Goal: Information Seeking & Learning: Learn about a topic

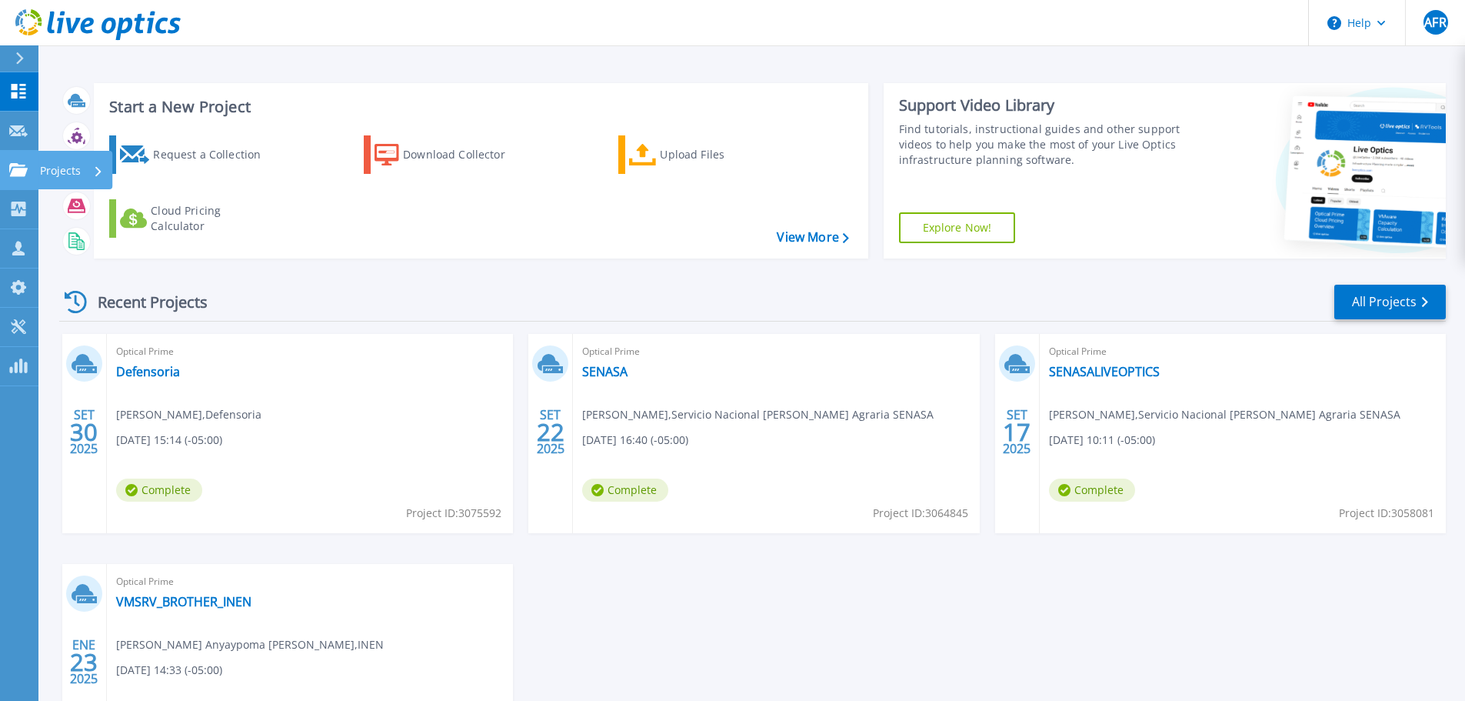
click at [49, 165] on p "Projects" at bounding box center [60, 171] width 41 height 40
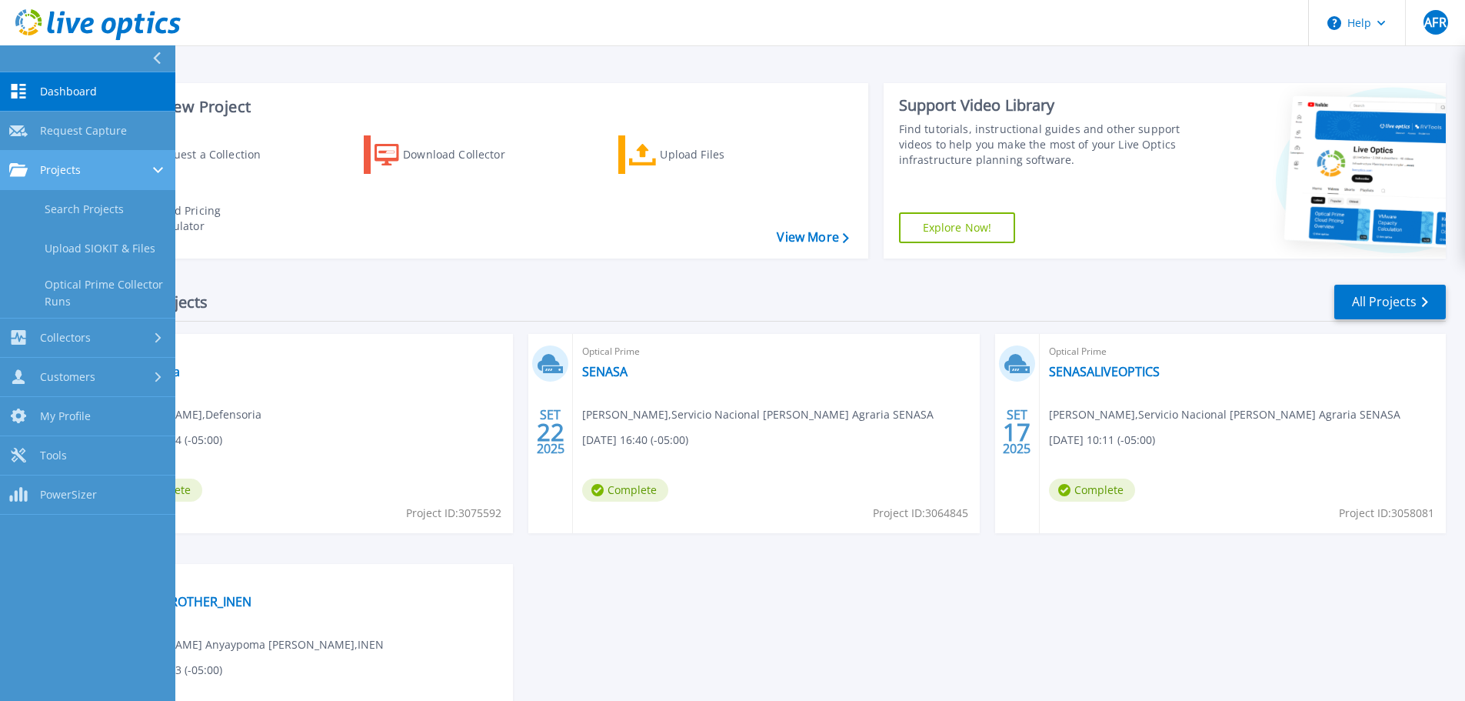
click at [68, 166] on span "Projects" at bounding box center [60, 170] width 41 height 14
click at [100, 200] on link "Search Projects" at bounding box center [87, 209] width 175 height 39
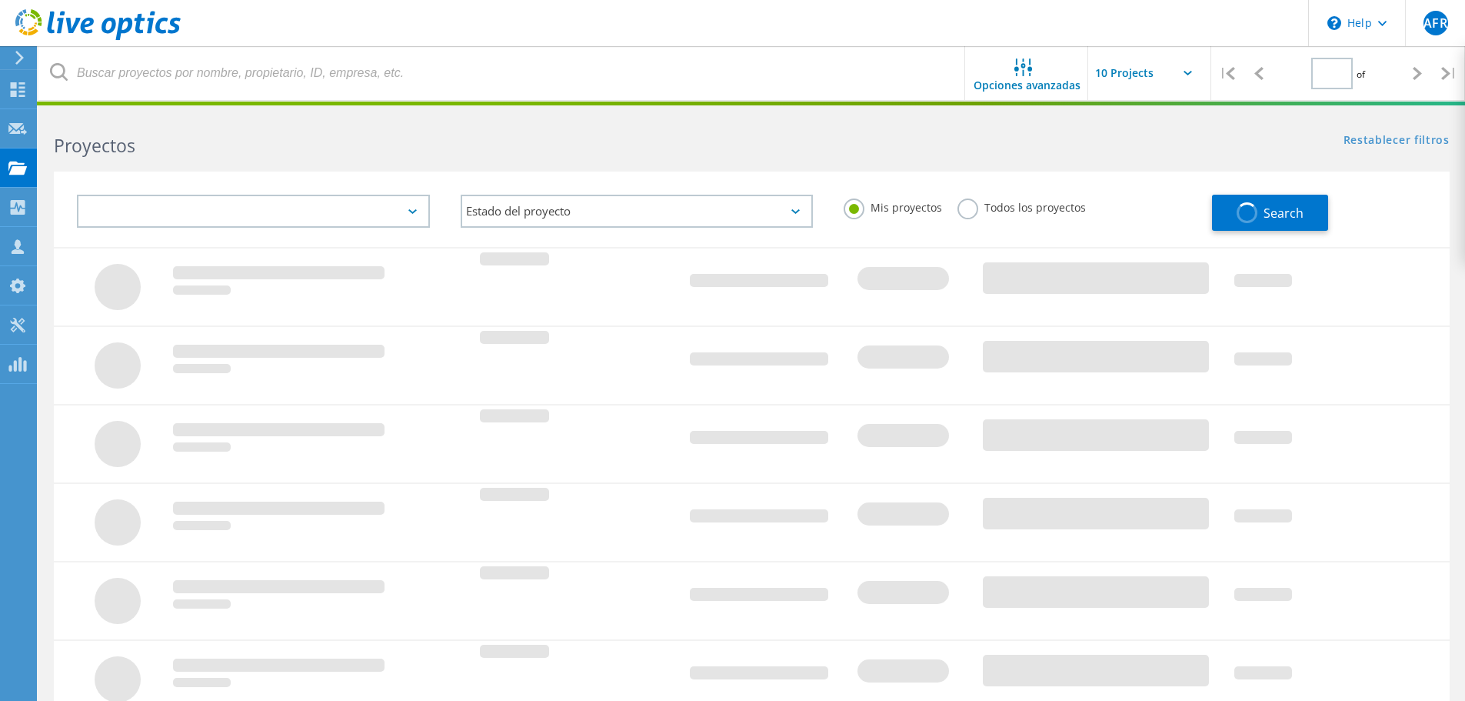
type input "1"
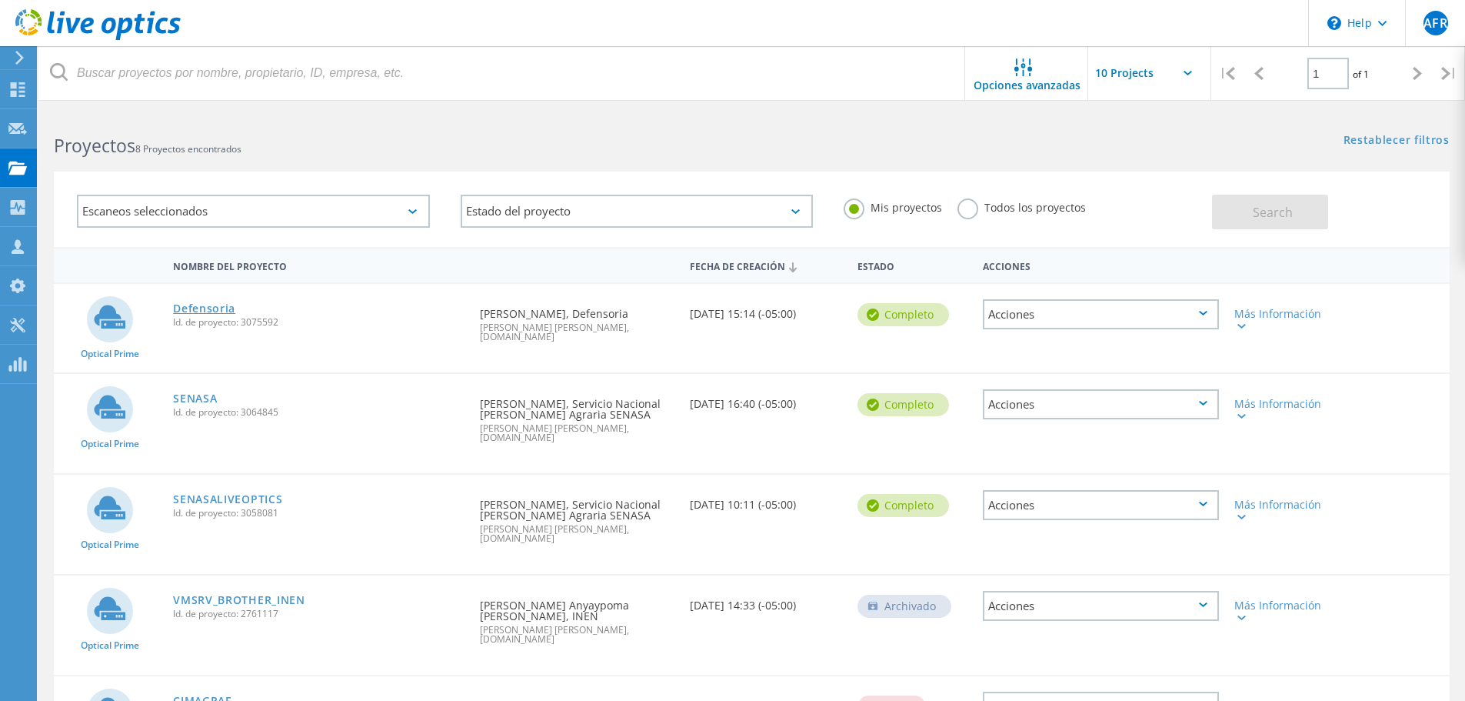
click at [220, 303] on link "Defensoria" at bounding box center [204, 308] width 62 height 11
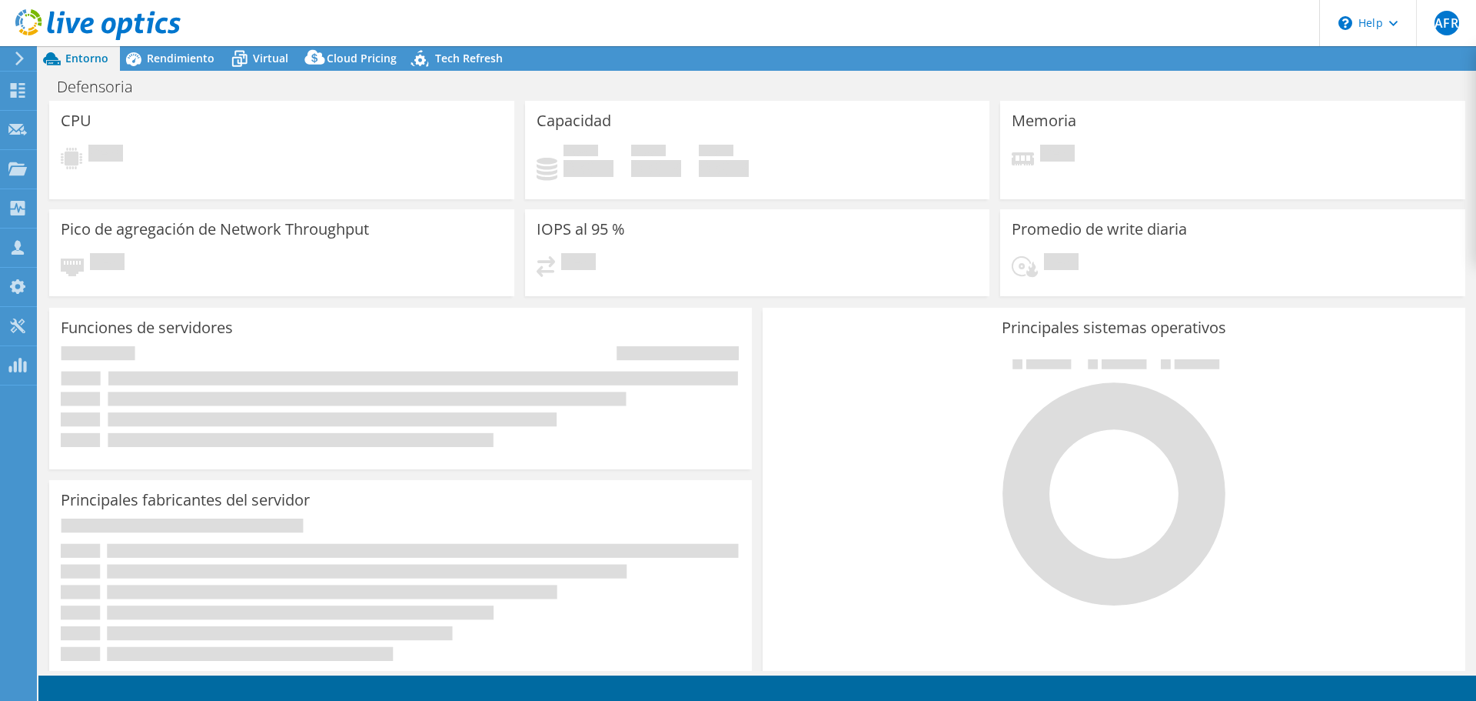
select select "USD"
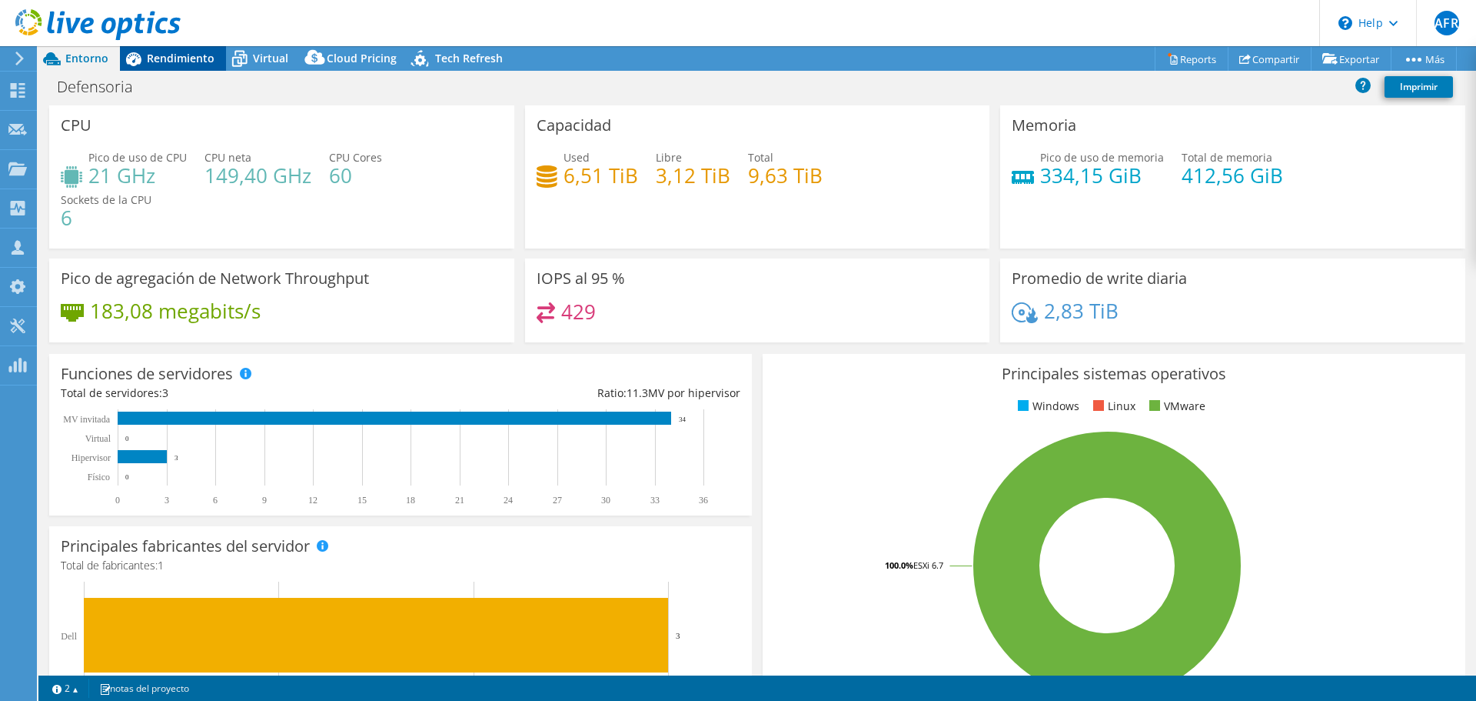
click at [195, 60] on span "Rendimiento" at bounding box center [181, 58] width 68 height 15
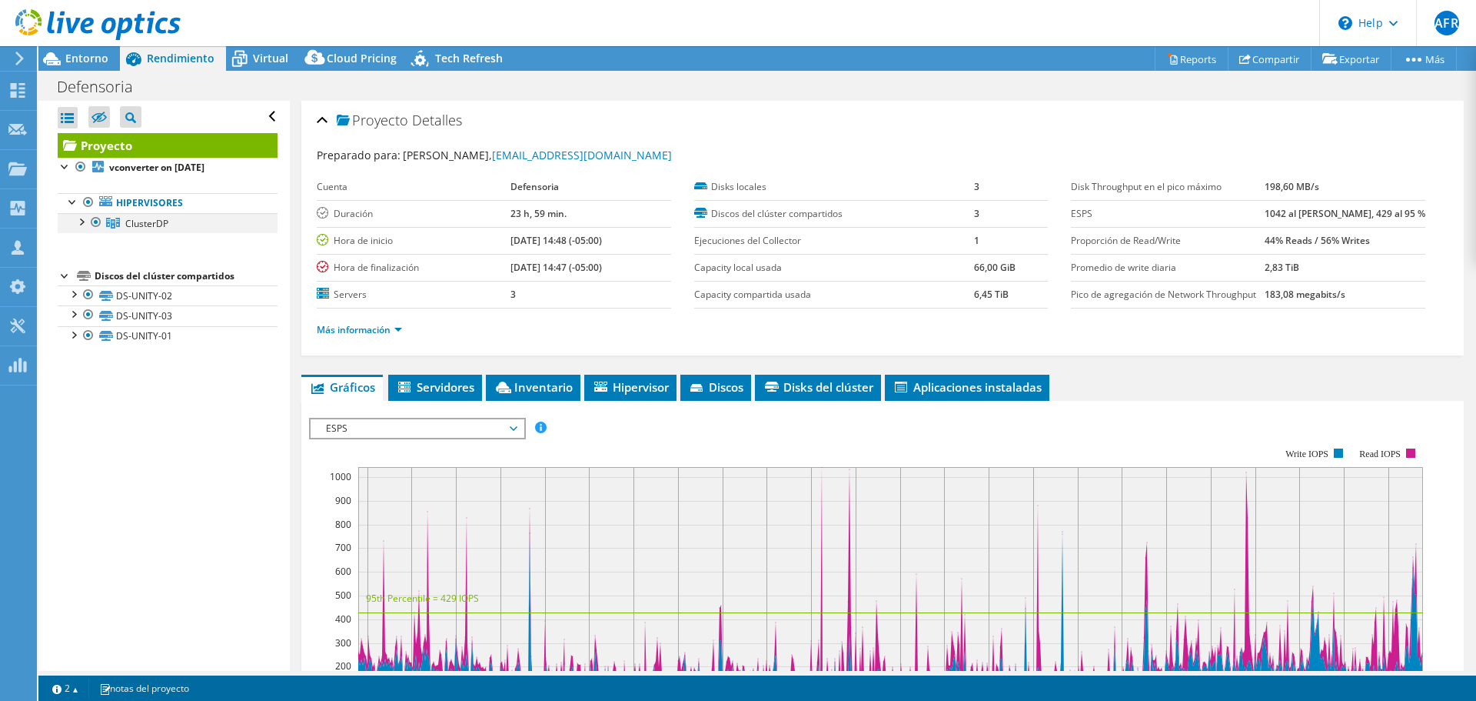
click at [85, 221] on div at bounding box center [80, 220] width 15 height 15
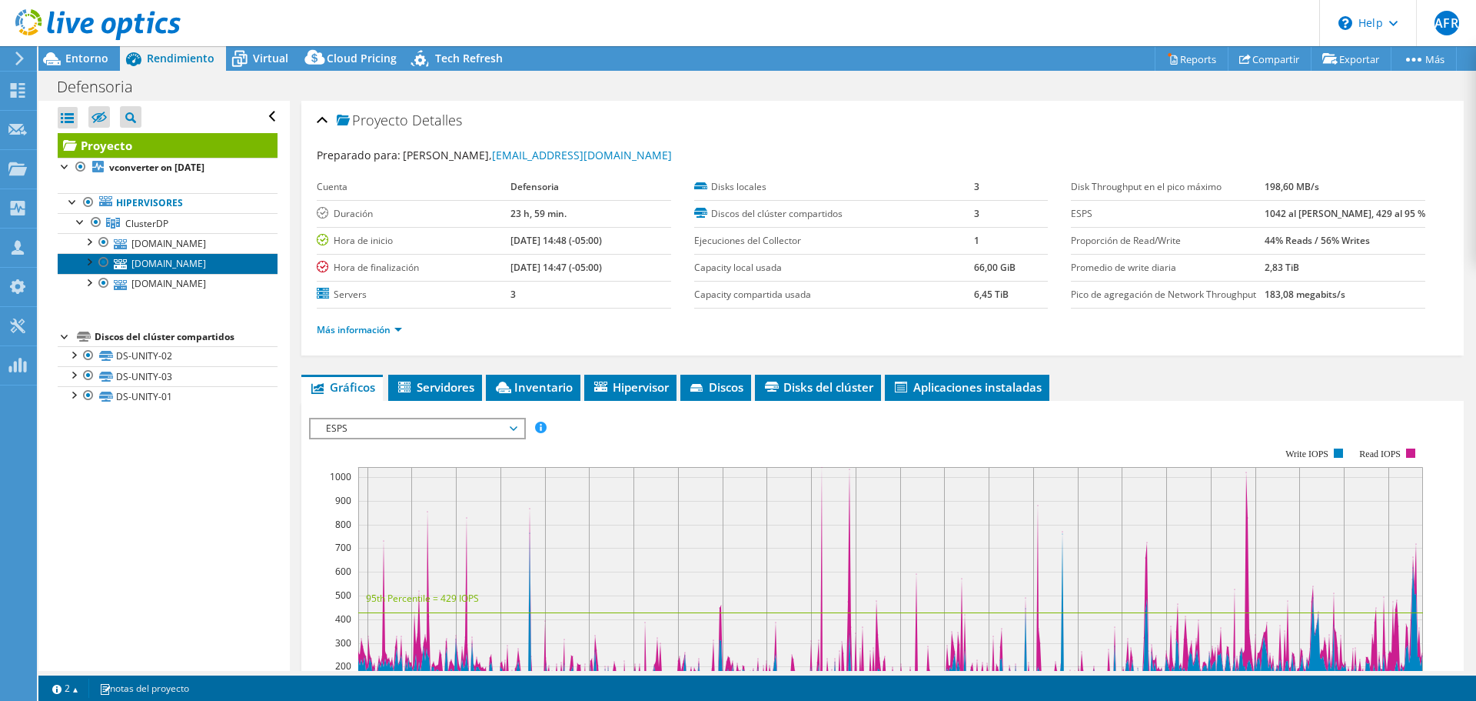
click at [163, 263] on link "esxi01.defensoria.gob.pe" at bounding box center [168, 263] width 220 height 20
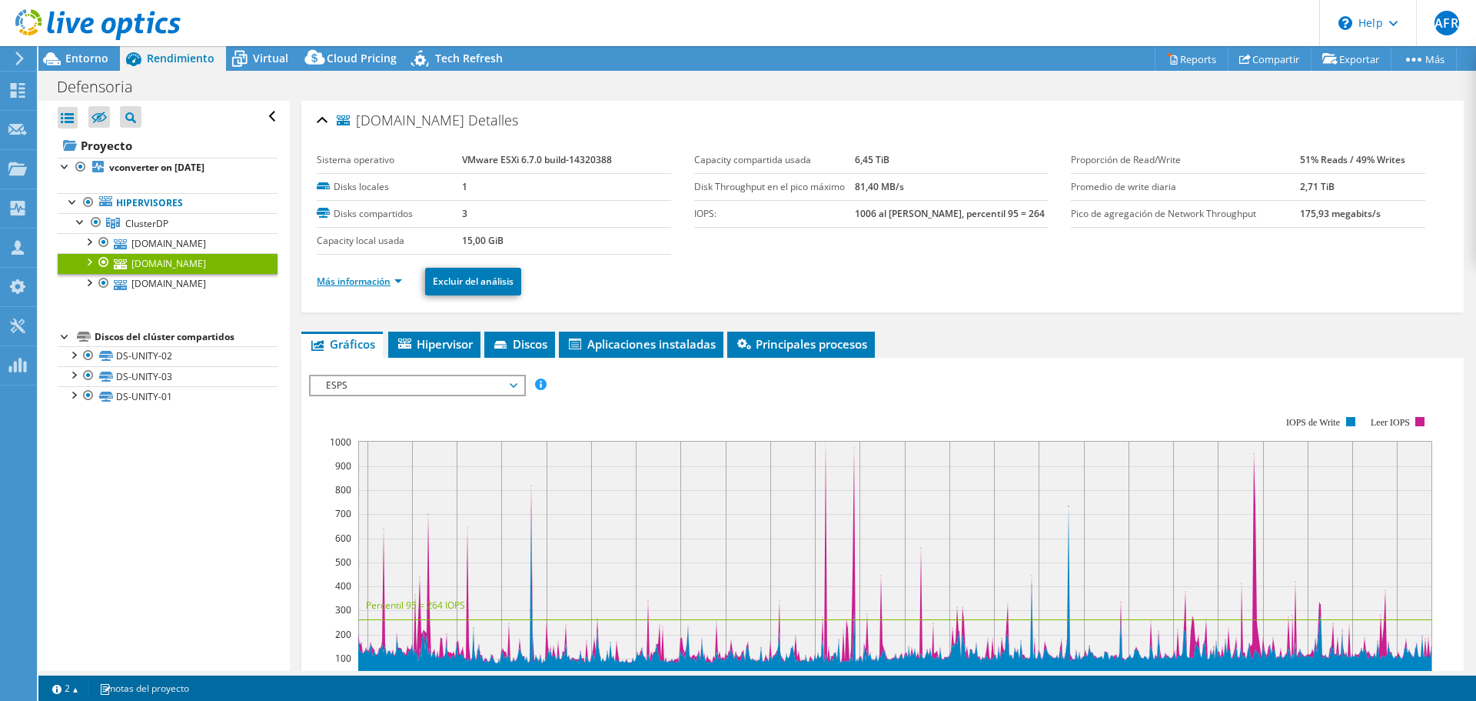
click at [394, 285] on link "Más información" at bounding box center [359, 281] width 85 height 13
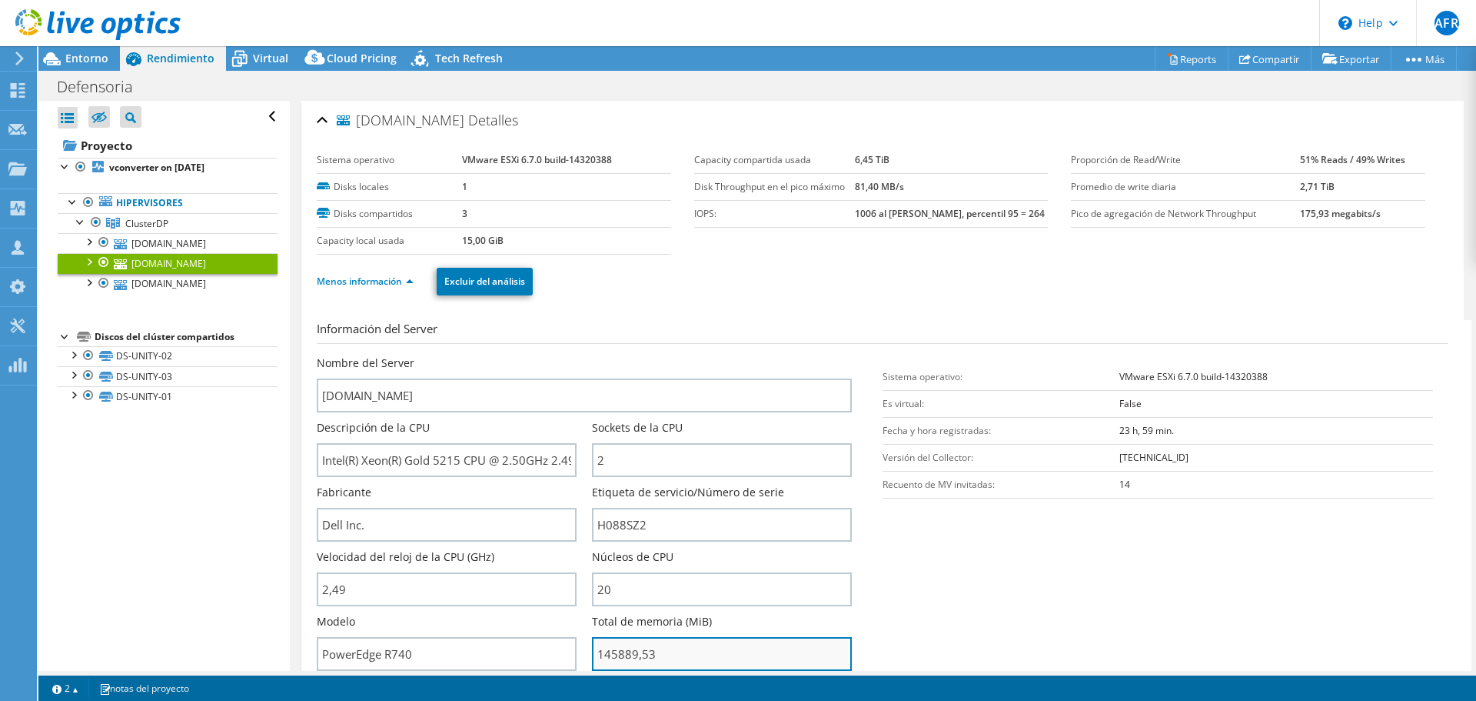
click at [640, 669] on input "145889,53" at bounding box center [722, 654] width 260 height 34
click at [637, 663] on input "145889,53" at bounding box center [722, 654] width 260 height 34
click at [671, 652] on input "145889,53" at bounding box center [722, 654] width 260 height 34
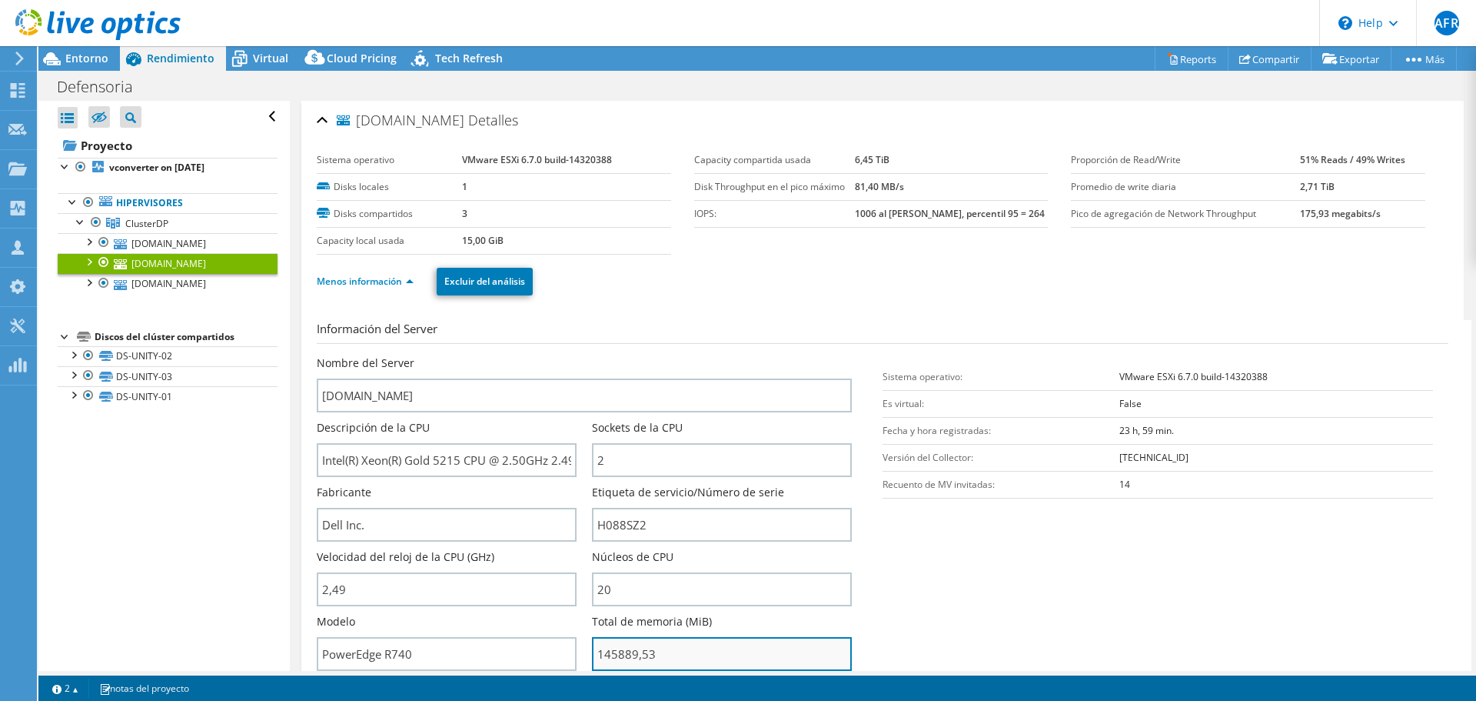
drag, startPoint x: 665, startPoint y: 648, endPoint x: 594, endPoint y: 654, distance: 71.7
click at [594, 654] on input "145889,53" at bounding box center [722, 654] width 260 height 34
type input "14588953"
click at [95, 72] on div "Defensoria Imprimir" at bounding box center [757, 86] width 1438 height 30
click at [95, 65] on span "Entorno" at bounding box center [86, 58] width 43 height 15
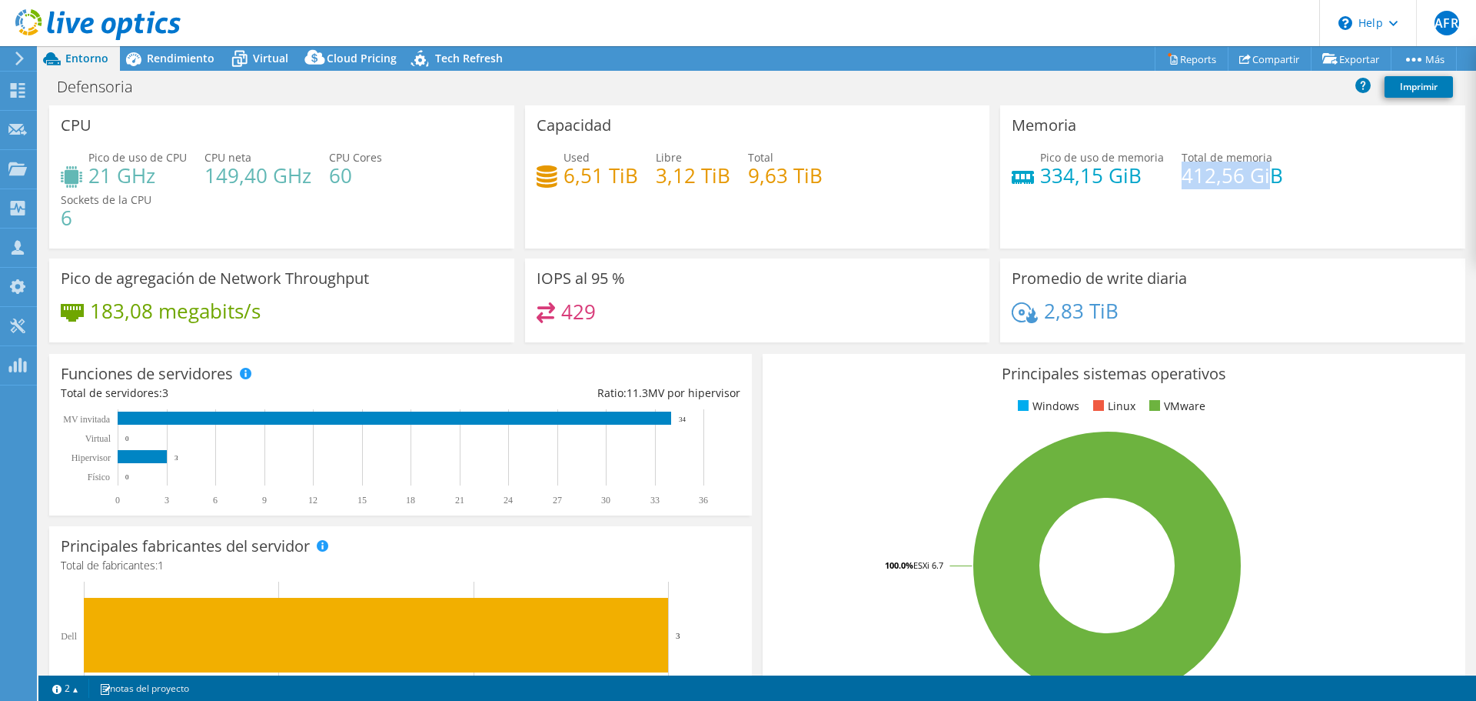
drag, startPoint x: 1174, startPoint y: 170, endPoint x: 1261, endPoint y: 179, distance: 87.4
click at [1261, 179] on h4 "412,56 GiB" at bounding box center [1233, 175] width 102 height 17
click at [181, 58] on span "Rendimiento" at bounding box center [181, 58] width 68 height 15
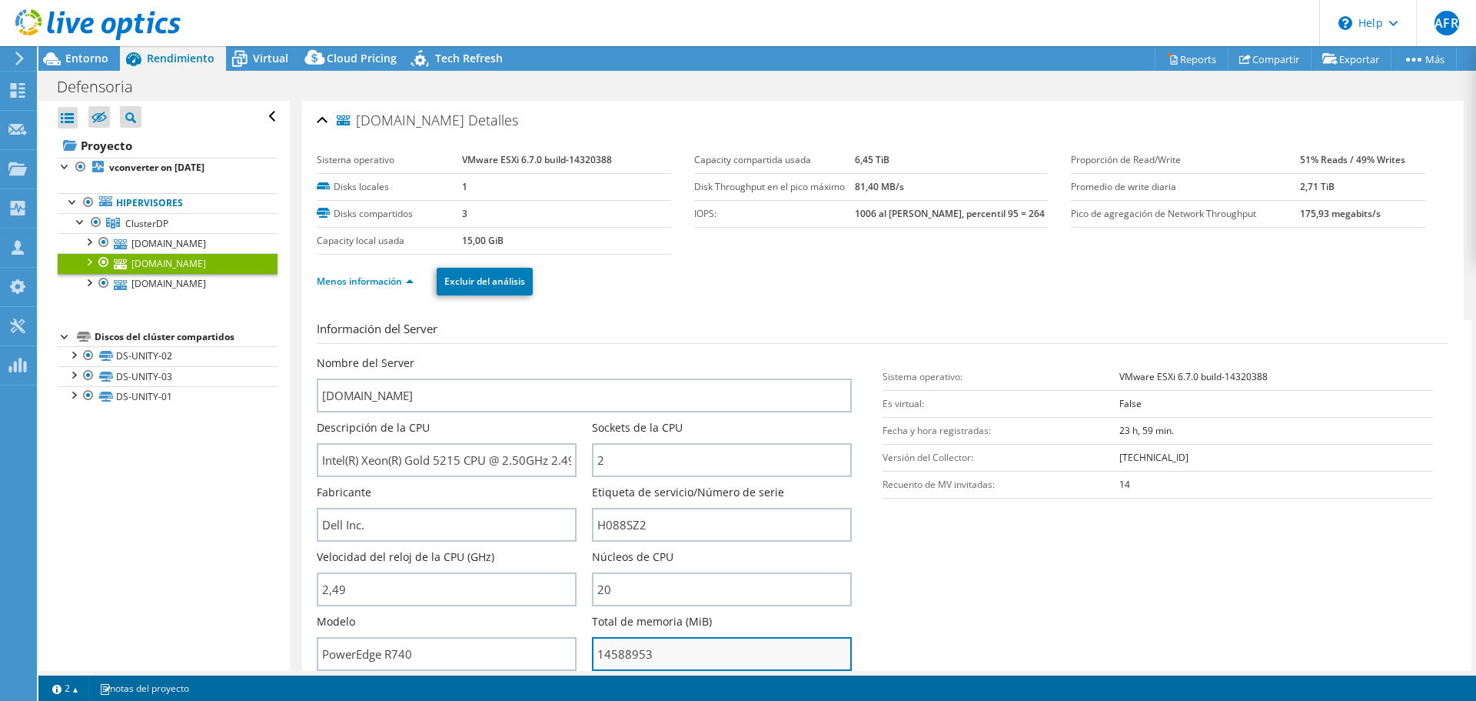
click at [621, 644] on input "14588953" at bounding box center [722, 654] width 260 height 34
drag, startPoint x: 95, startPoint y: 61, endPoint x: 151, endPoint y: 56, distance: 56.3
click at [95, 61] on span "Entorno" at bounding box center [86, 58] width 43 height 15
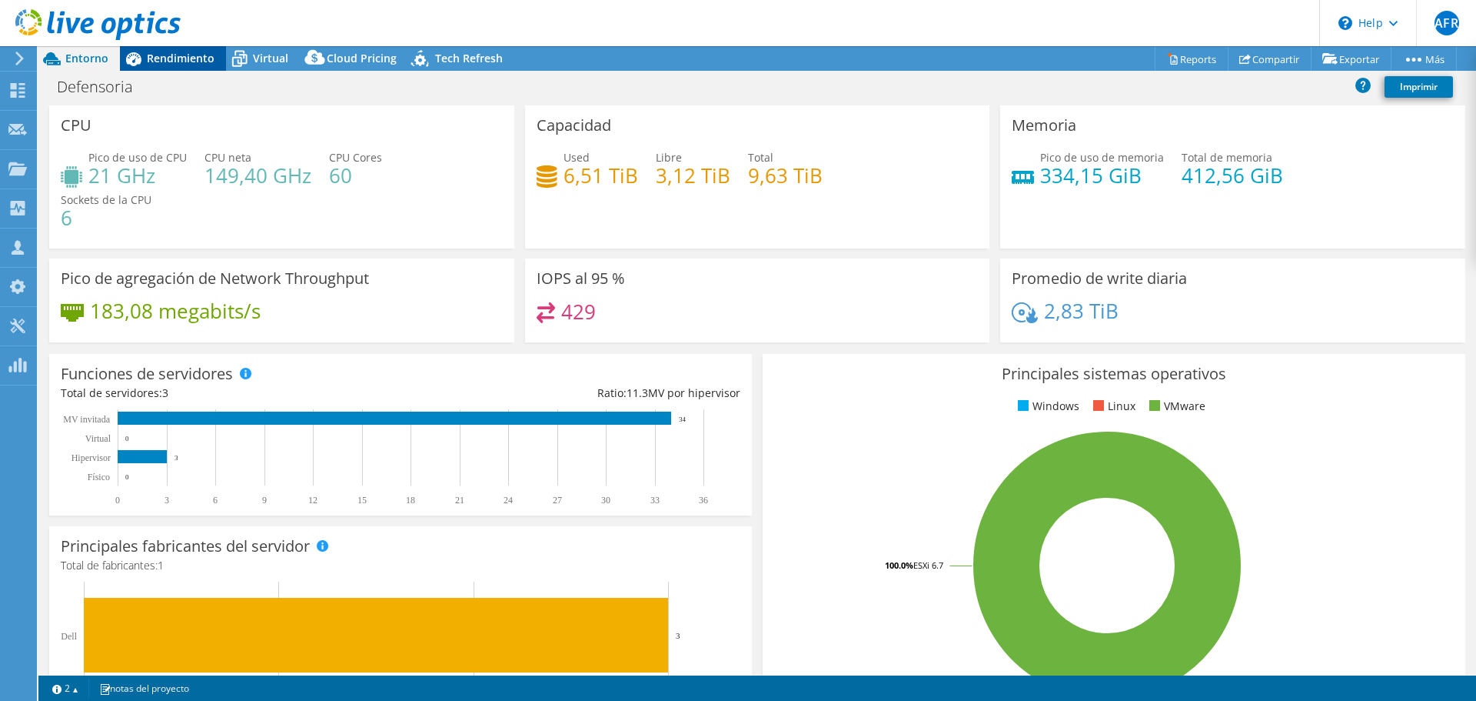
click at [177, 56] on span "Rendimiento" at bounding box center [181, 58] width 68 height 15
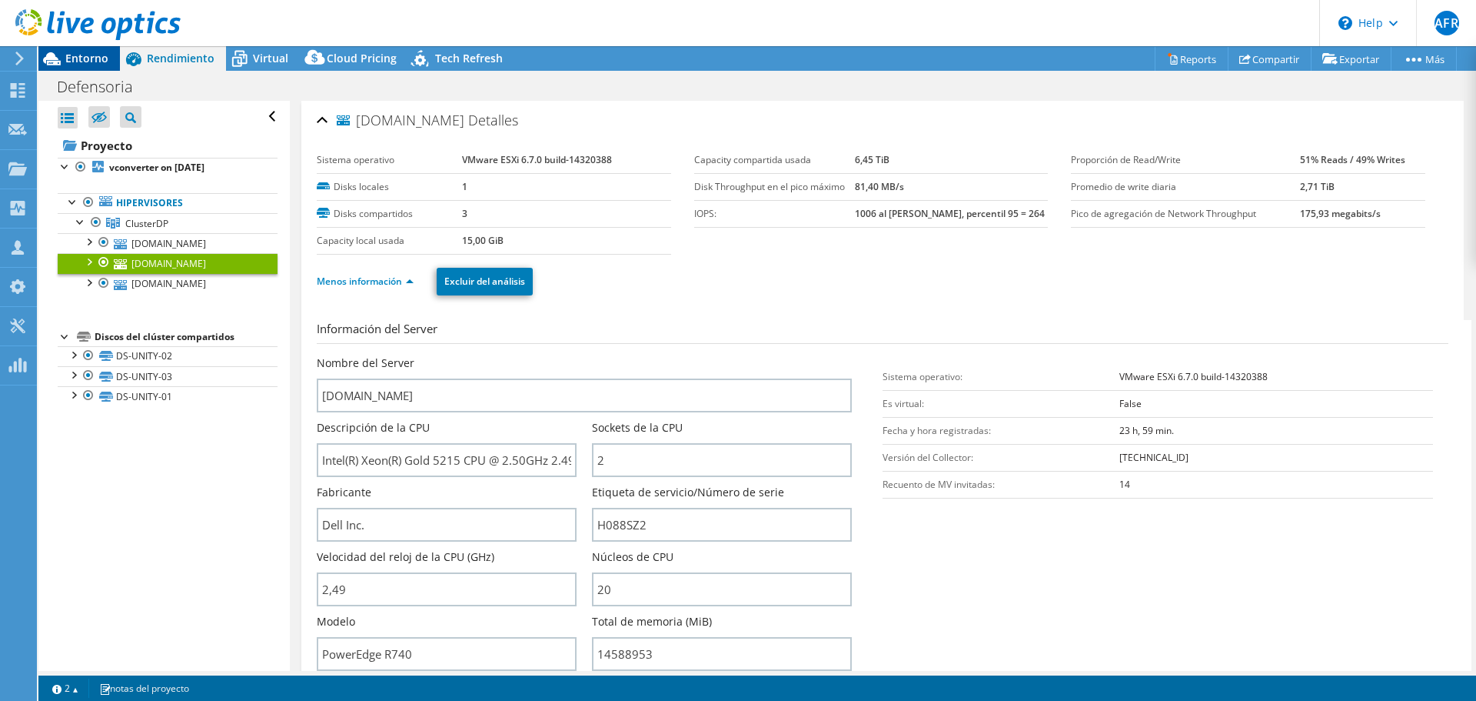
click at [82, 60] on span "Entorno" at bounding box center [86, 58] width 43 height 15
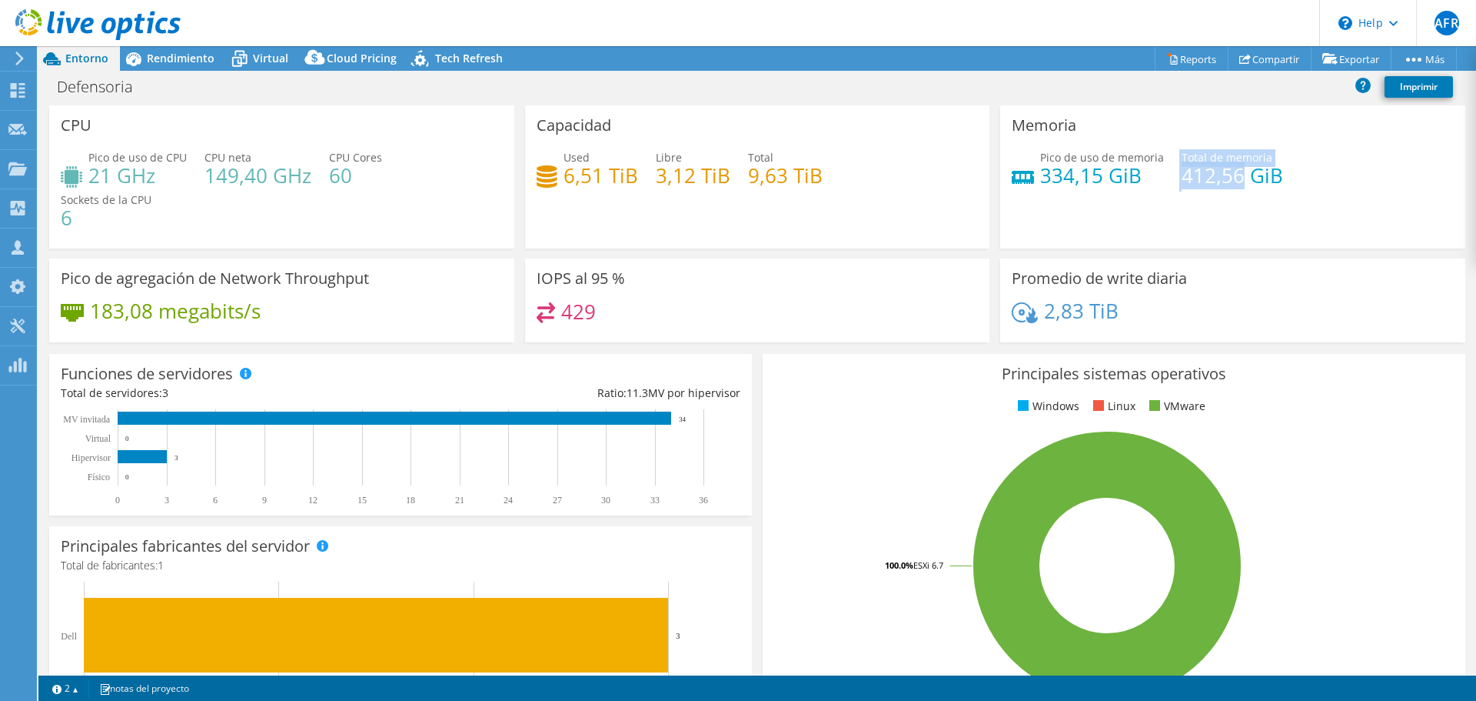
drag, startPoint x: 1233, startPoint y: 172, endPoint x: 1170, endPoint y: 179, distance: 62.7
click at [1170, 179] on div "Pico de uso de memoria 334,15 GiB Total de memoria 412,56 GiB" at bounding box center [1233, 174] width 442 height 50
click at [1182, 180] on h4 "412,56 GiB" at bounding box center [1233, 175] width 102 height 17
drag, startPoint x: 1233, startPoint y: 174, endPoint x: 1172, endPoint y: 175, distance: 61.5
click at [1182, 175] on h4 "412,56 GiB" at bounding box center [1233, 175] width 102 height 17
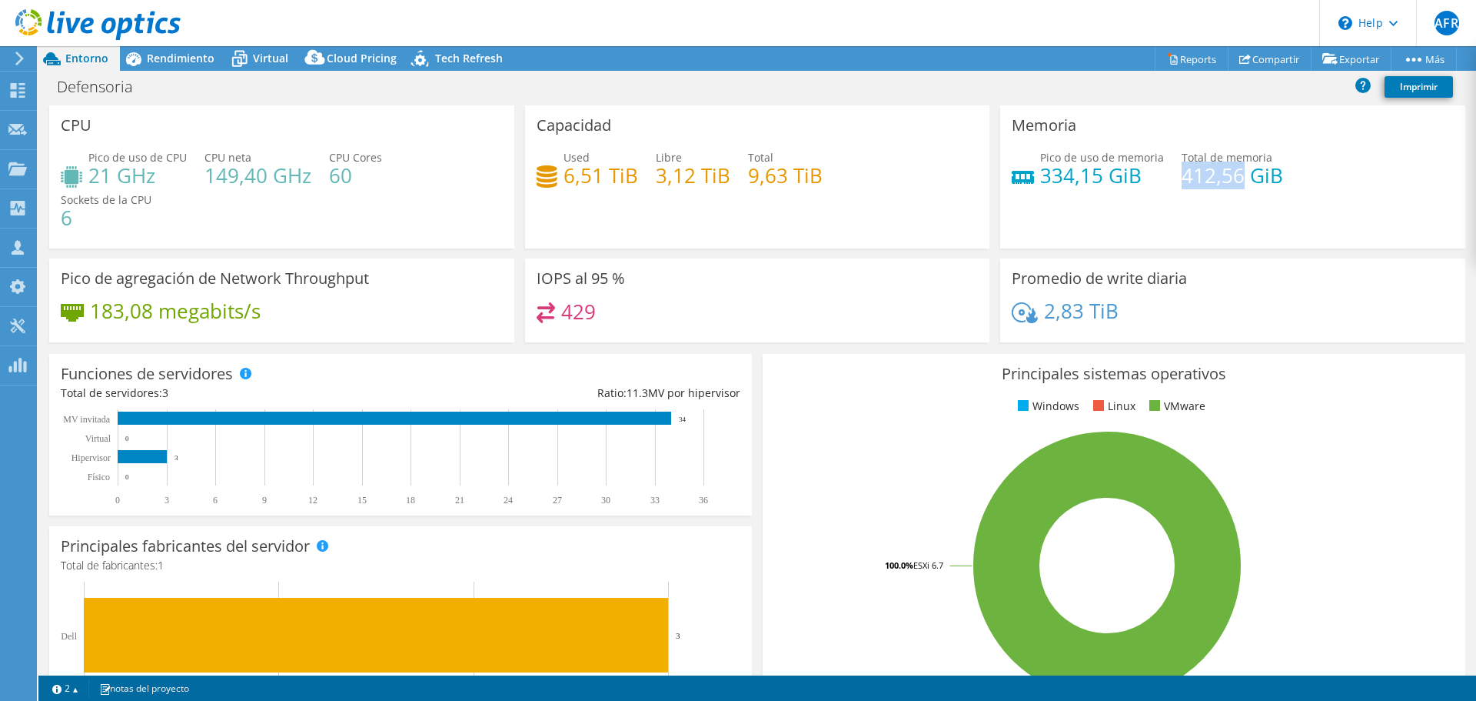
copy h4 "412,56"
click at [179, 55] on span "Rendimiento" at bounding box center [181, 58] width 68 height 15
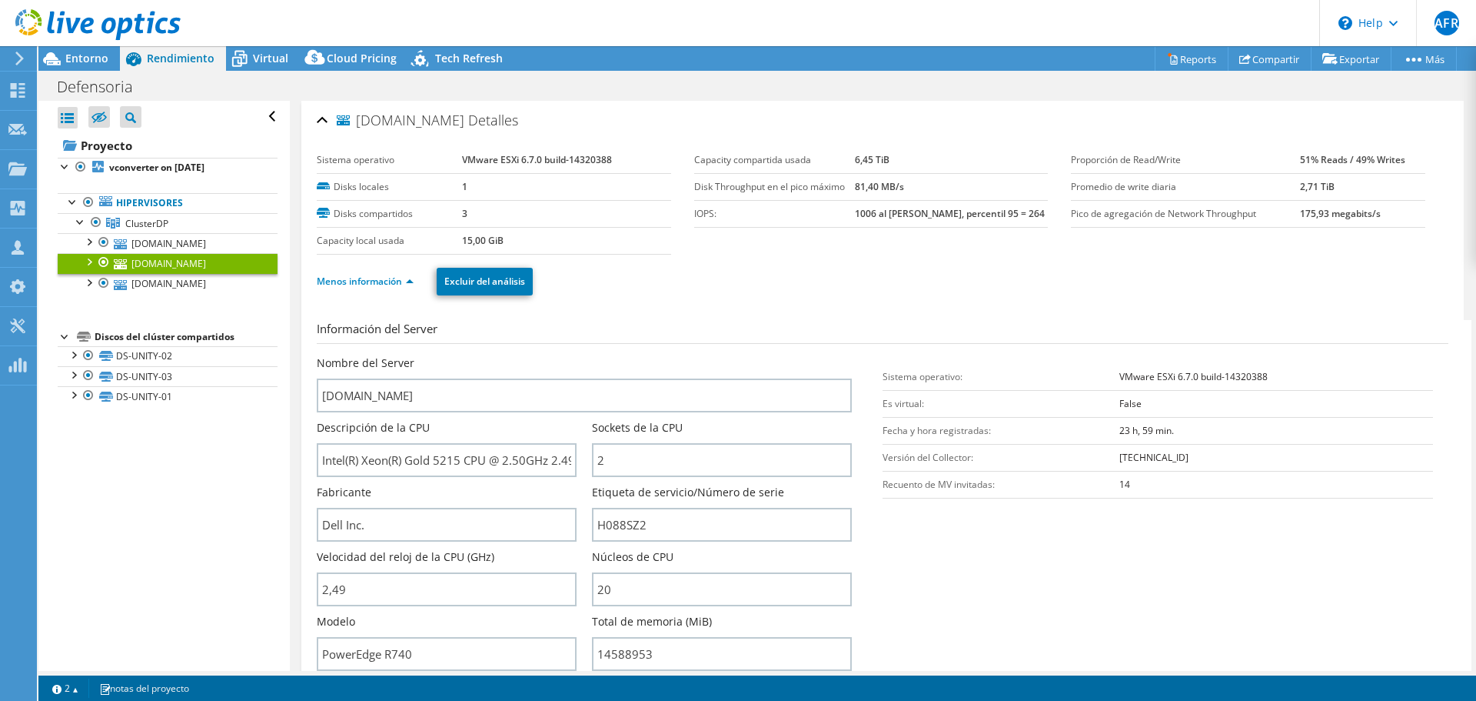
click at [203, 258] on link "esxi01.defensoria.gob.pe" at bounding box center [168, 263] width 220 height 20
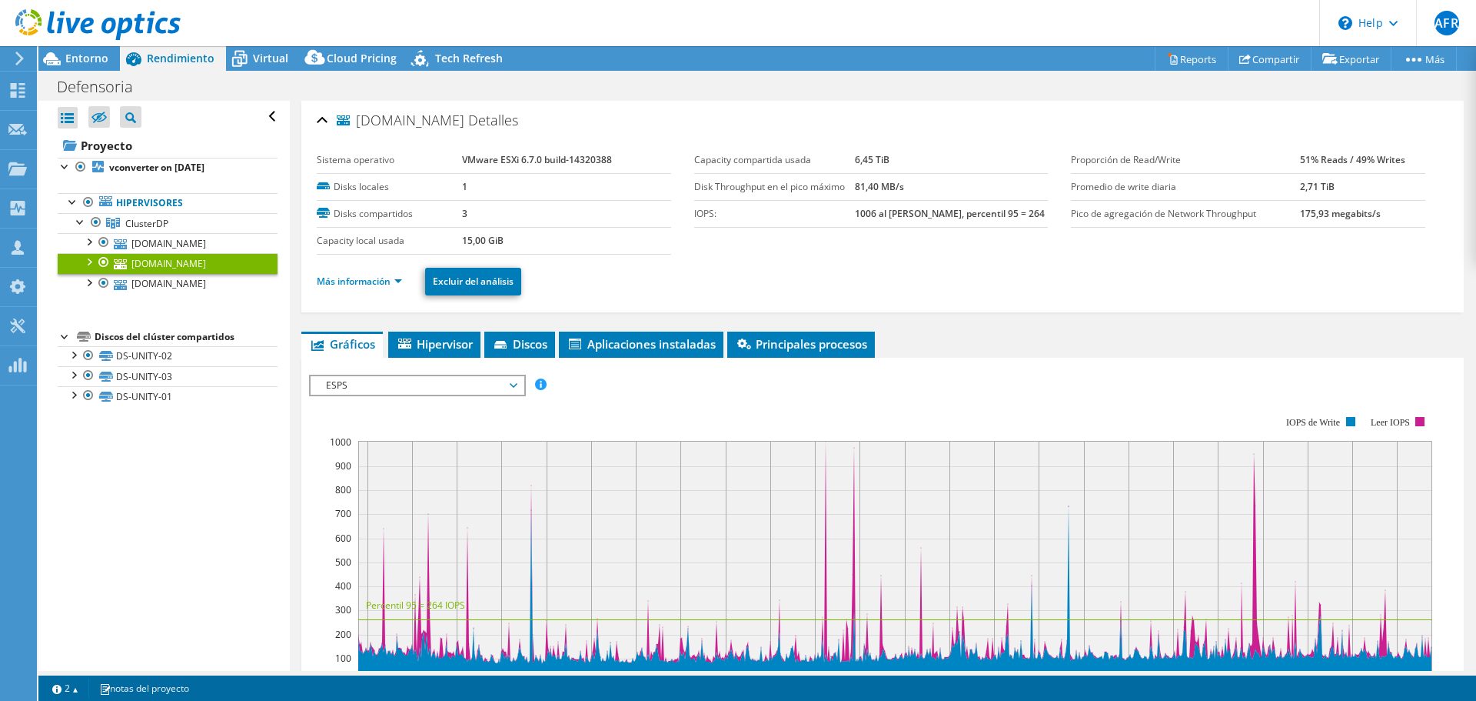
click at [319, 127] on div "esxi01.defensoria.gob.pe Detalles" at bounding box center [883, 121] width 1132 height 33
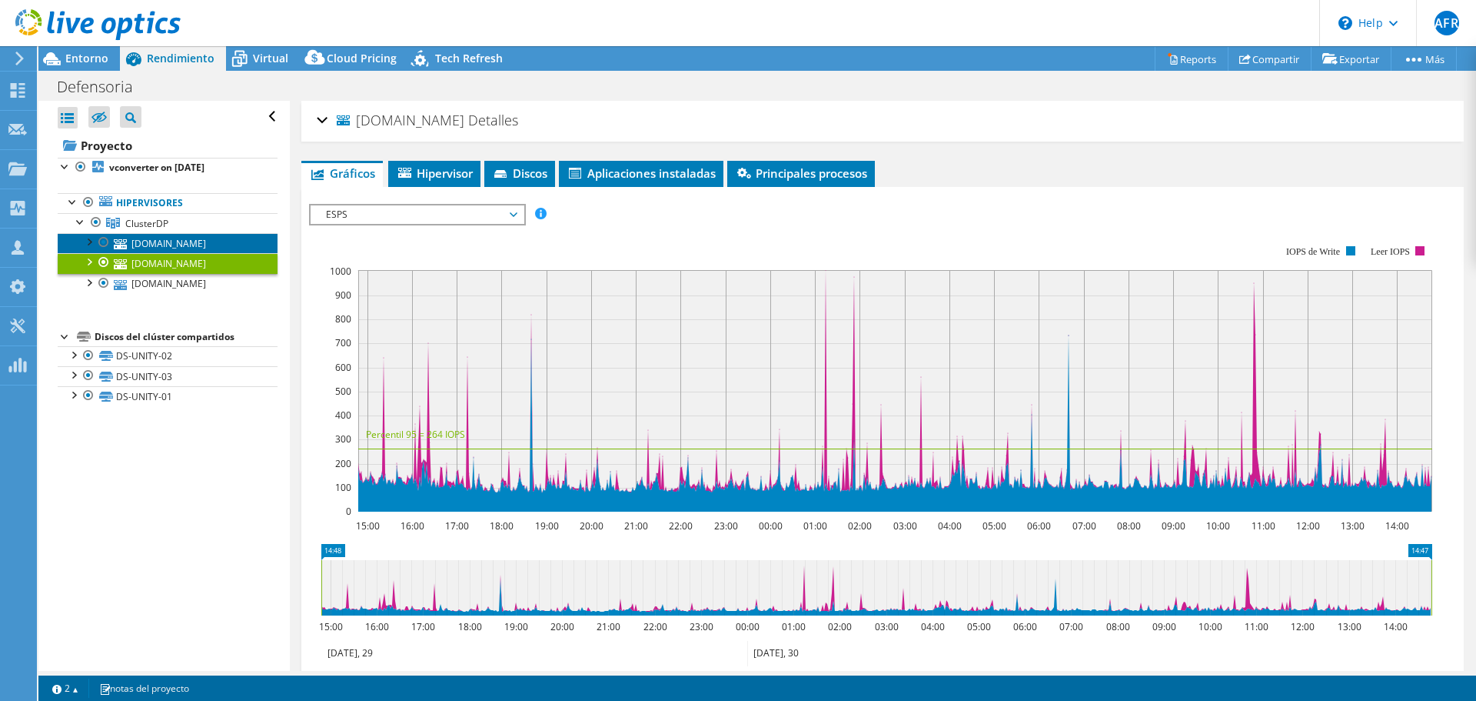
click at [201, 239] on link "esxi02.defensoria.gob.pe" at bounding box center [168, 243] width 220 height 20
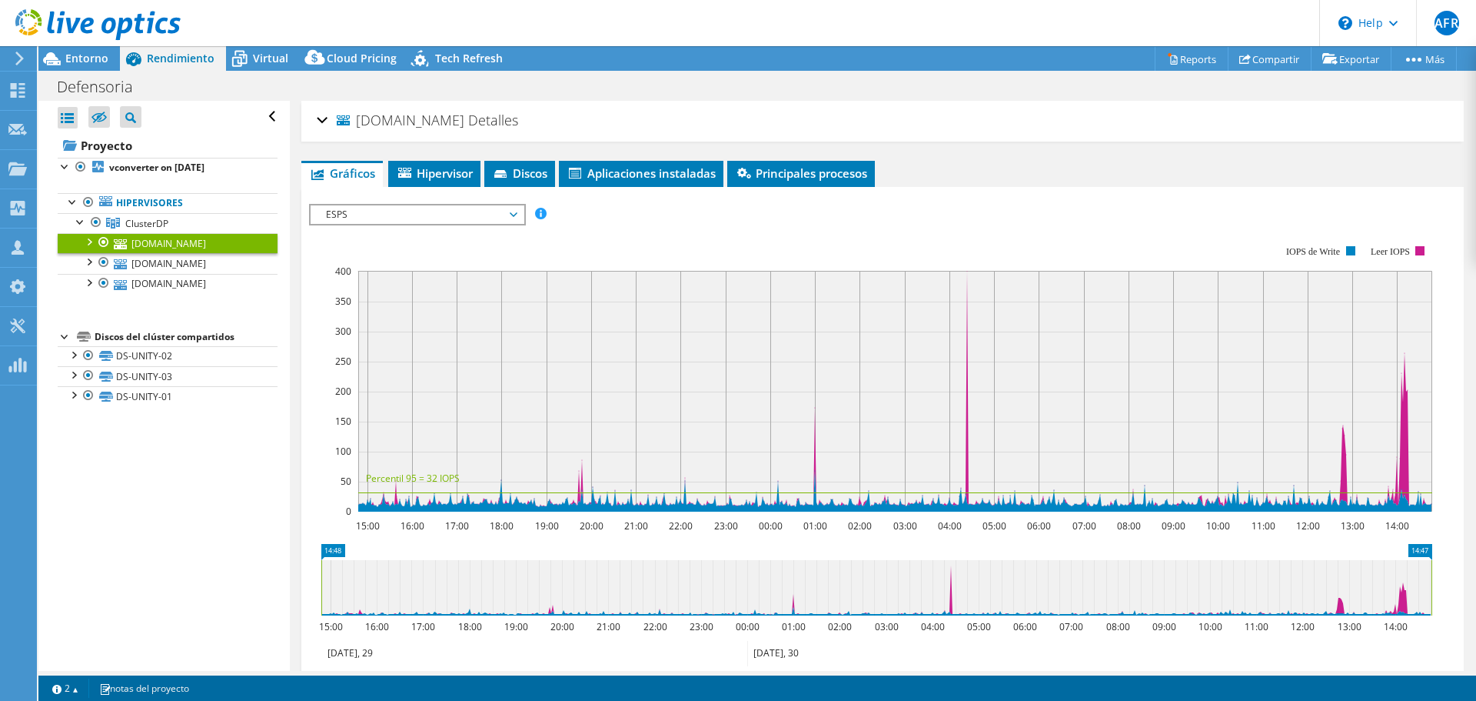
click at [88, 244] on div at bounding box center [88, 240] width 15 height 15
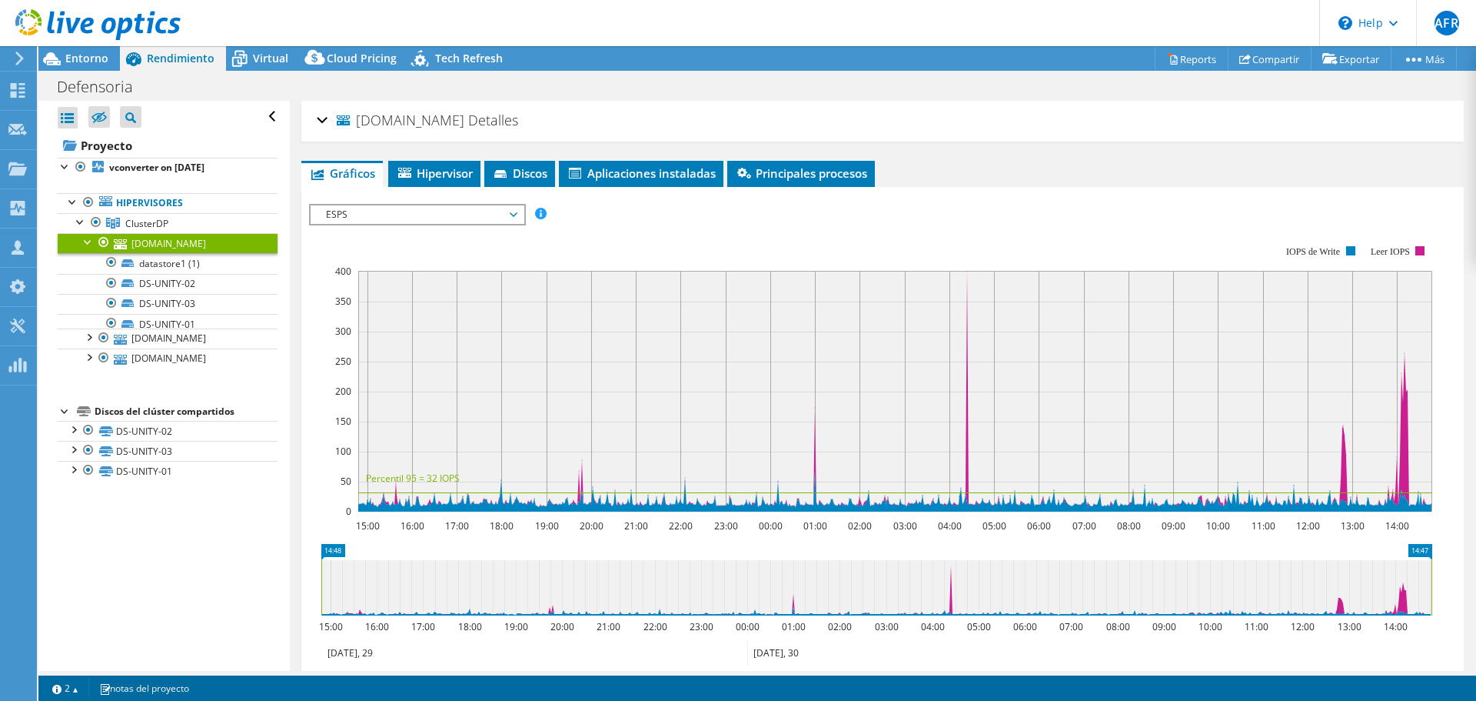
click at [88, 244] on div at bounding box center [88, 240] width 15 height 15
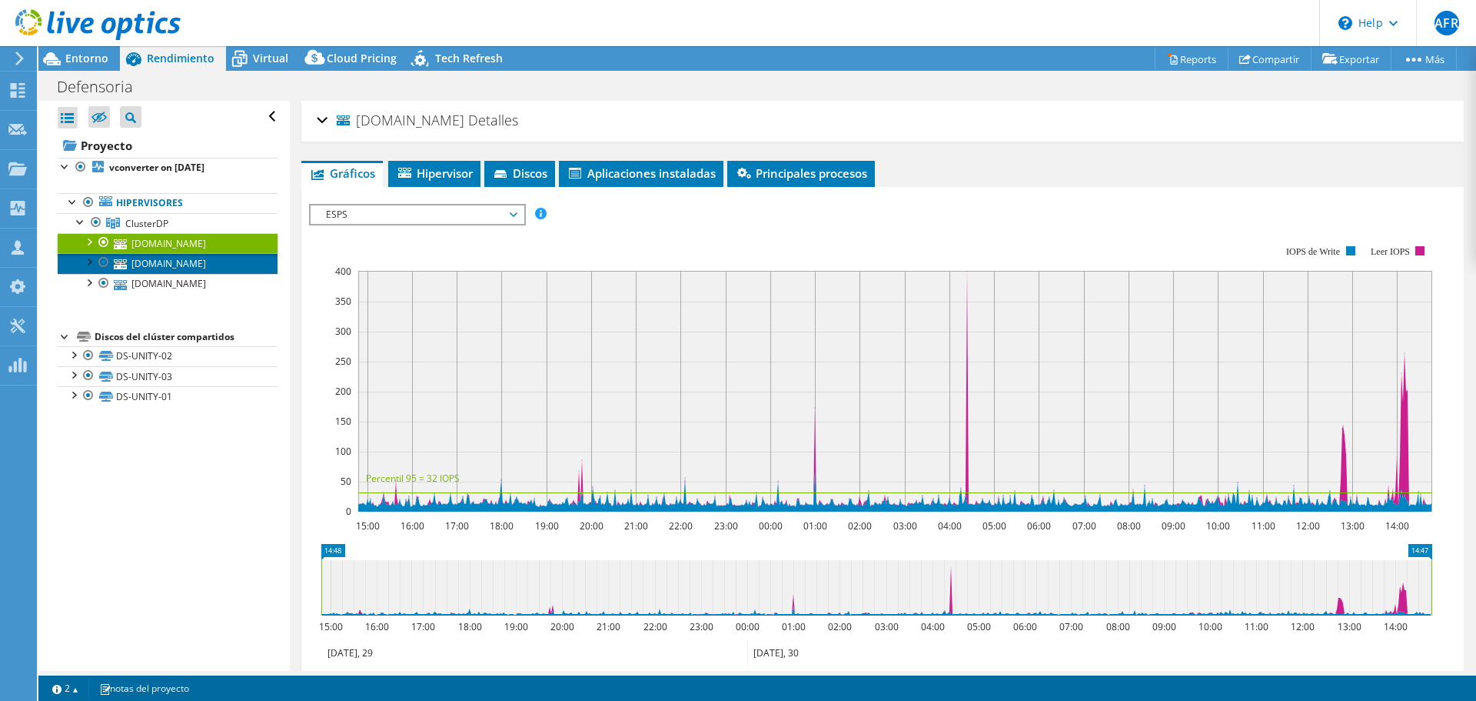
click at [210, 268] on link "esxi01.defensoria.gob.pe" at bounding box center [168, 263] width 220 height 20
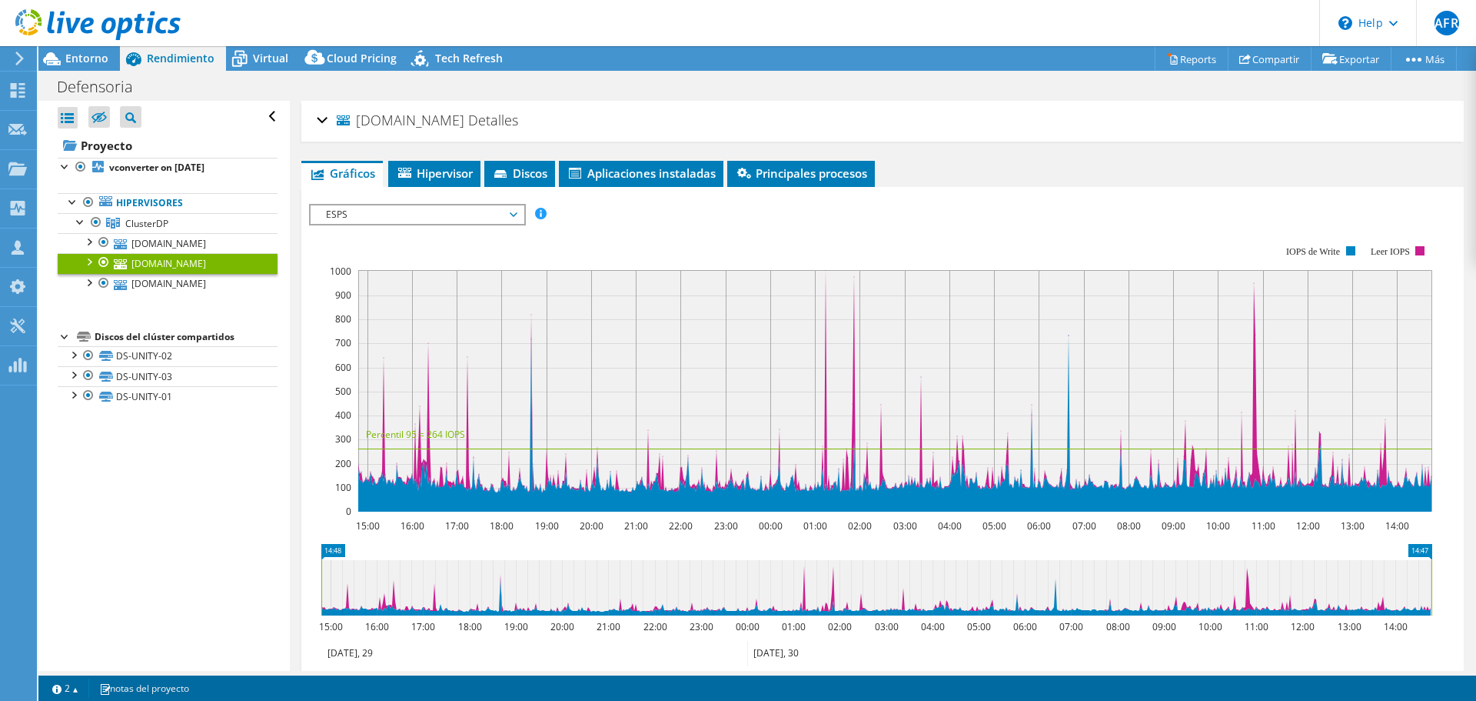
click at [315, 125] on div "esxi01.defensoria.gob.pe Detalles Sistema operativo VMware ESXi 6.7.0 build-143…" at bounding box center [882, 121] width 1163 height 41
click at [318, 120] on div "esxi01.defensoria.gob.pe Detalles" at bounding box center [883, 121] width 1132 height 33
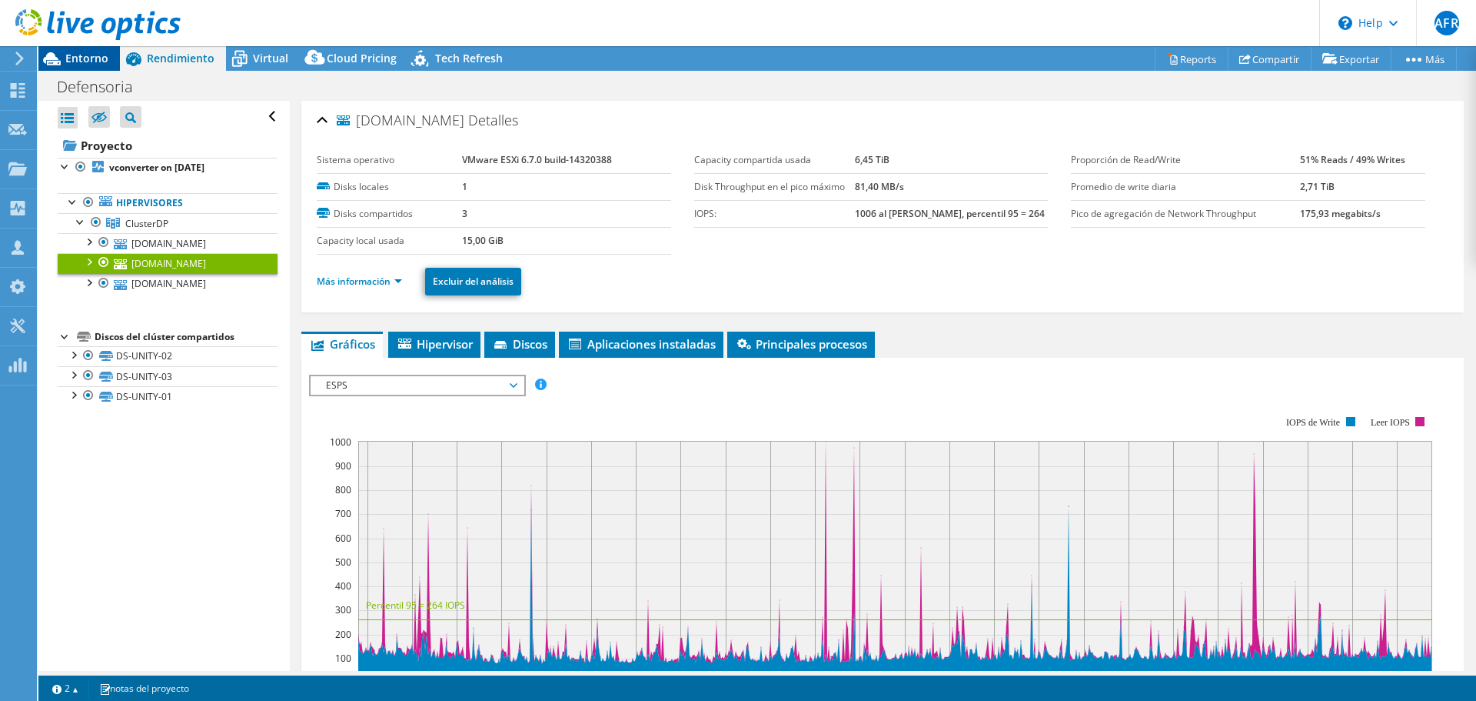
click at [109, 67] on div "Entorno" at bounding box center [79, 58] width 82 height 25
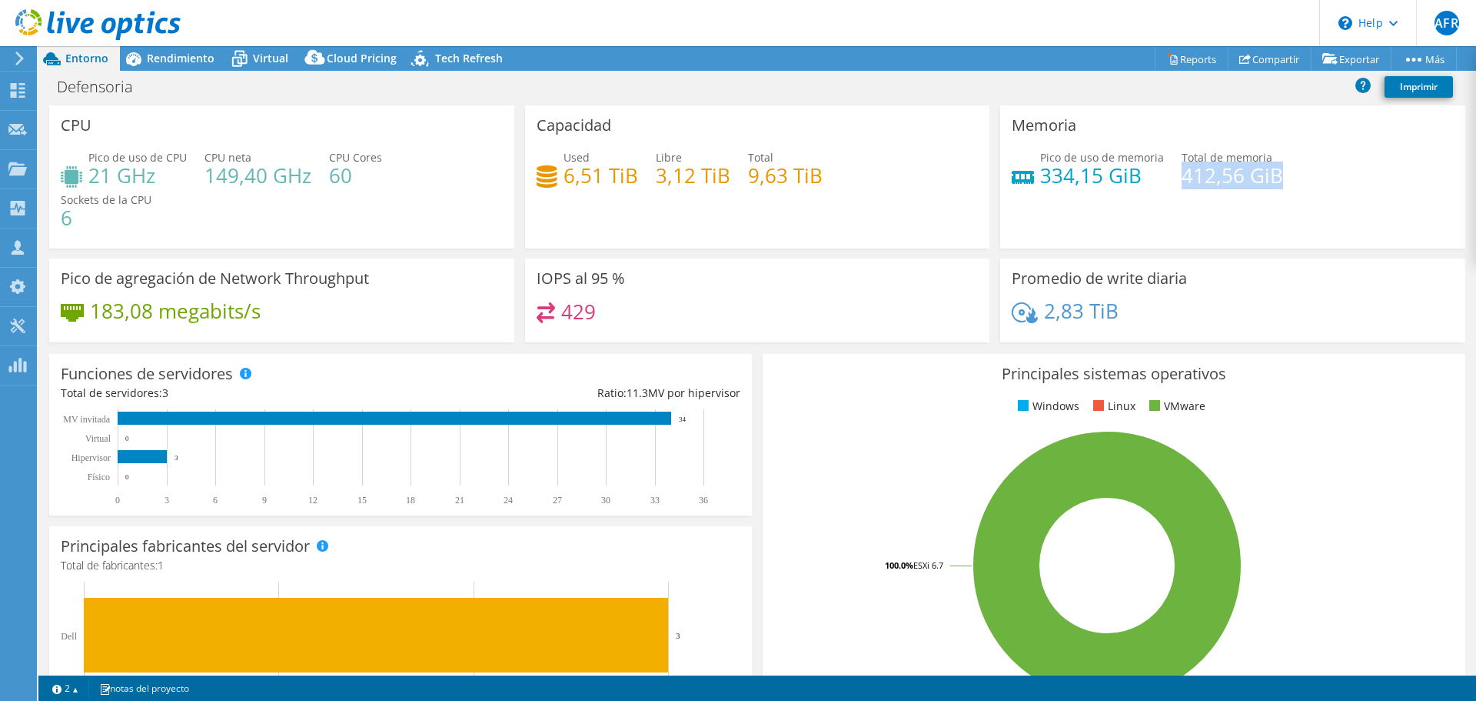
drag, startPoint x: 1173, startPoint y: 175, endPoint x: 1276, endPoint y: 178, distance: 102.3
click at [1276, 178] on div "Pico de uso de memoria 334,15 GiB Total de memoria 412,56 GiB" at bounding box center [1233, 174] width 442 height 50
click at [1254, 203] on div "Memoria Pico de uso de memoria 334,15 GiB Total de memoria 412,56 GiB" at bounding box center [1232, 176] width 465 height 143
drag, startPoint x: 1172, startPoint y: 177, endPoint x: 1236, endPoint y: 167, distance: 64.6
click at [1236, 167] on h4 "412,56 GiB" at bounding box center [1233, 175] width 102 height 17
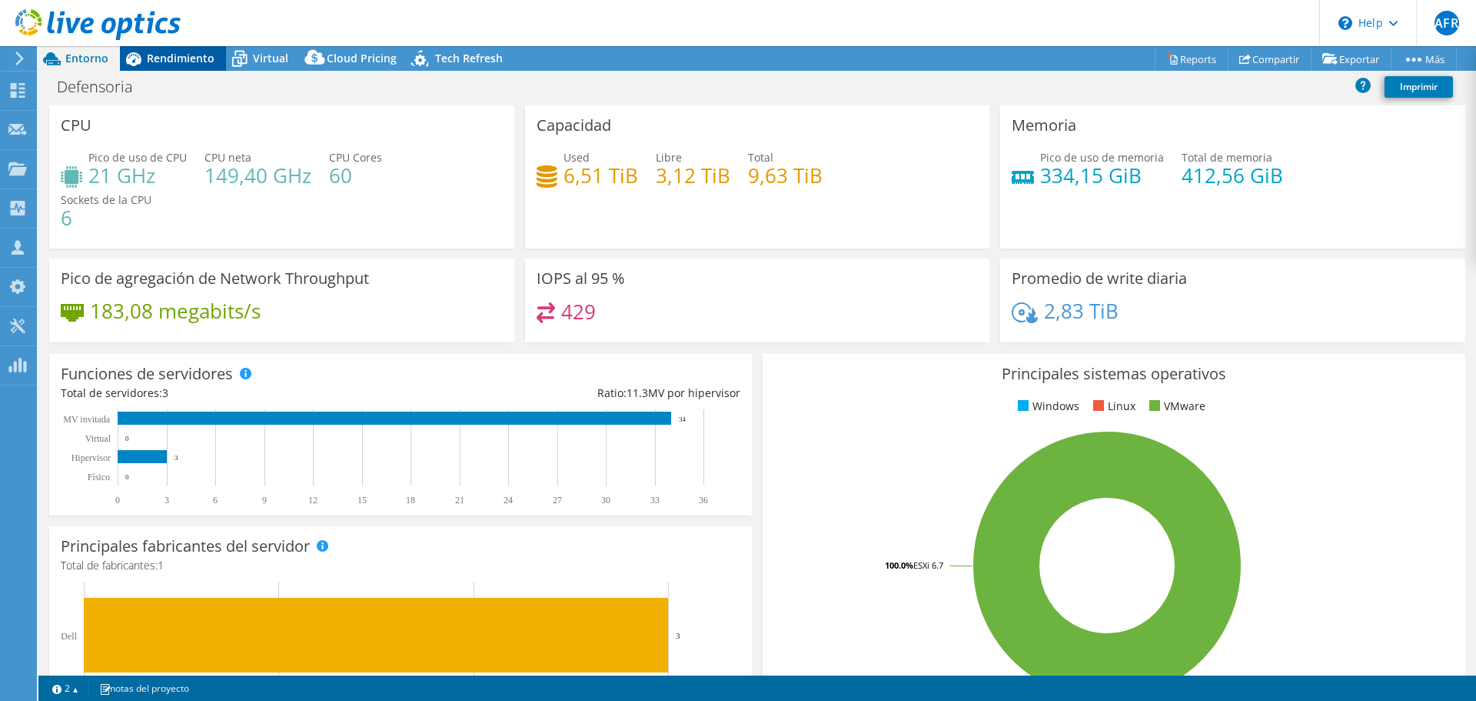
click at [168, 58] on span "Rendimiento" at bounding box center [181, 58] width 68 height 15
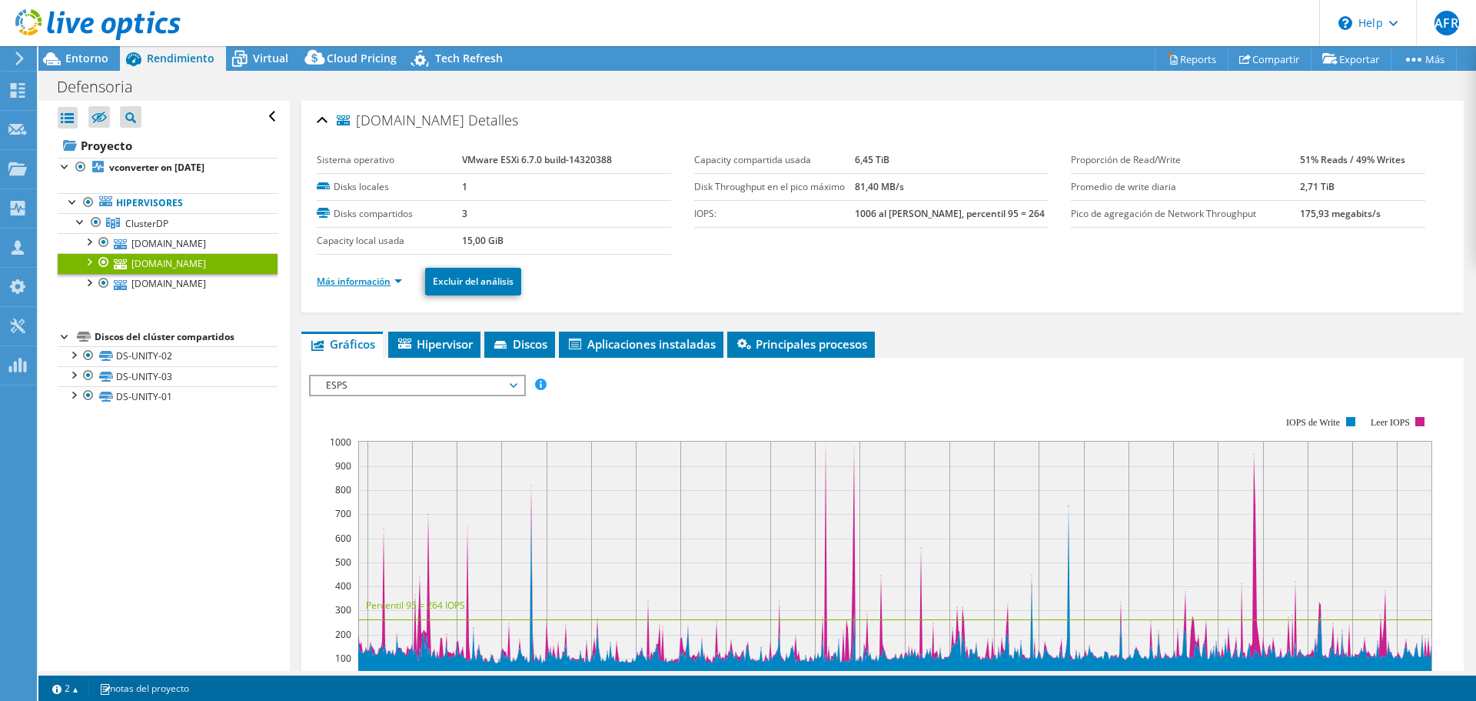
click at [399, 285] on link "Más información" at bounding box center [359, 281] width 85 height 13
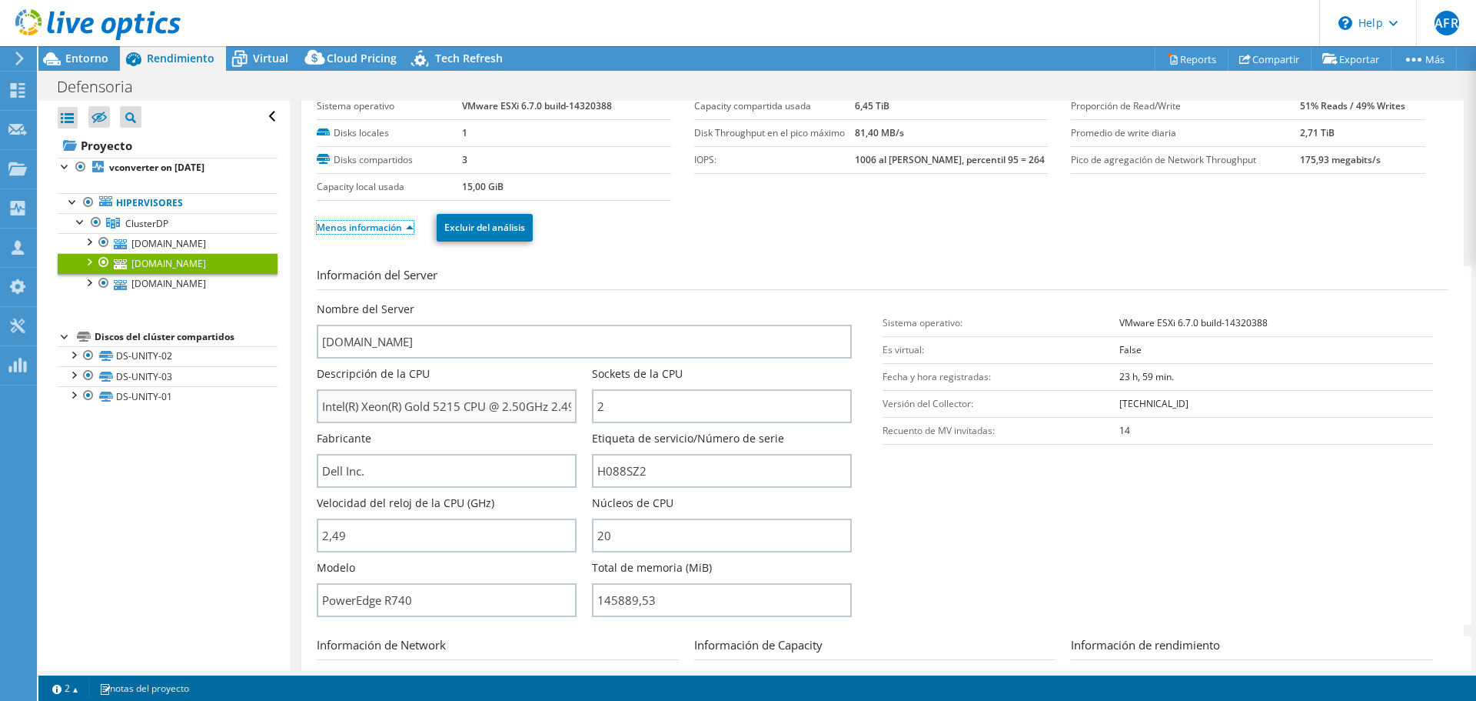
scroll to position [77, 0]
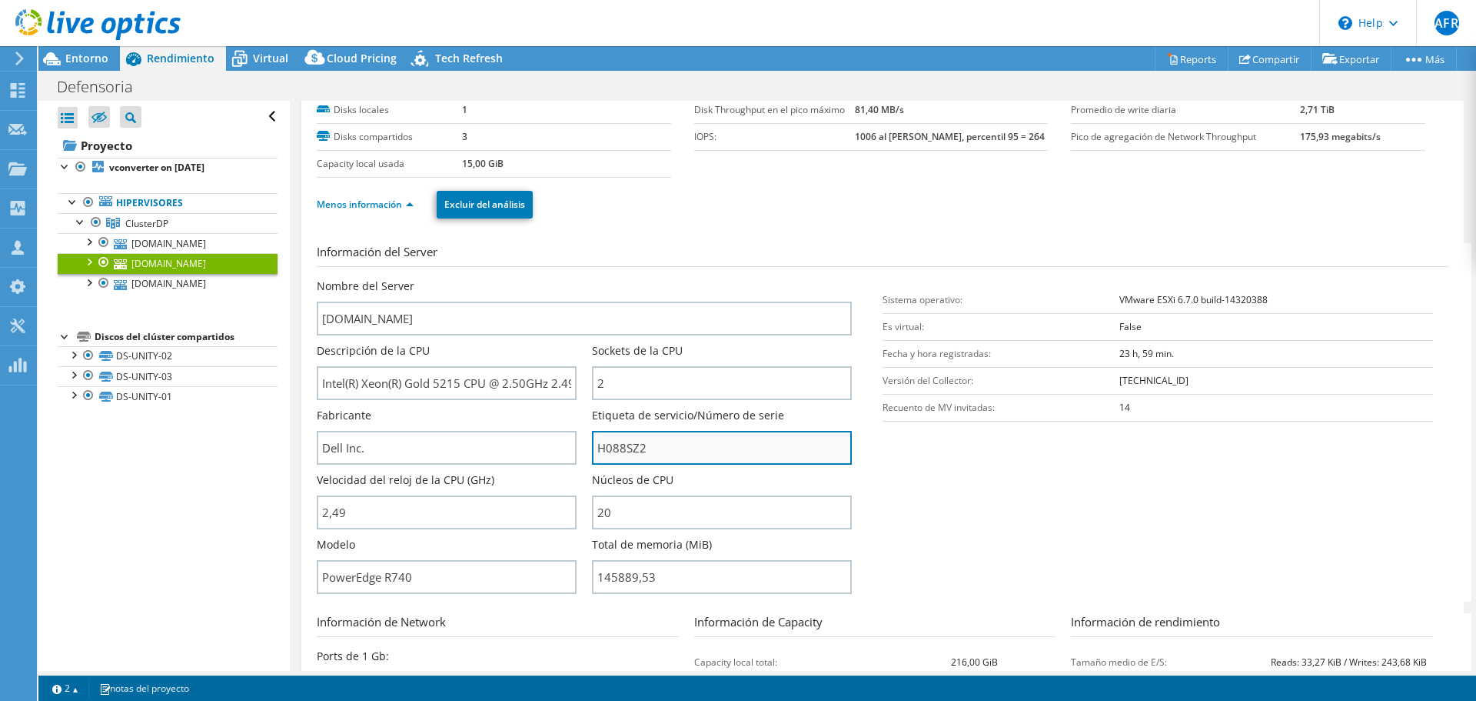
click at [627, 455] on input "H088SZ2" at bounding box center [722, 448] width 260 height 34
drag, startPoint x: 627, startPoint y: 455, endPoint x: 641, endPoint y: 463, distance: 16.5
click at [641, 463] on input "H088SZ2" at bounding box center [722, 448] width 260 height 34
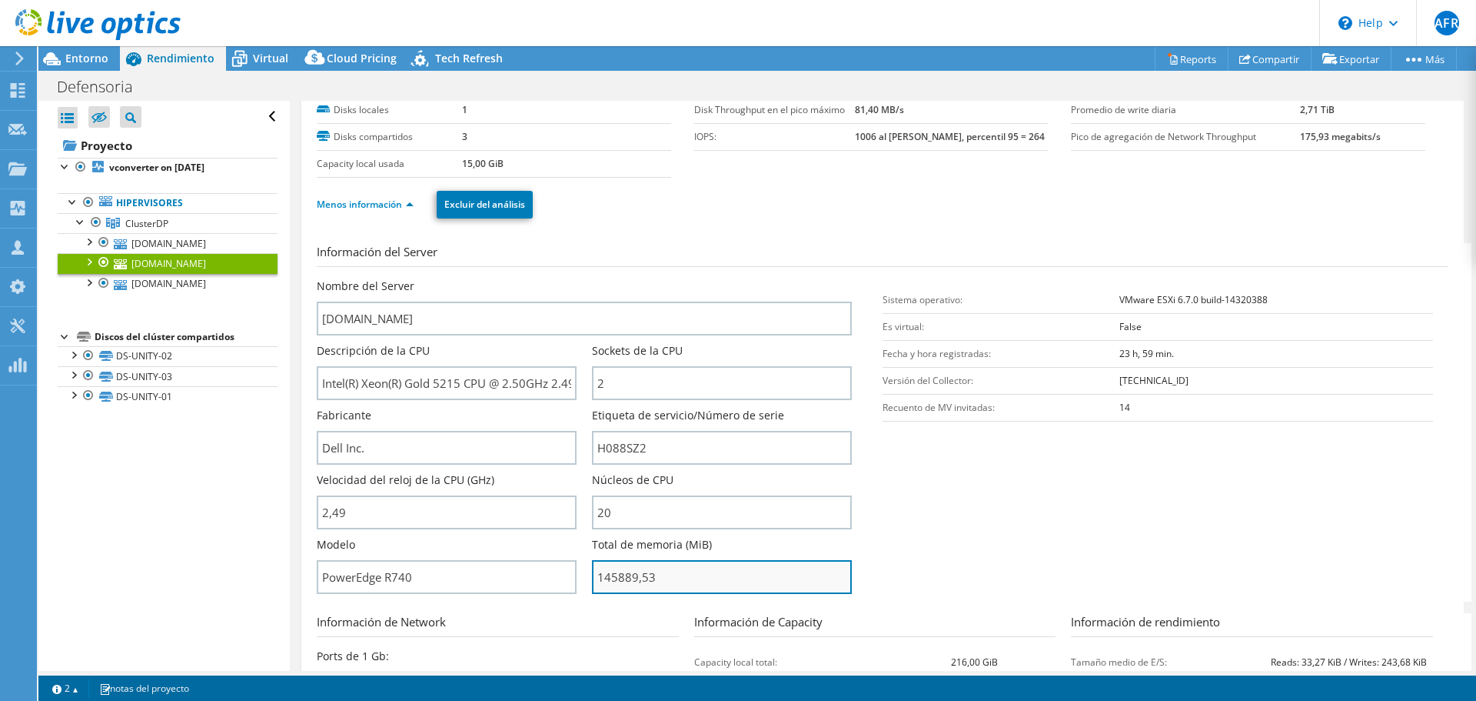
drag, startPoint x: 595, startPoint y: 577, endPoint x: 652, endPoint y: 568, distance: 57.6
click at [644, 575] on input "145889,53" at bounding box center [722, 577] width 260 height 34
click at [655, 576] on input "145889,53" at bounding box center [722, 577] width 260 height 34
type input "14588953"
drag, startPoint x: 685, startPoint y: 543, endPoint x: 701, endPoint y: 544, distance: 16.2
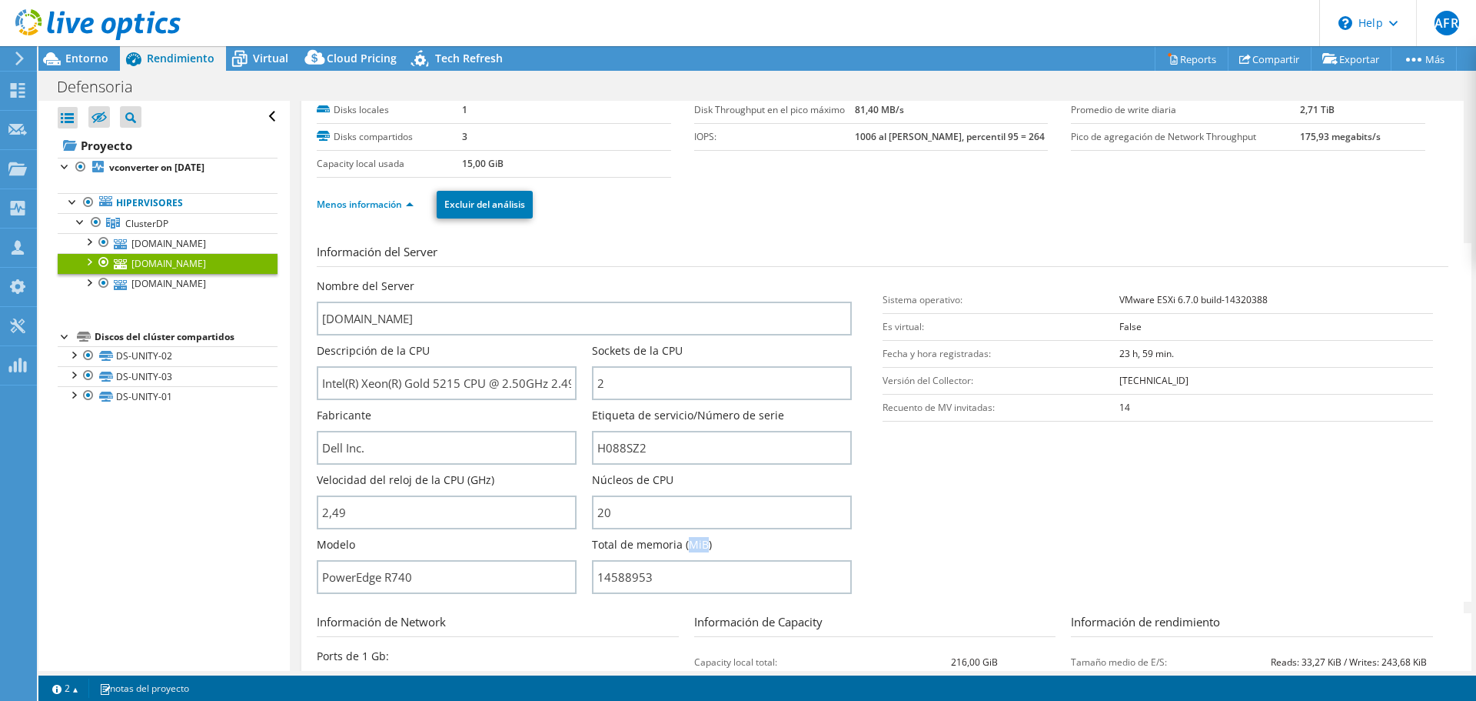
click at [701, 544] on label "Total de memoria (MiB)" at bounding box center [652, 544] width 120 height 15
drag, startPoint x: 647, startPoint y: 575, endPoint x: 595, endPoint y: 575, distance: 51.5
click at [595, 575] on input "14588953" at bounding box center [722, 577] width 260 height 34
click at [99, 55] on span "Entorno" at bounding box center [86, 58] width 43 height 15
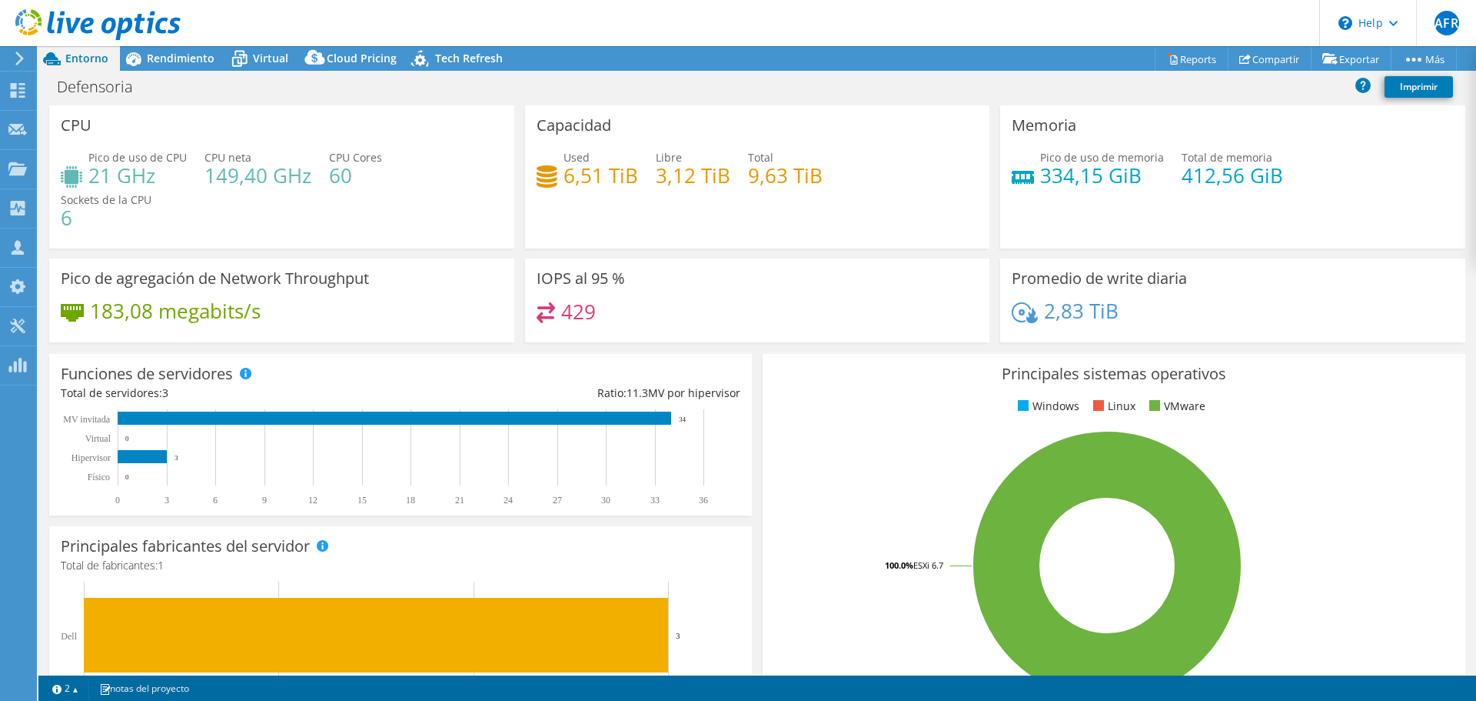
click at [153, 50] on div at bounding box center [90, 26] width 181 height 52
click at [153, 55] on span "Rendimiento" at bounding box center [181, 58] width 68 height 15
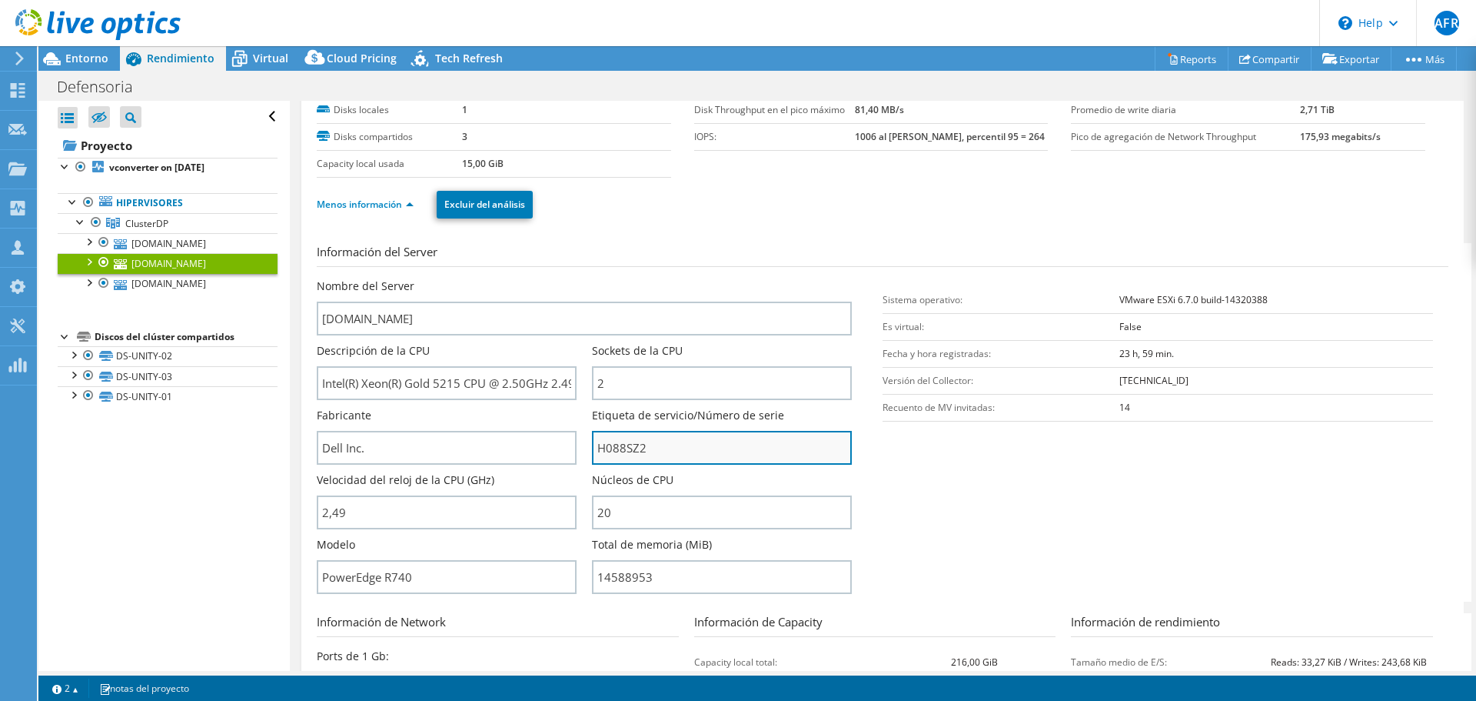
click at [625, 454] on input "H088SZ2" at bounding box center [722, 448] width 260 height 34
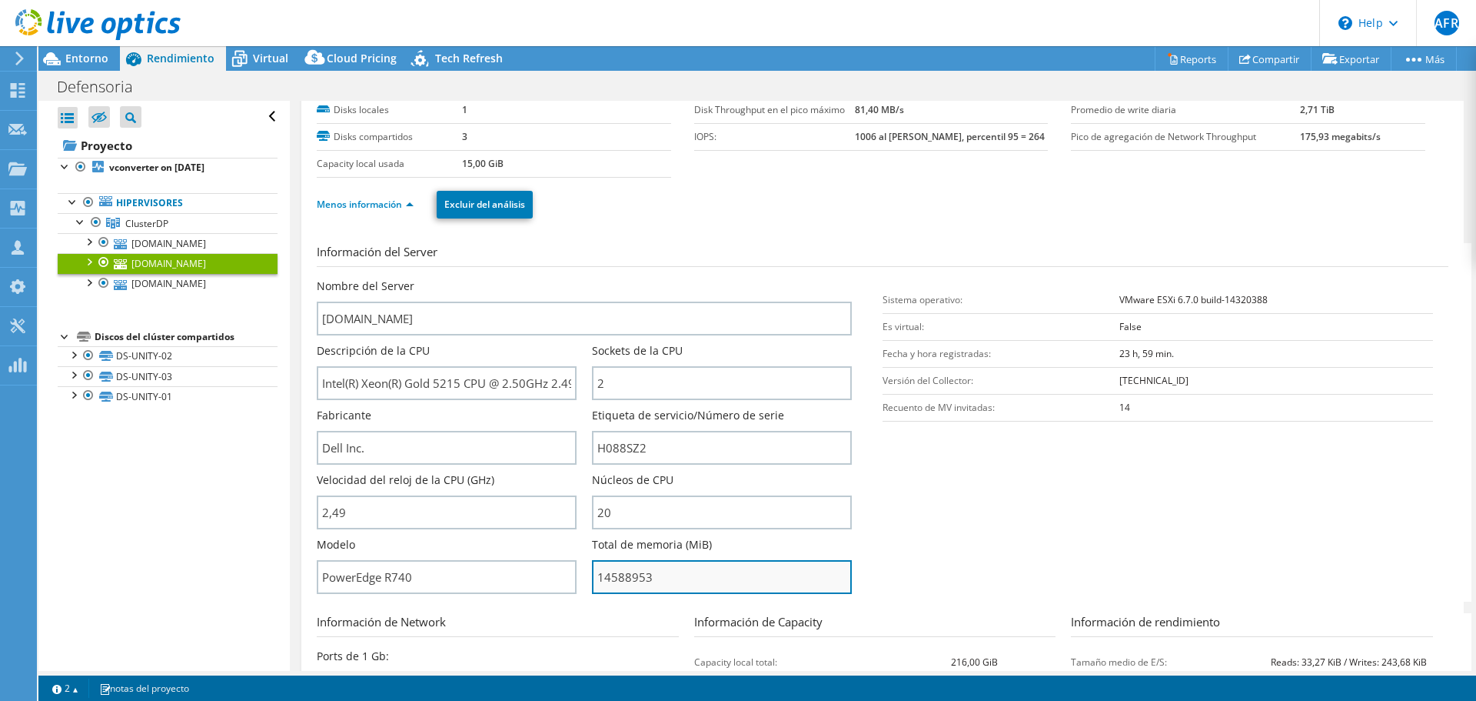
drag, startPoint x: 597, startPoint y: 579, endPoint x: 612, endPoint y: 578, distance: 14.6
click at [612, 578] on input "14588953" at bounding box center [722, 577] width 260 height 34
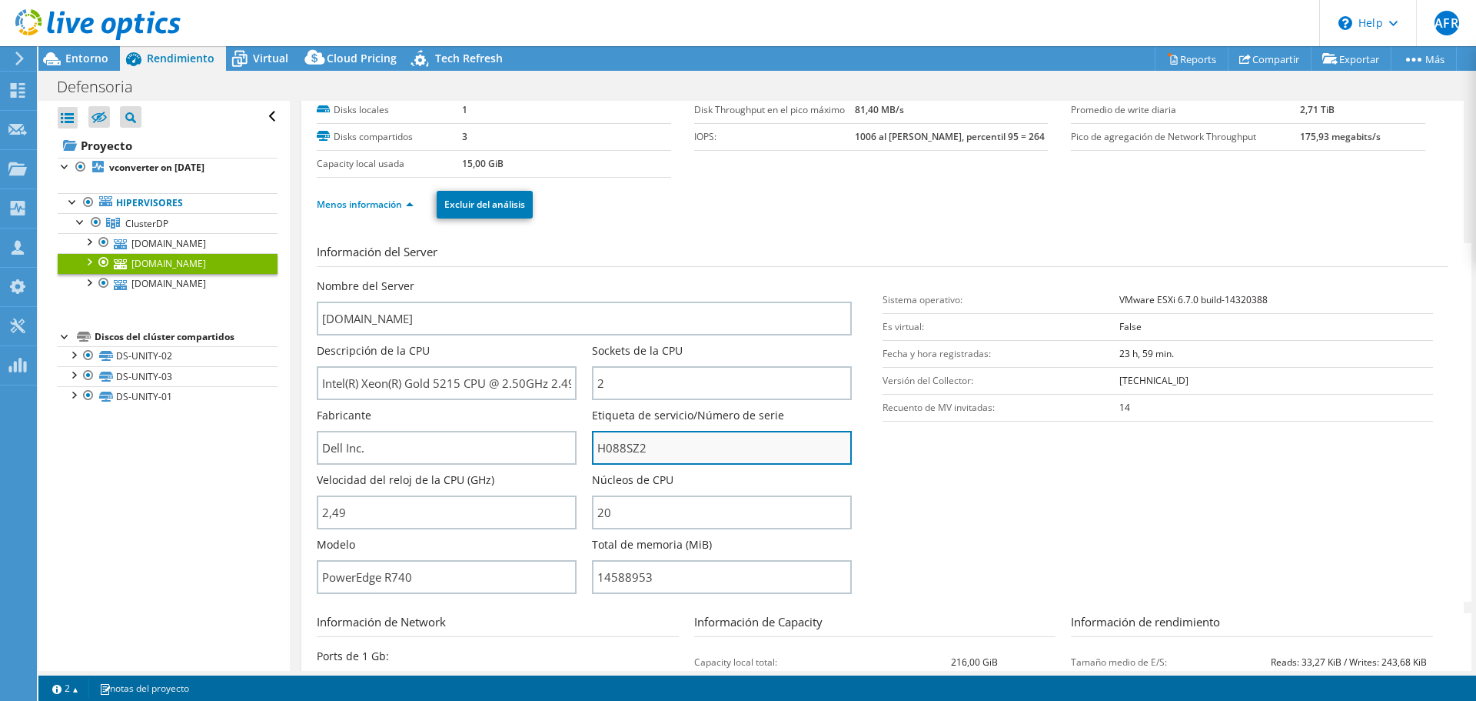
click at [631, 447] on input "H088SZ2" at bounding box center [722, 448] width 260 height 34
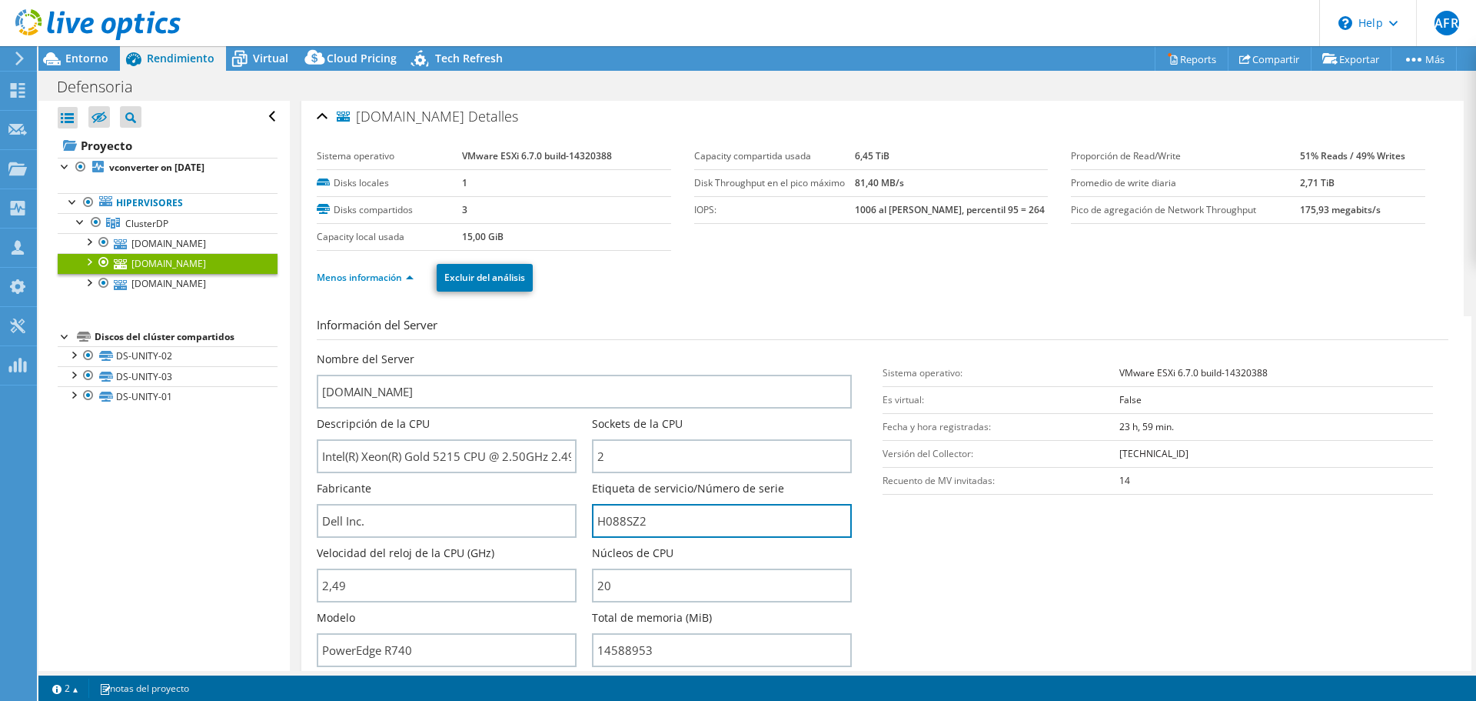
scroll to position [0, 0]
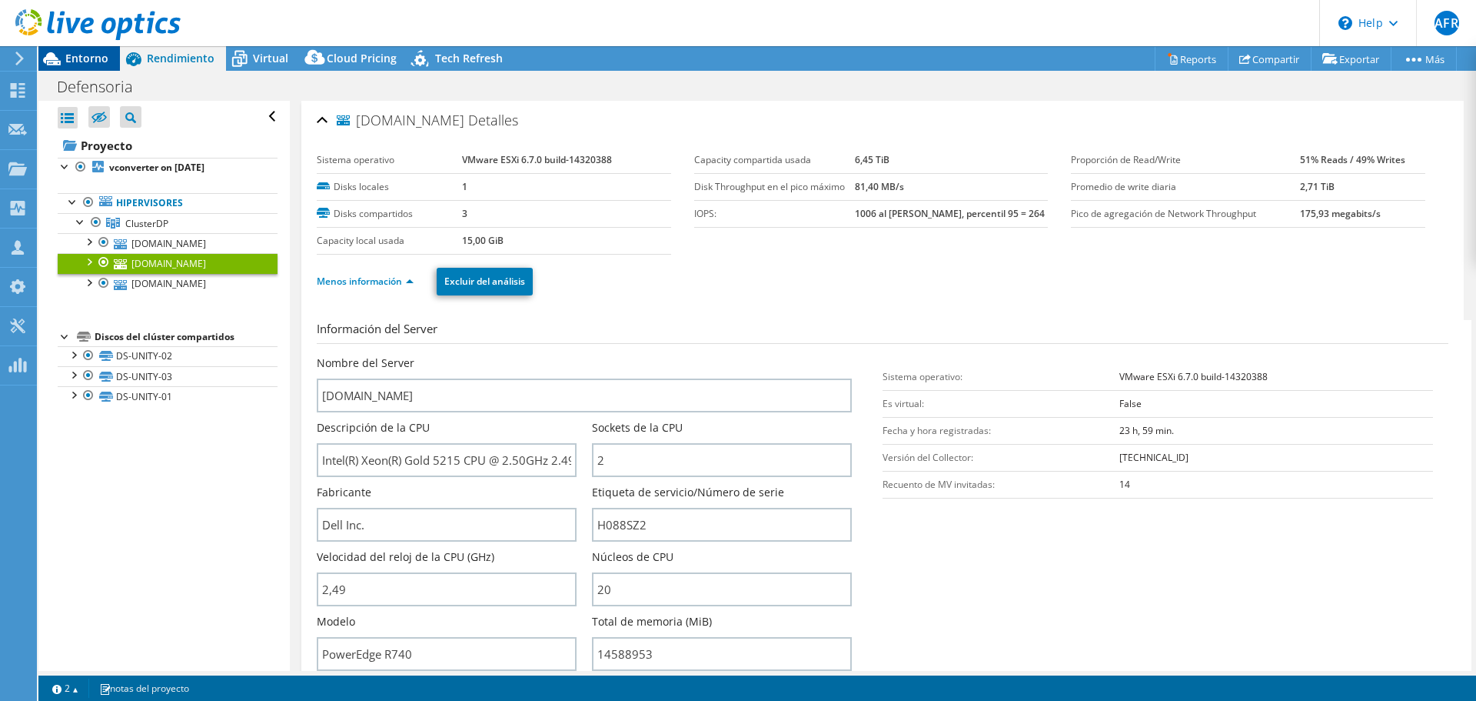
click at [118, 56] on div "Entorno" at bounding box center [79, 58] width 82 height 25
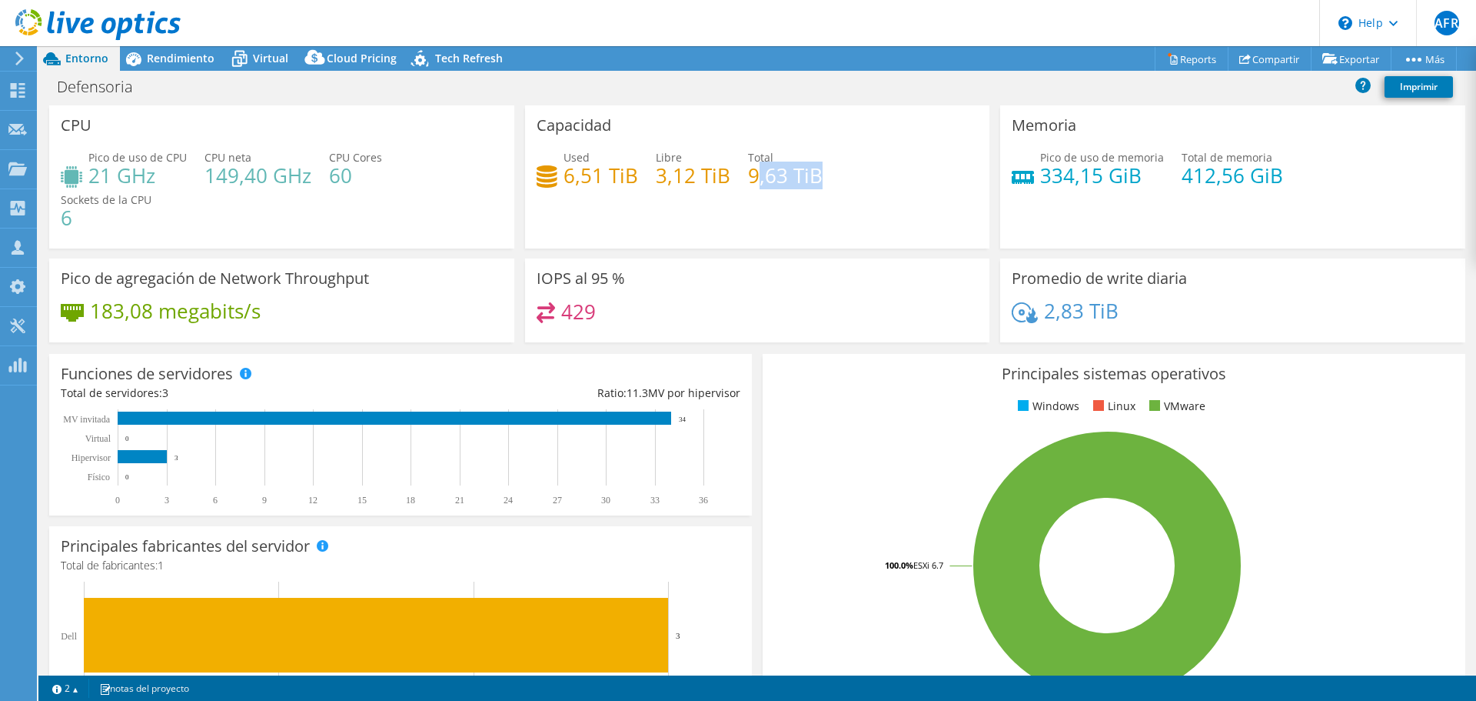
drag, startPoint x: 820, startPoint y: 177, endPoint x: 753, endPoint y: 181, distance: 67.8
click at [753, 181] on div "Used 6,51 TiB Libre 3,12 TiB Total 9,63 TiB" at bounding box center [758, 174] width 442 height 50
click at [747, 209] on div "Capacidad Used 6,51 TiB Libre 3,12 TiB Total 9,63 TiB" at bounding box center [757, 176] width 465 height 143
drag, startPoint x: 745, startPoint y: 176, endPoint x: 832, endPoint y: 181, distance: 87.0
click at [832, 181] on div "Used 6,51 TiB Libre 3,12 TiB Total 9,63 TiB" at bounding box center [758, 174] width 442 height 50
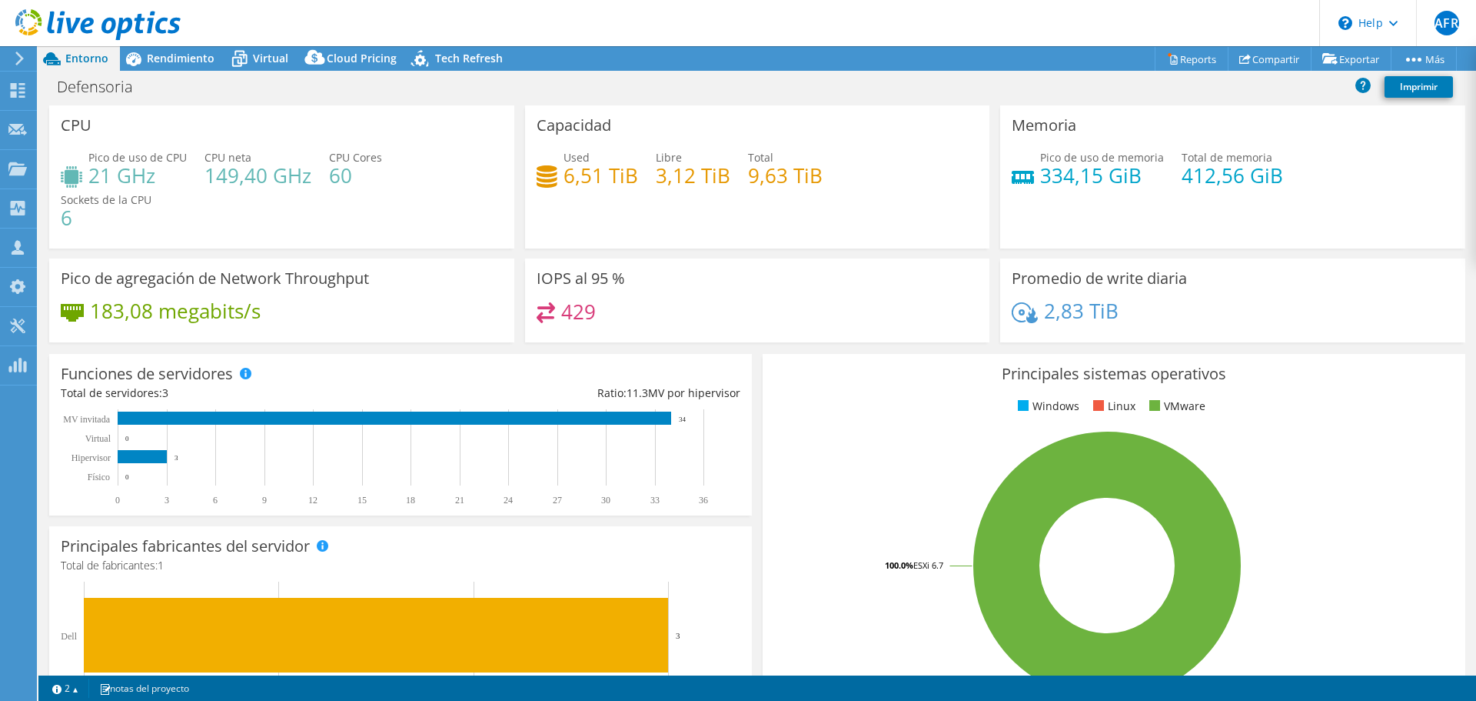
click at [837, 207] on div "Capacidad Used 6,51 TiB Libre 3,12 TiB Total 9,63 TiB" at bounding box center [757, 176] width 465 height 143
drag, startPoint x: 823, startPoint y: 173, endPoint x: 746, endPoint y: 174, distance: 76.9
click at [746, 174] on div "Used 6,51 TiB Libre 3,12 TiB Total 9,63 TiB" at bounding box center [758, 174] width 442 height 50
click at [727, 209] on div "Capacidad Used 6,51 TiB Libre 3,12 TiB Total 9,63 TiB" at bounding box center [757, 176] width 465 height 143
click at [806, 348] on div "Principales sistemas operativos Windows Linux VMware 100.0% ESXi 6.7" at bounding box center [1114, 537] width 714 height 379
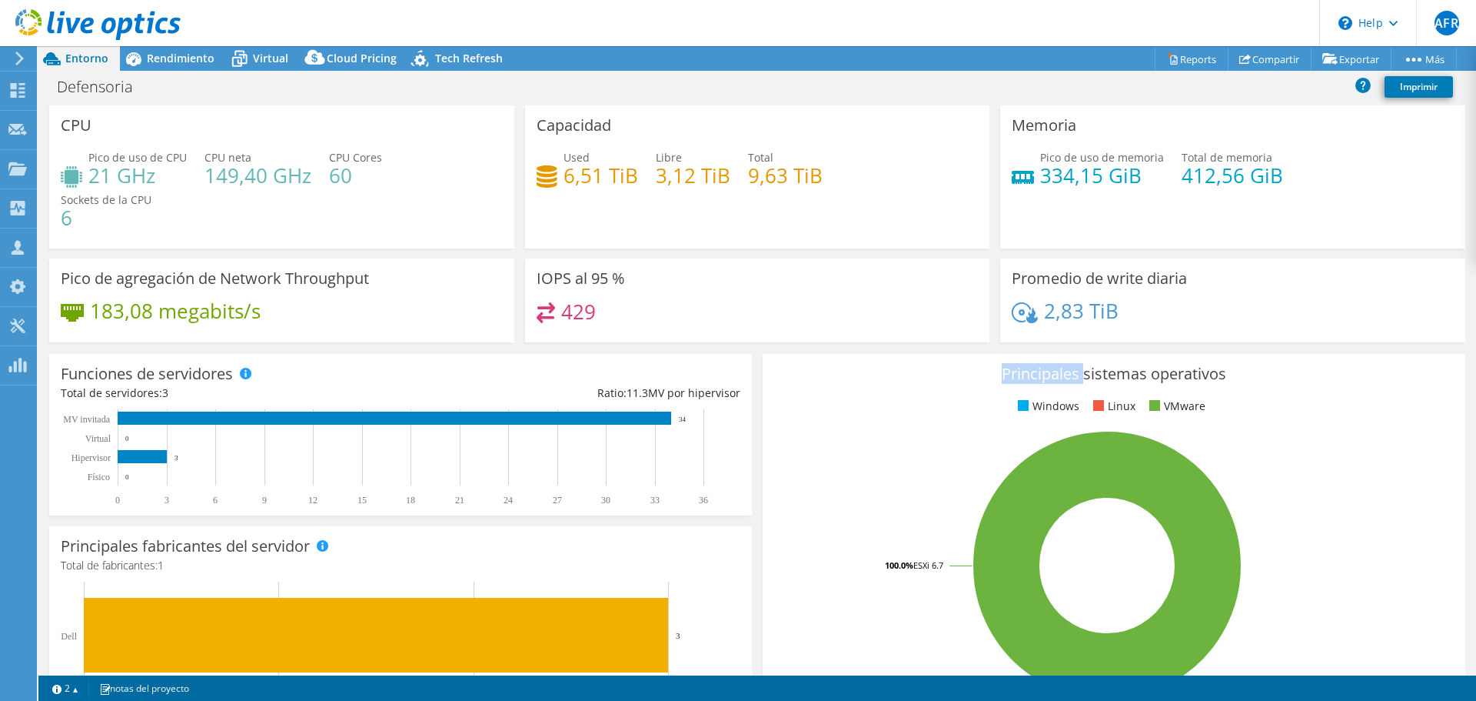
click at [806, 348] on div "Principales sistemas operativos Windows Linux VMware 100.0% ESXi 6.7" at bounding box center [1114, 537] width 714 height 379
click at [588, 317] on h4 "429" at bounding box center [578, 311] width 35 height 17
drag, startPoint x: 593, startPoint y: 311, endPoint x: 540, endPoint y: 312, distance: 53.1
click at [540, 312] on div "429" at bounding box center [758, 318] width 442 height 33
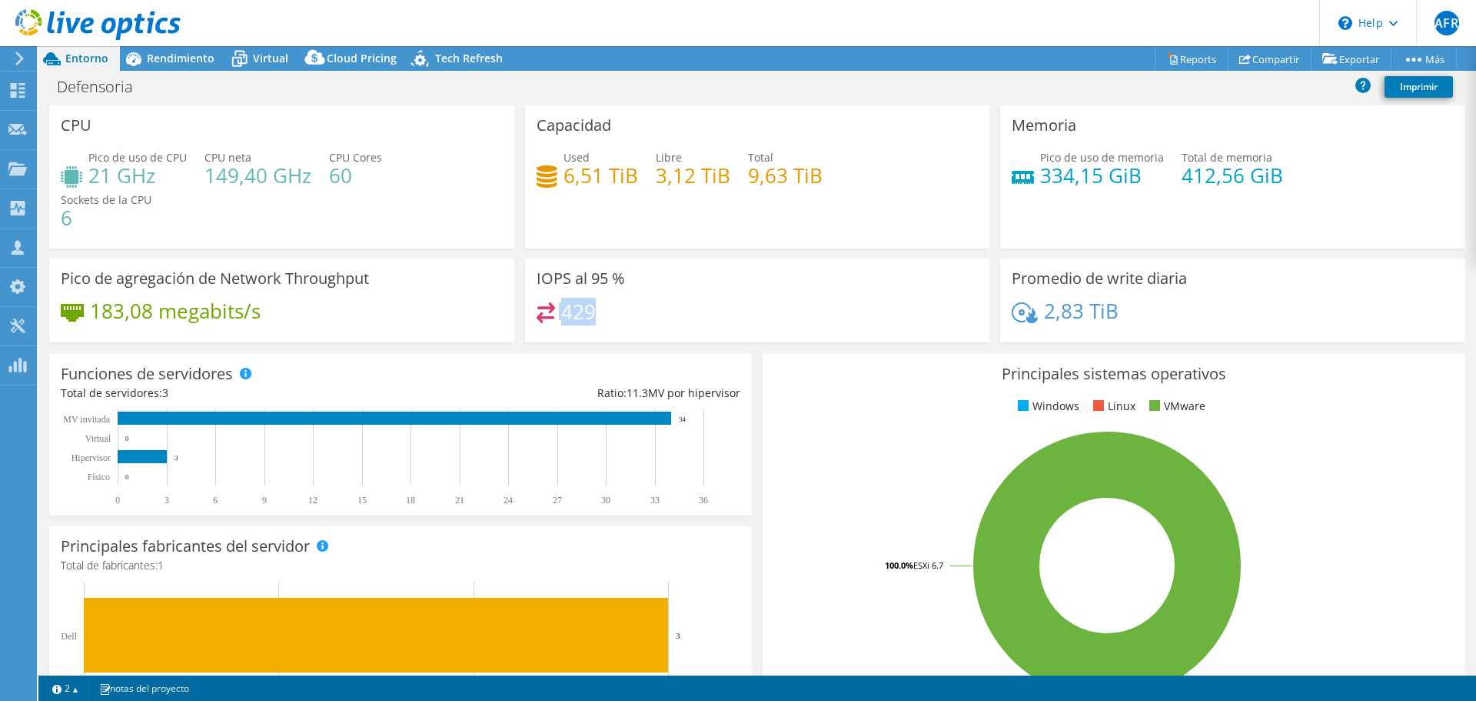
click at [567, 311] on h4 "429" at bounding box center [578, 311] width 35 height 17
drag, startPoint x: 560, startPoint y: 315, endPoint x: 598, endPoint y: 314, distance: 38.5
click at [598, 314] on div "429" at bounding box center [758, 318] width 442 height 33
click at [183, 59] on span "Rendimiento" at bounding box center [181, 58] width 68 height 15
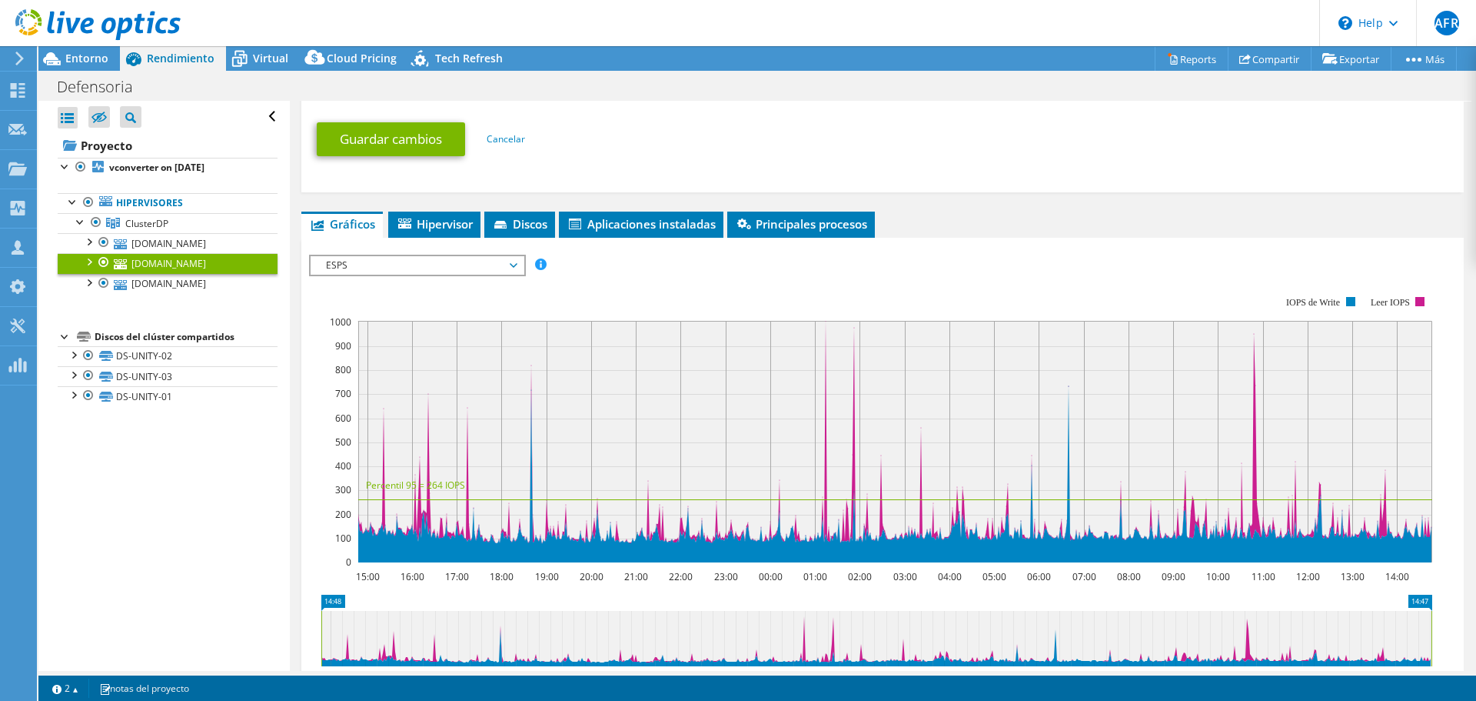
scroll to position [820, 0]
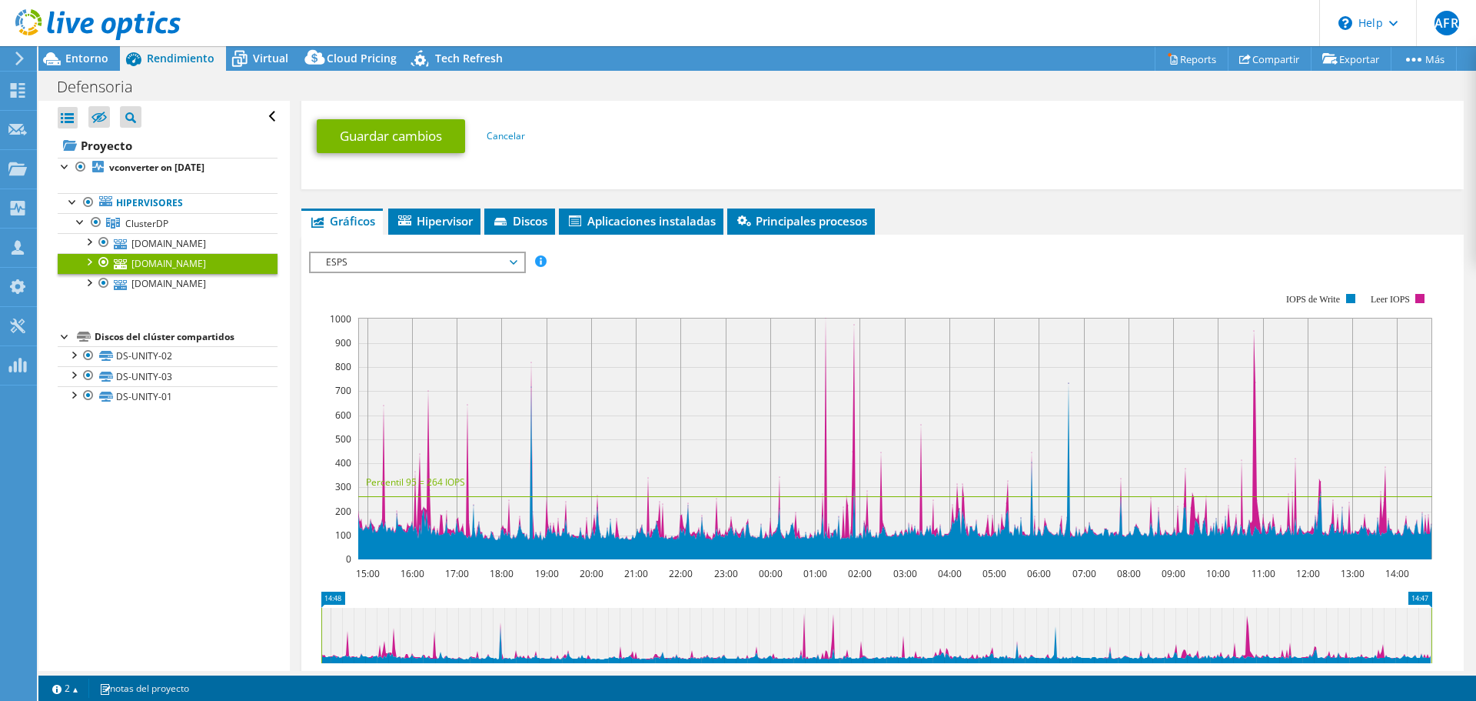
click at [510, 265] on span "ESPS" at bounding box center [417, 262] width 198 height 18
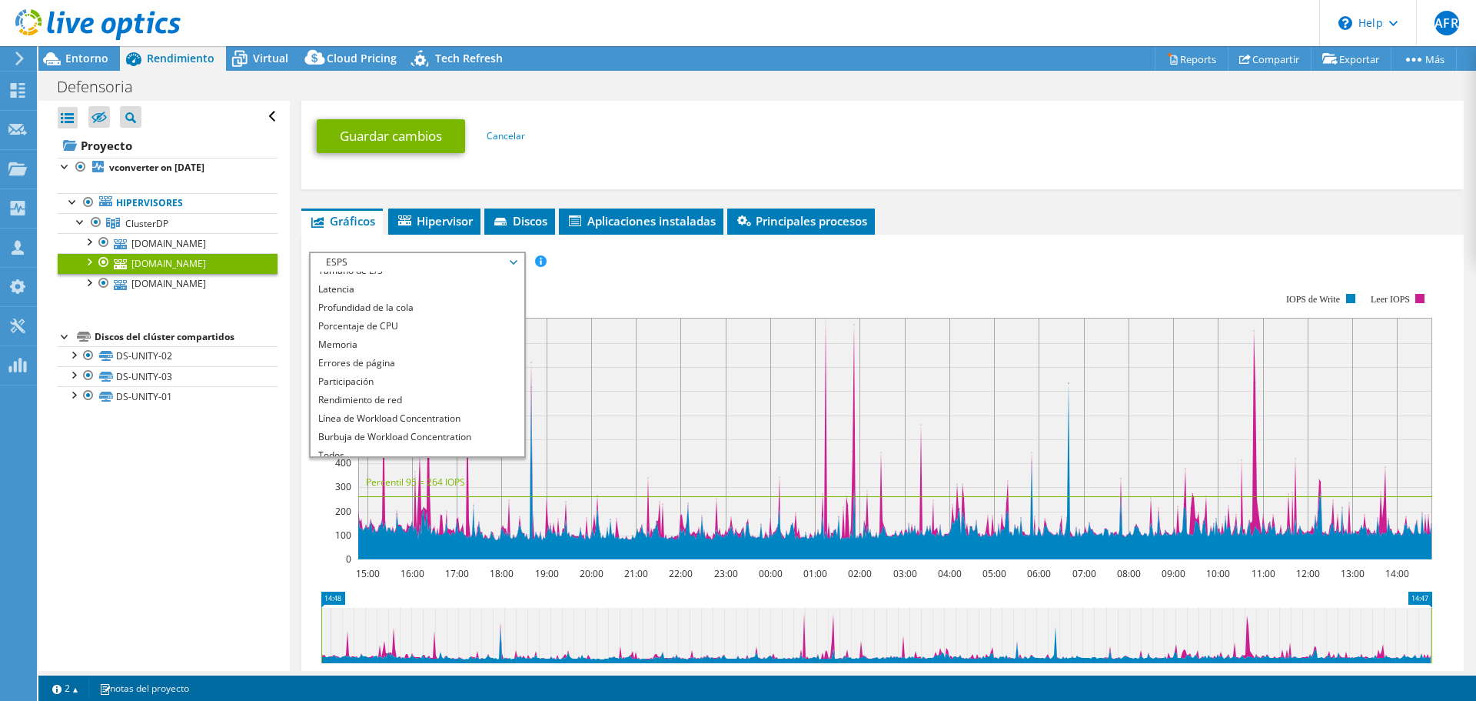
scroll to position [55, 0]
click at [475, 428] on li "Burbuja de Workload Concentration" at bounding box center [417, 428] width 213 height 18
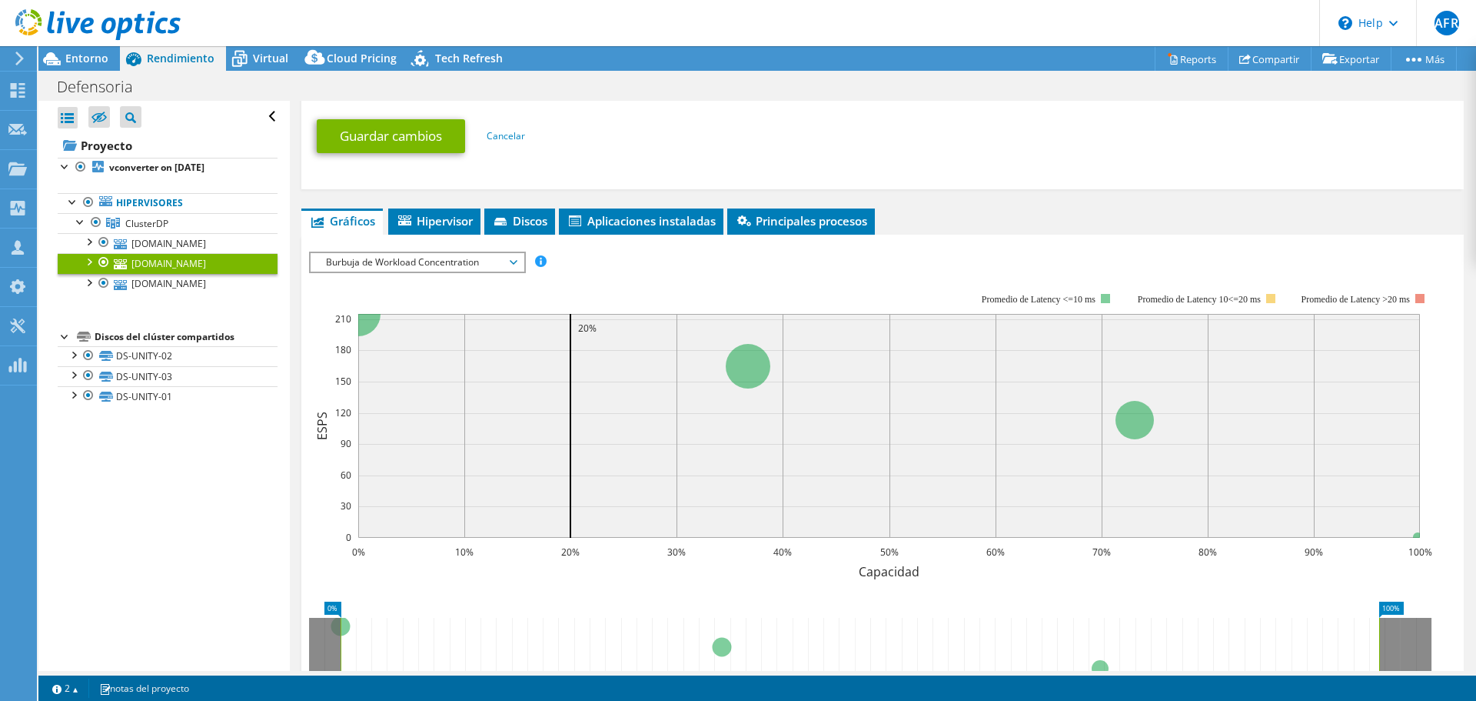
drag, startPoint x: 1418, startPoint y: 472, endPoint x: 1357, endPoint y: 521, distance: 78.2
click at [1360, 473] on rect at bounding box center [889, 426] width 1062 height 224
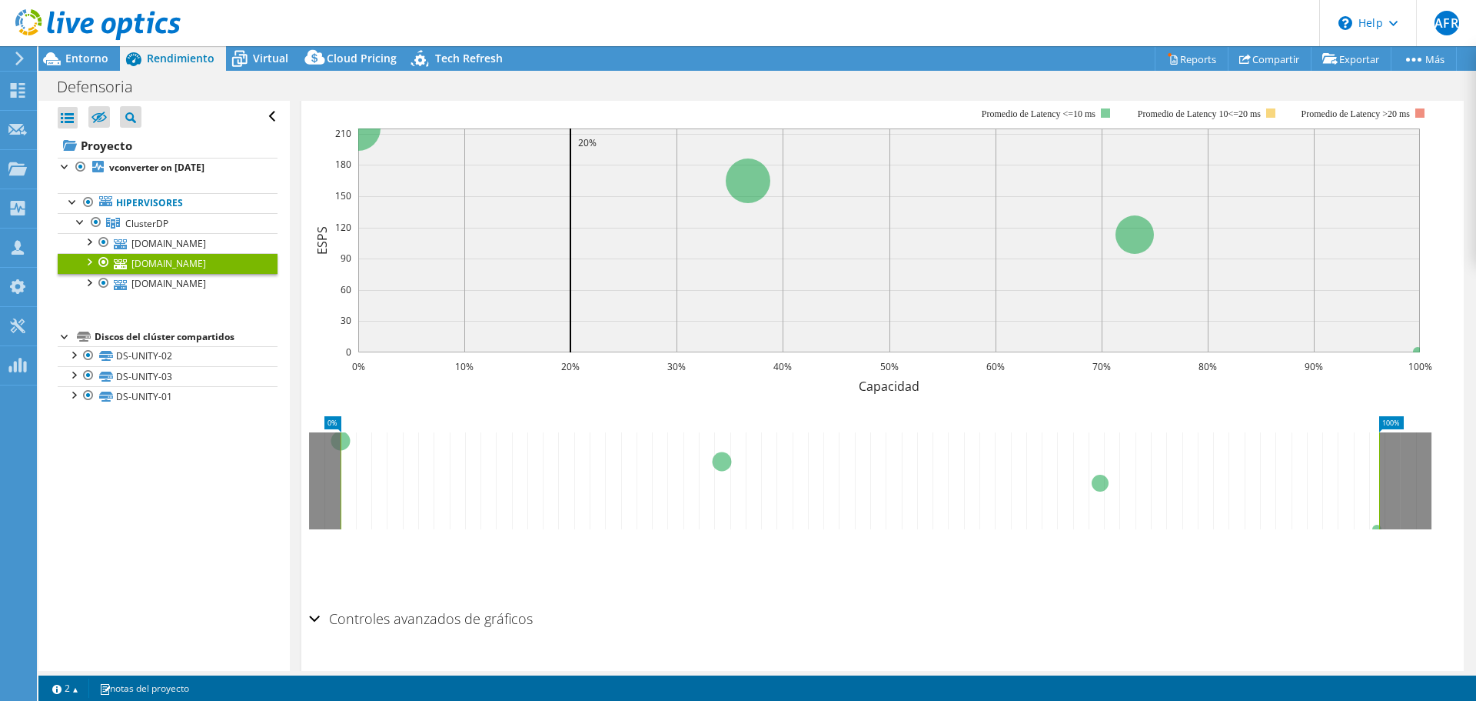
scroll to position [1044, 0]
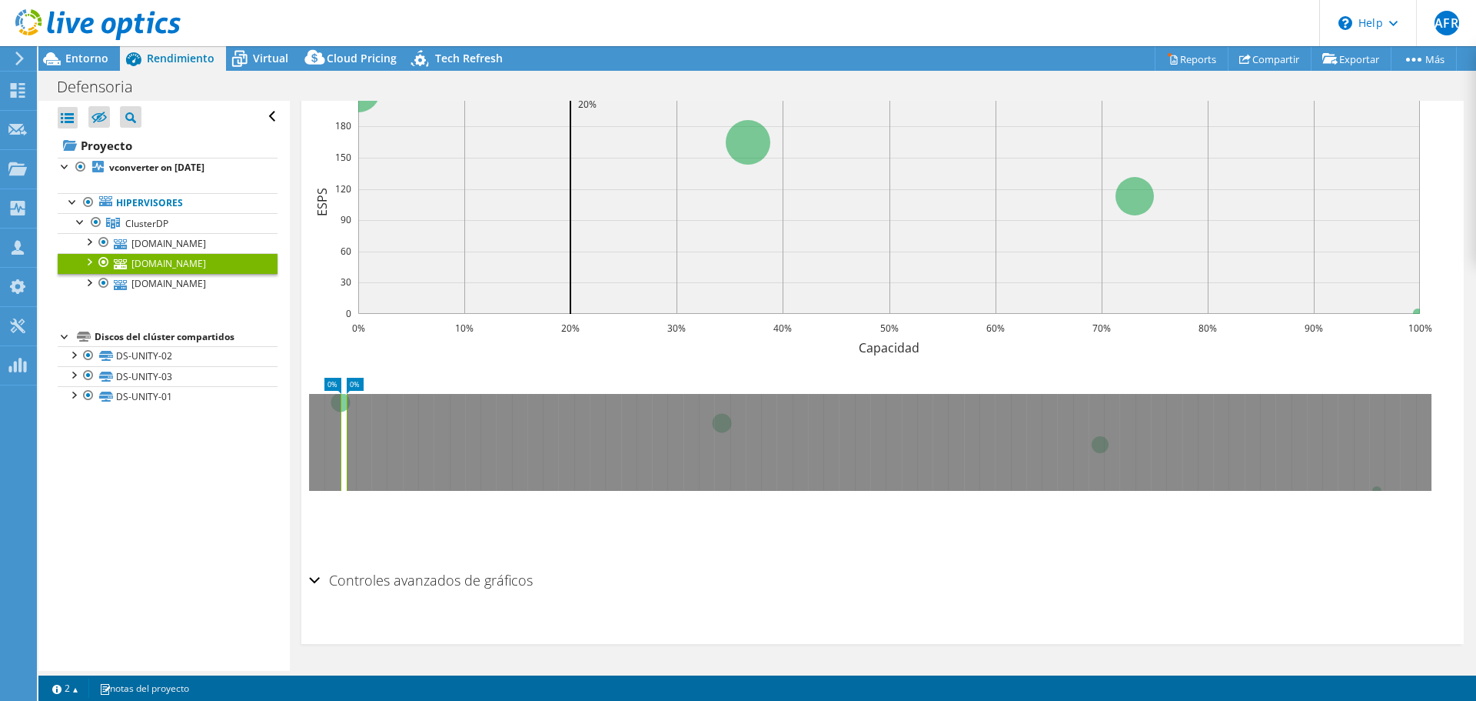
drag, startPoint x: 1381, startPoint y: 428, endPoint x: 348, endPoint y: 429, distance: 1032.7
click at [348, 429] on rect at bounding box center [347, 442] width 6 height 97
click at [343, 428] on rect at bounding box center [344, 442] width 6 height 97
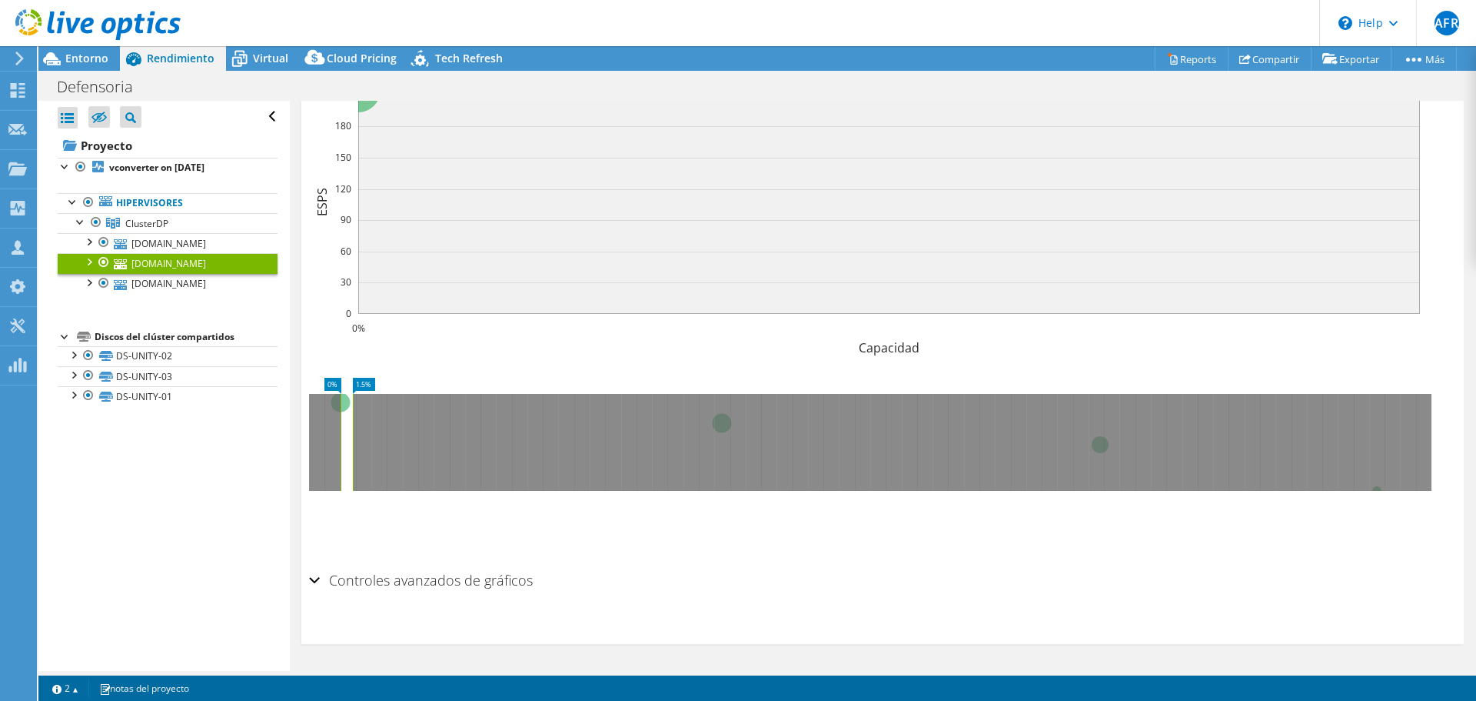
drag, startPoint x: 341, startPoint y: 424, endPoint x: 353, endPoint y: 424, distance: 12.3
click at [353, 424] on rect at bounding box center [353, 442] width 6 height 97
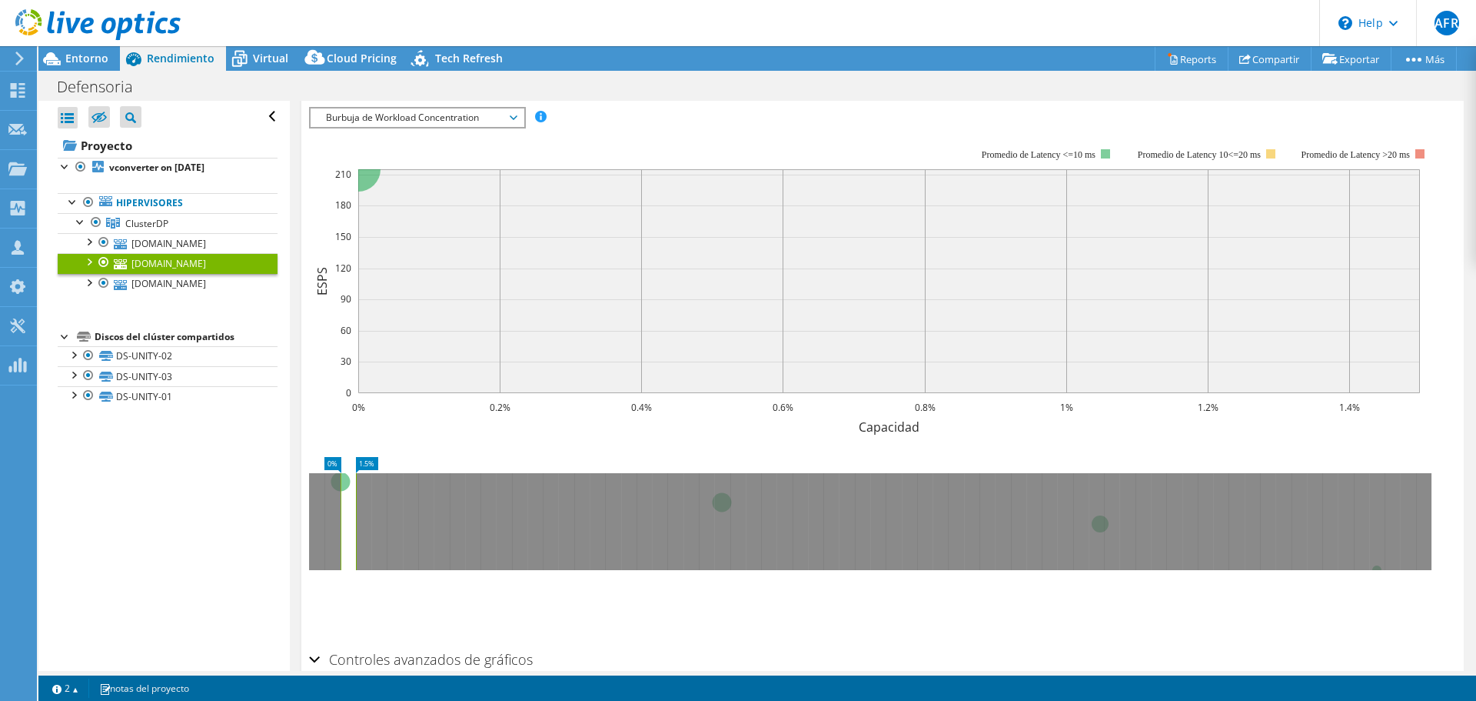
scroll to position [890, 0]
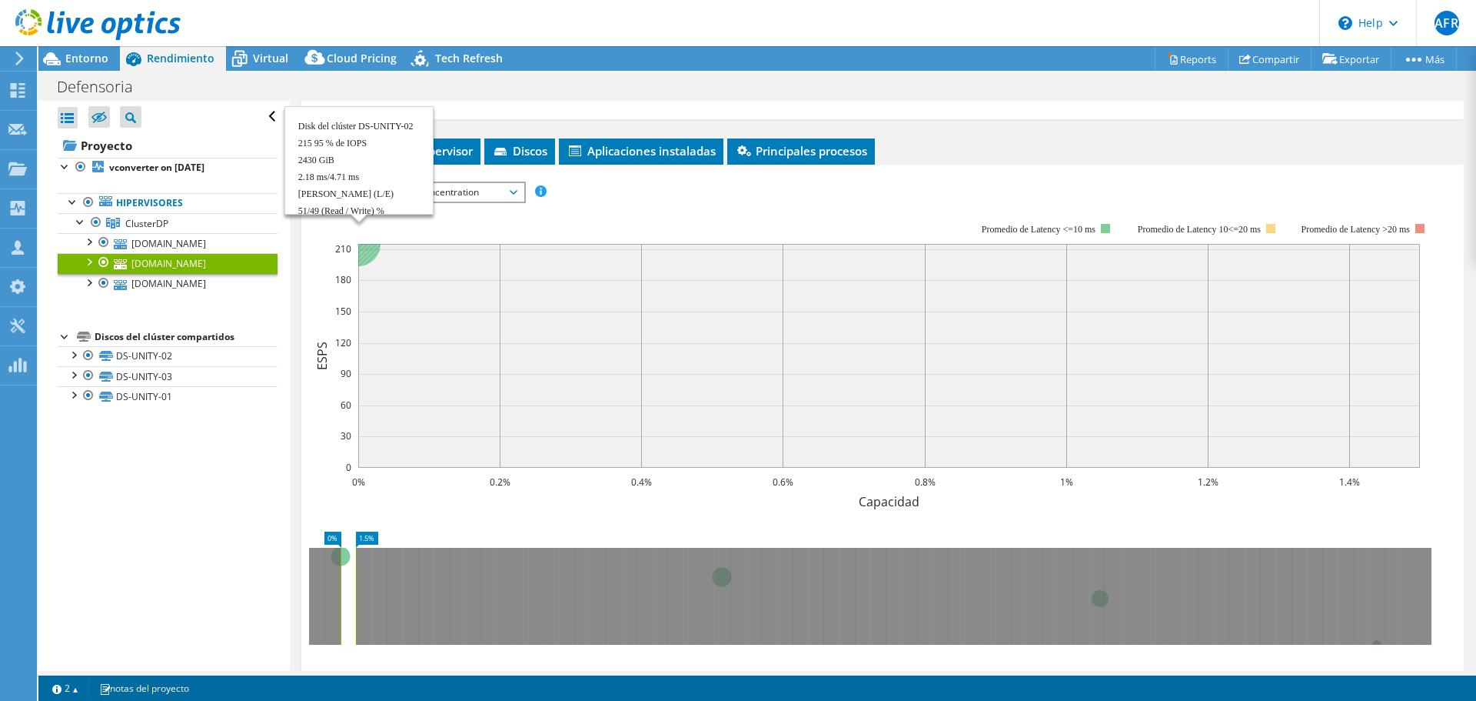
click at [369, 256] on circle at bounding box center [358, 243] width 45 height 45
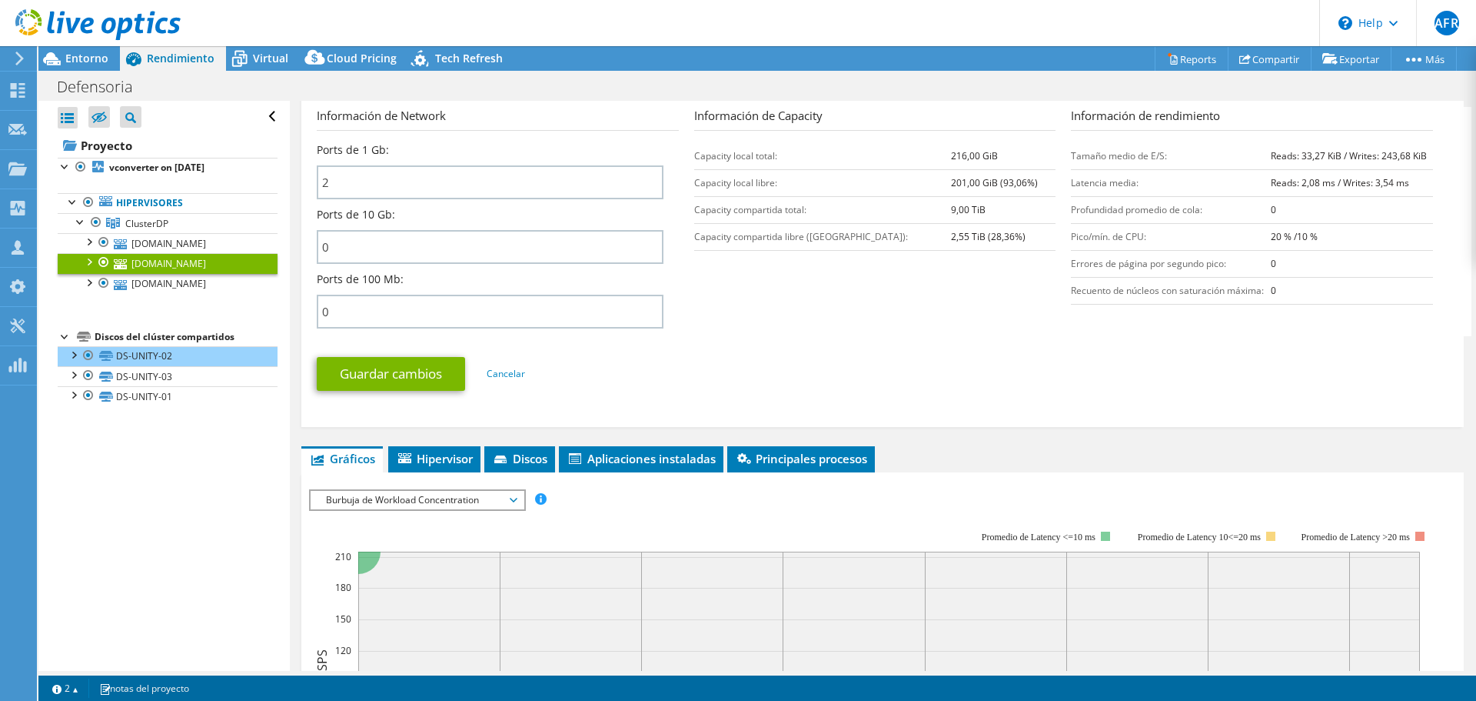
scroll to position [506, 0]
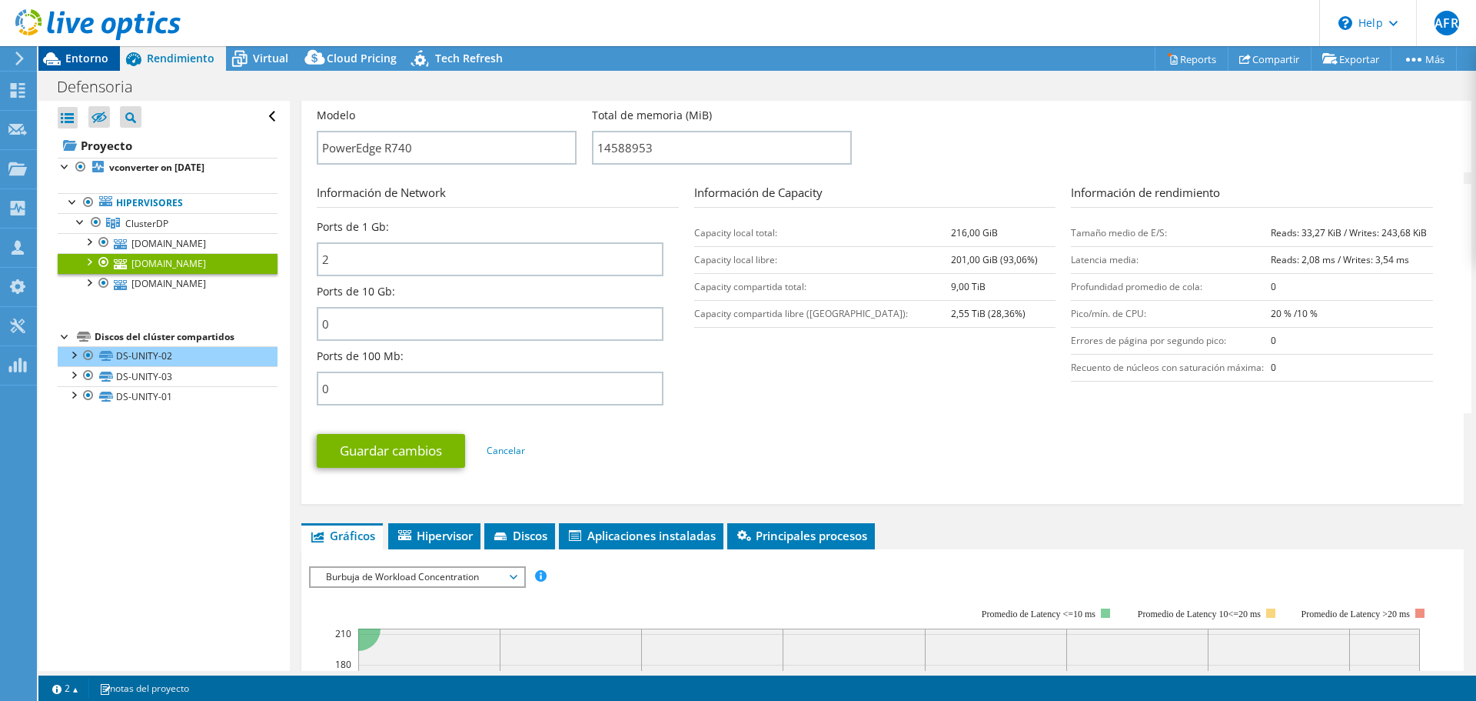
click at [94, 55] on span "Entorno" at bounding box center [86, 58] width 43 height 15
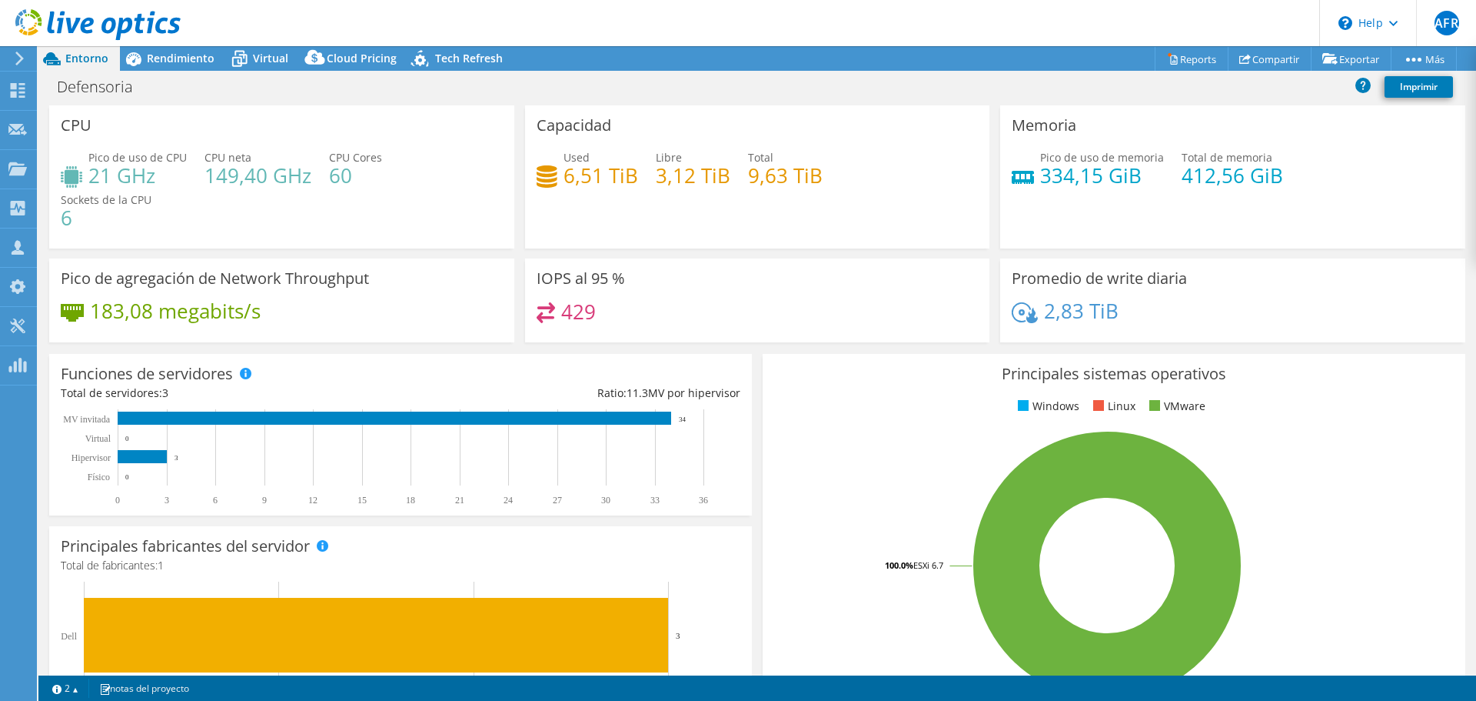
click at [581, 315] on h4 "429" at bounding box center [578, 311] width 35 height 17
click at [194, 57] on span "Rendimiento" at bounding box center [181, 58] width 68 height 15
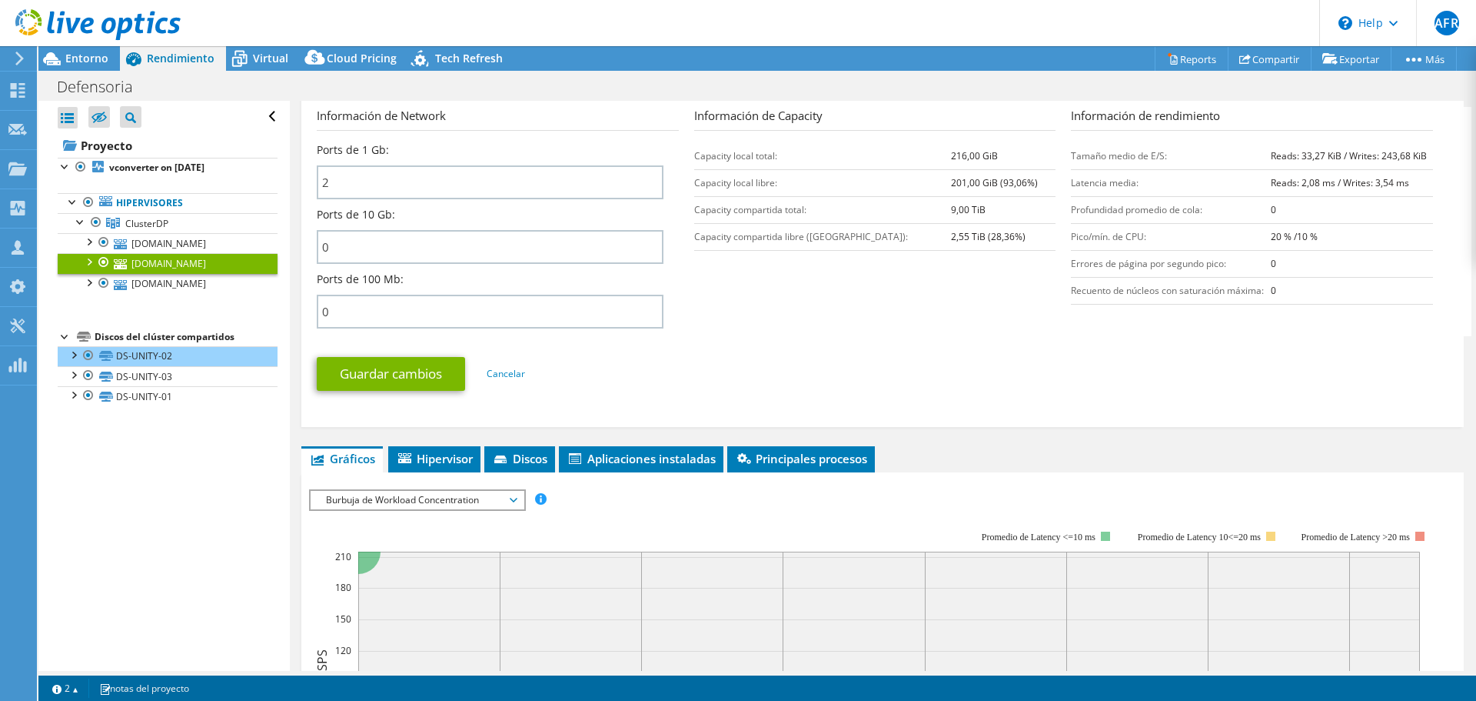
scroll to position [796, 0]
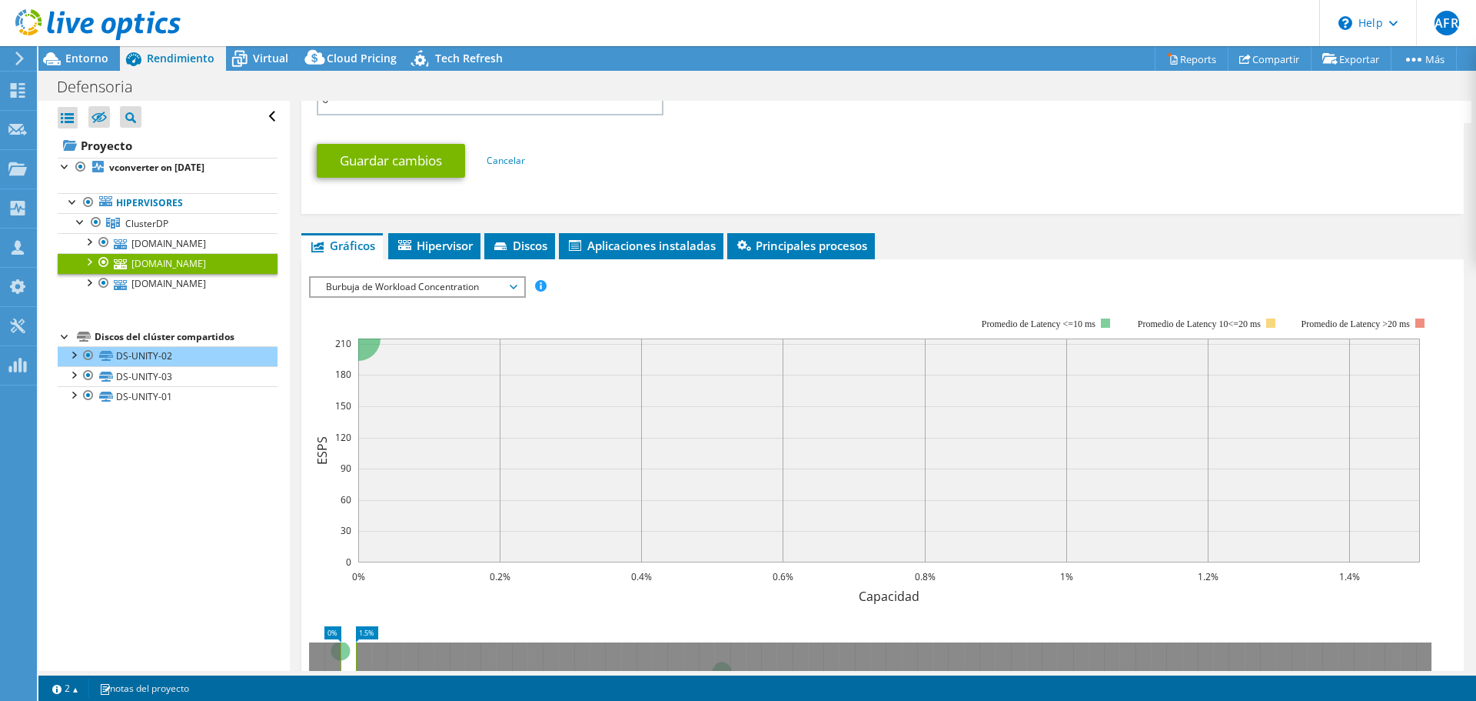
click at [478, 278] on span "Burbuja de Workload Concentration" at bounding box center [417, 287] width 198 height 18
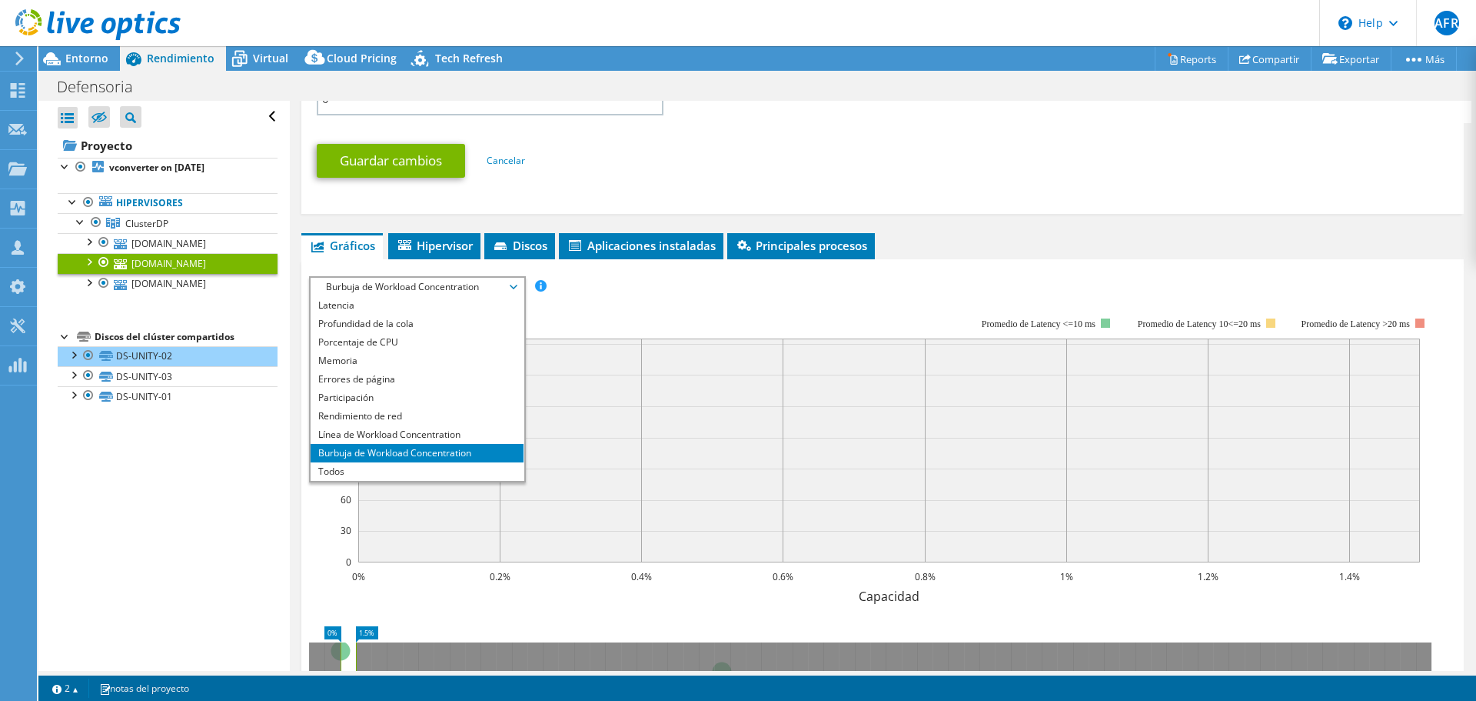
scroll to position [0, 0]
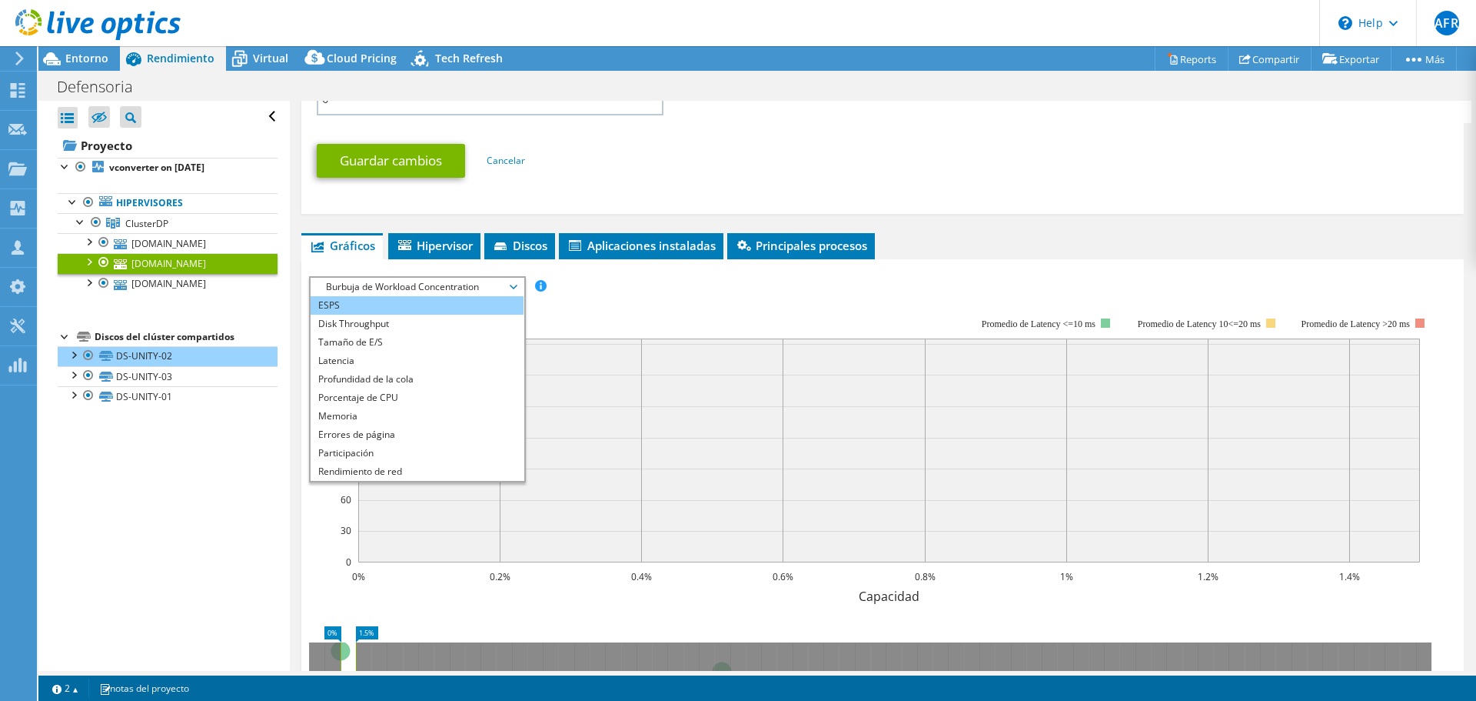
click at [452, 298] on li "ESPS" at bounding box center [417, 305] width 213 height 18
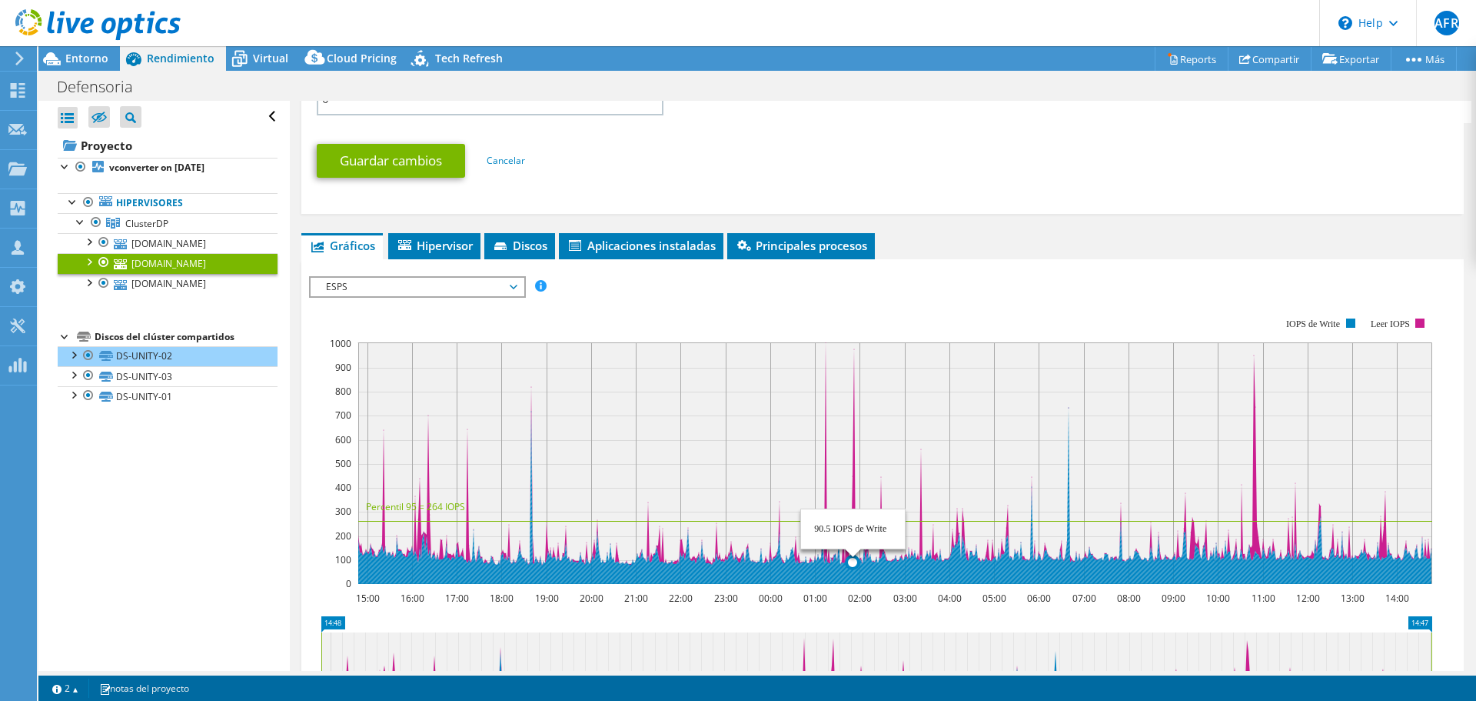
click at [854, 386] on rect at bounding box center [895, 462] width 1074 height 241
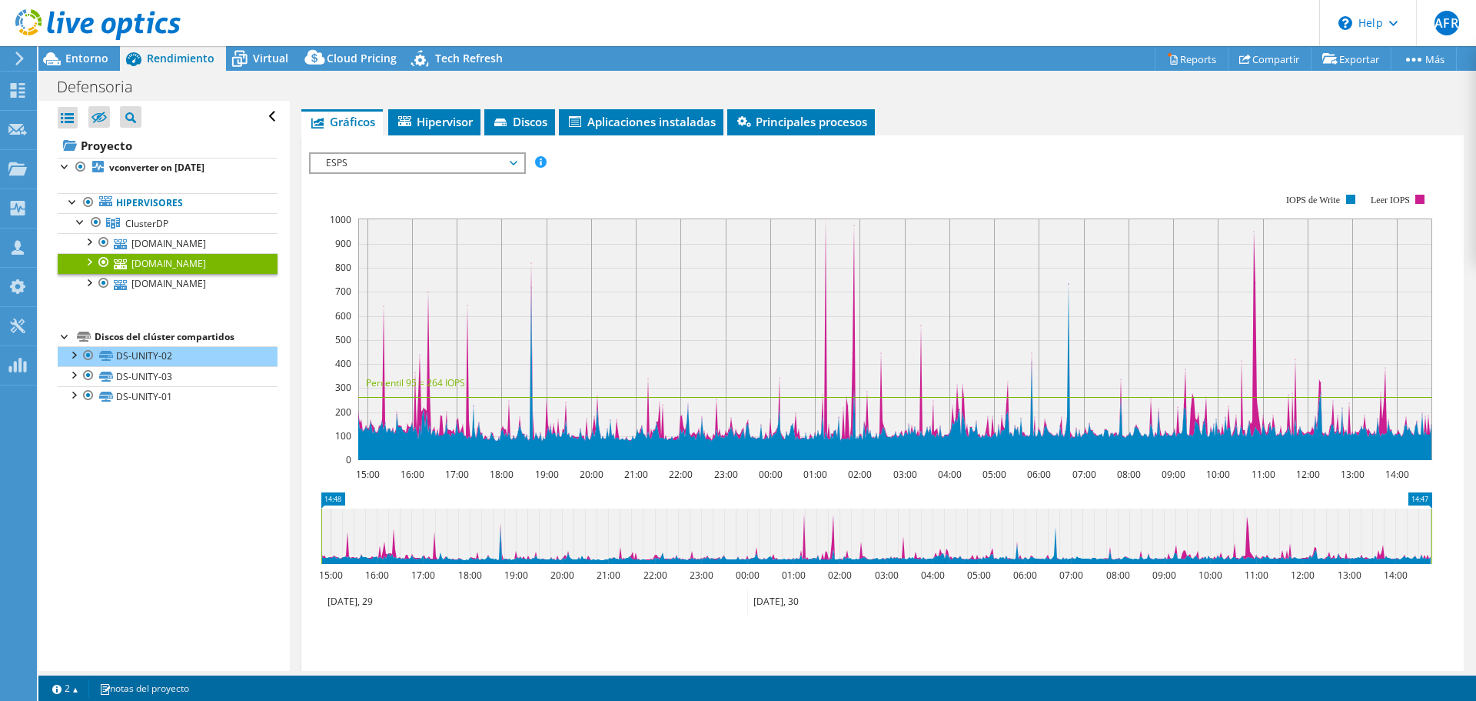
scroll to position [943, 0]
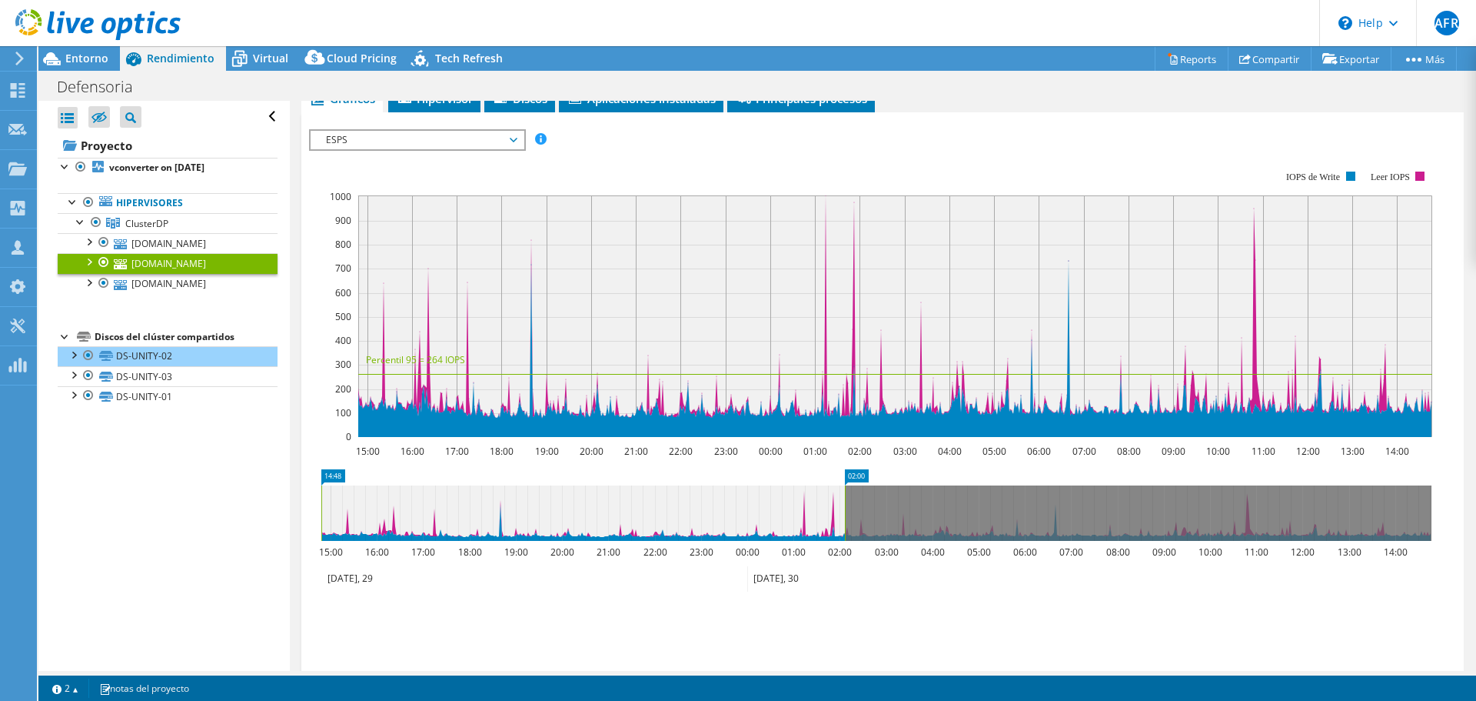
drag, startPoint x: 1431, startPoint y: 501, endPoint x: 844, endPoint y: 503, distance: 586.7
click at [844, 503] on rect at bounding box center [845, 512] width 6 height 55
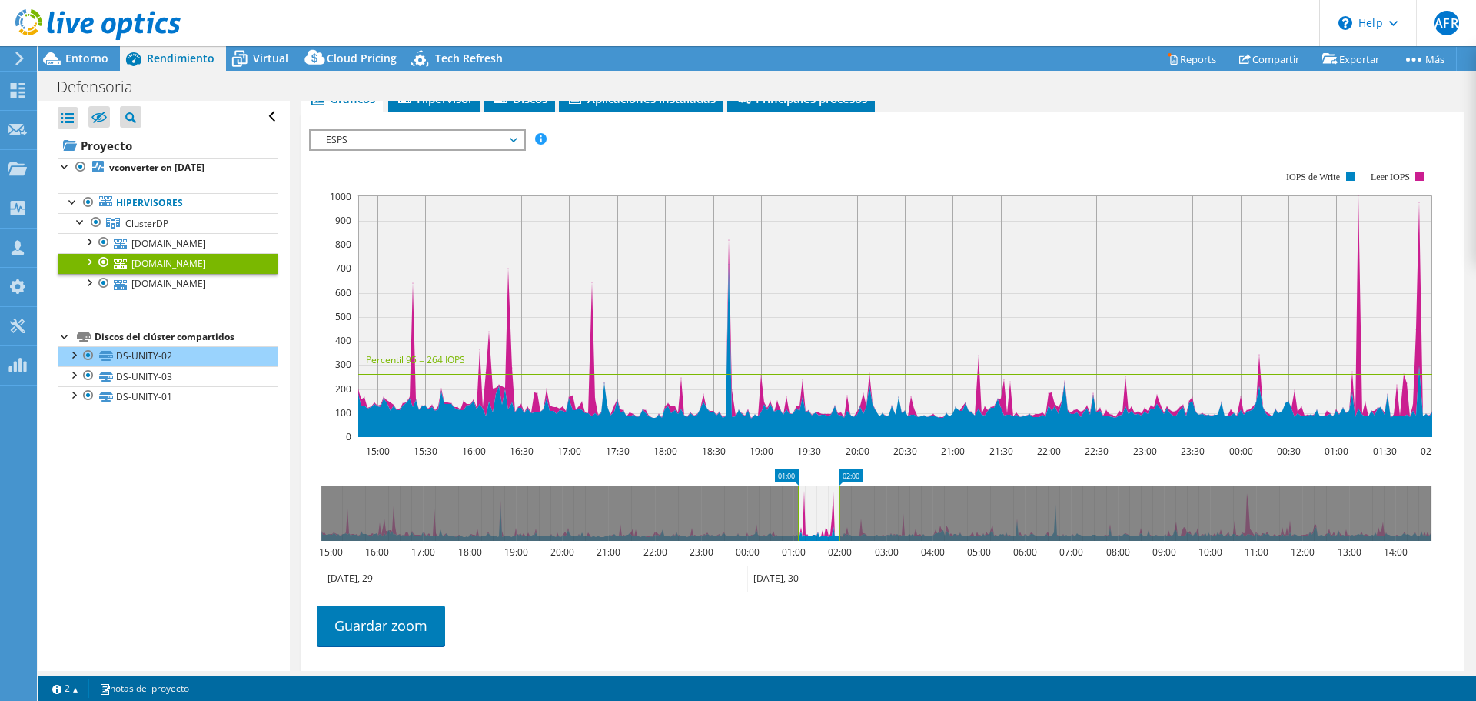
drag, startPoint x: 321, startPoint y: 501, endPoint x: 797, endPoint y: 527, distance: 477.4
click at [797, 527] on rect at bounding box center [798, 512] width 6 height 55
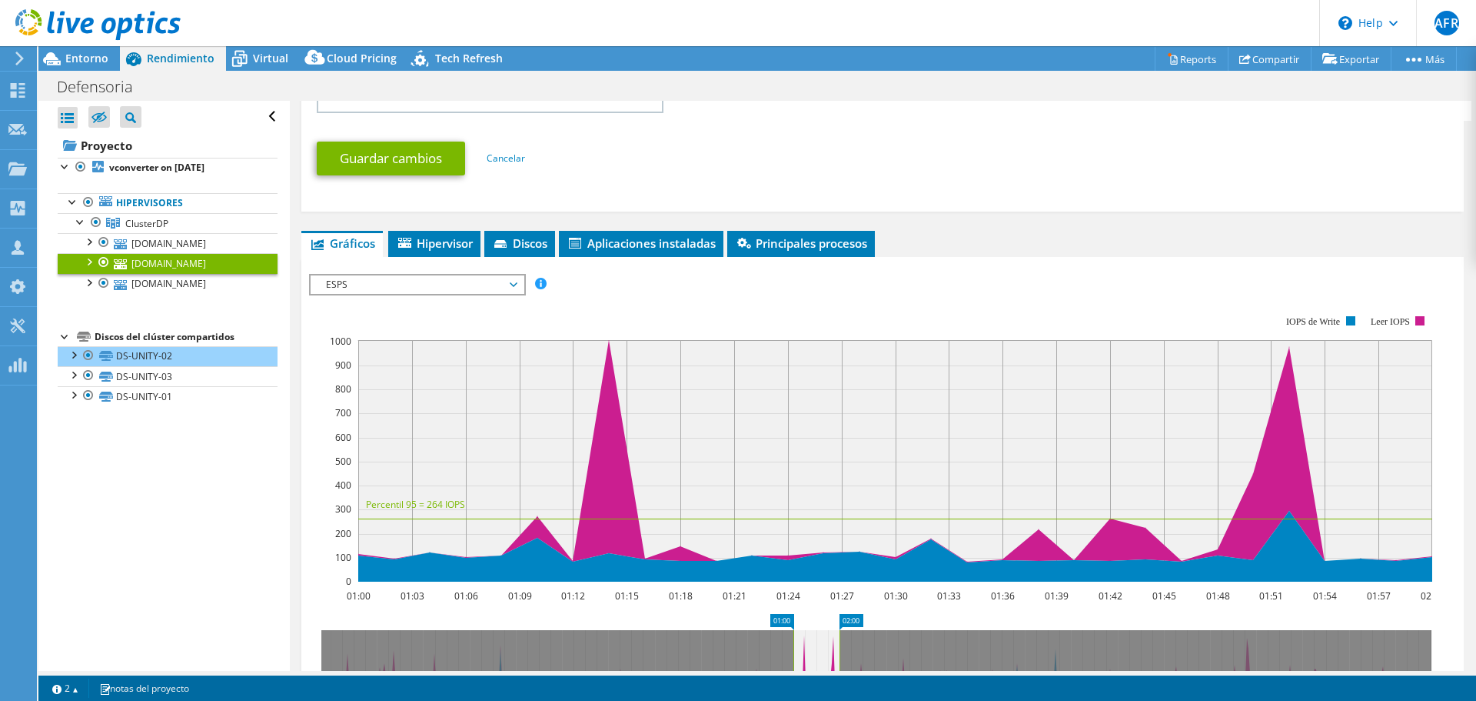
scroll to position [796, 0]
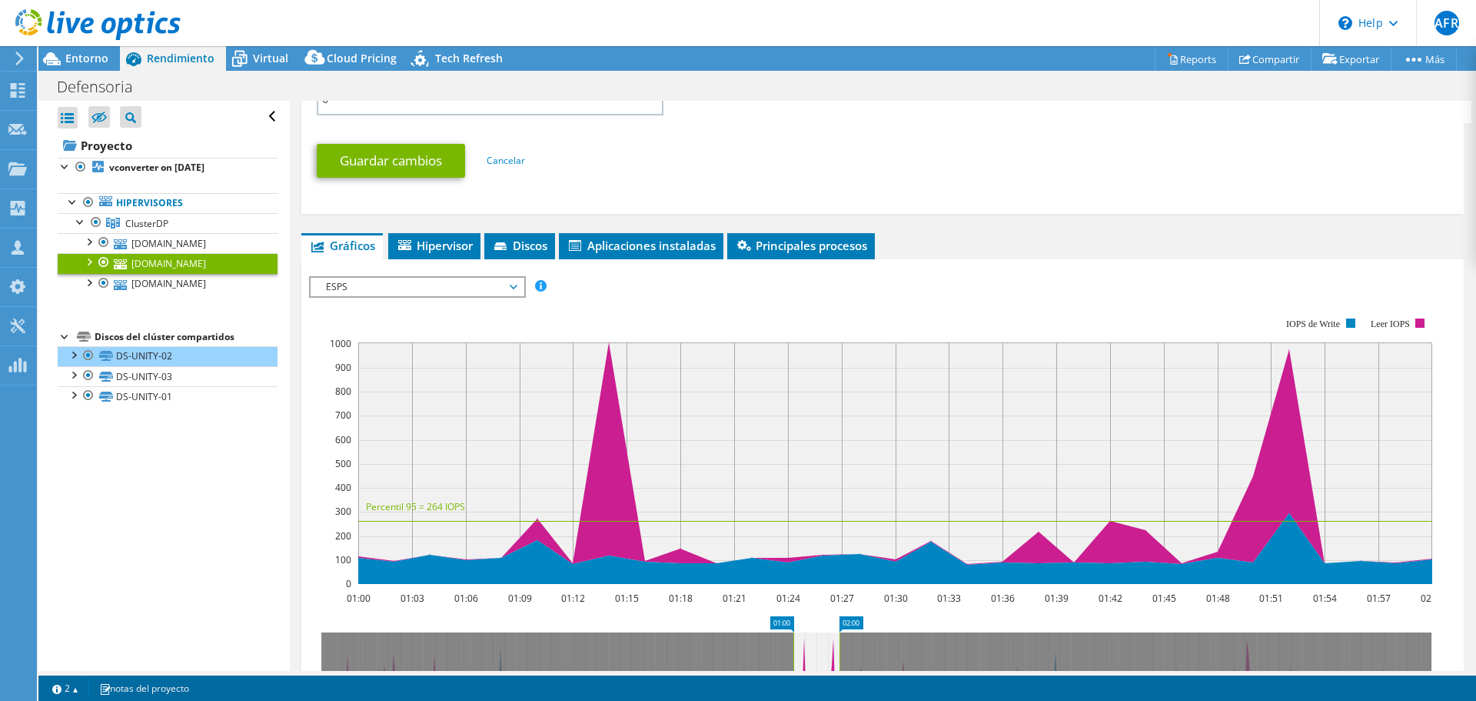
click at [611, 349] on rect at bounding box center [895, 462] width 1074 height 241
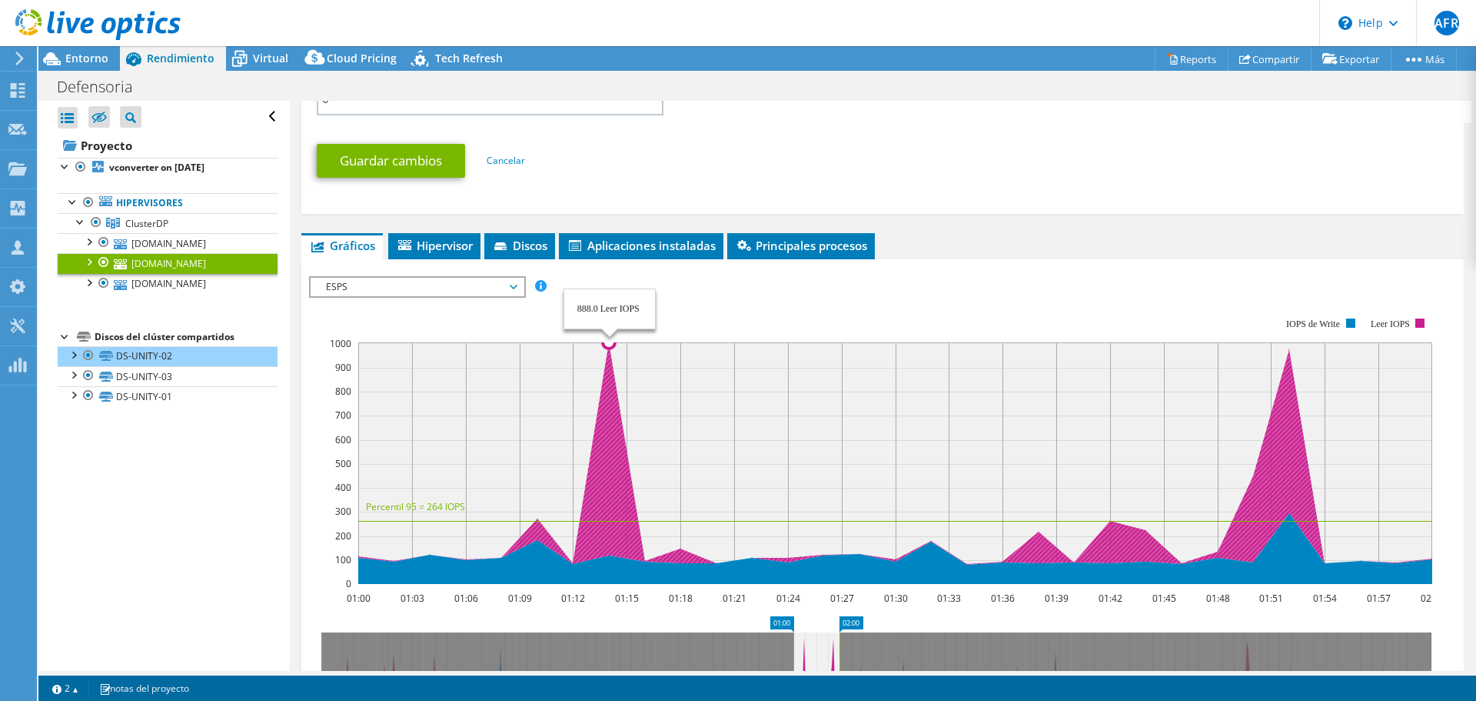
click at [607, 347] on circle at bounding box center [609, 342] width 12 height 12
drag, startPoint x: 608, startPoint y: 342, endPoint x: 609, endPoint y: 354, distance: 11.6
click at [608, 345] on circle at bounding box center [609, 342] width 12 height 12
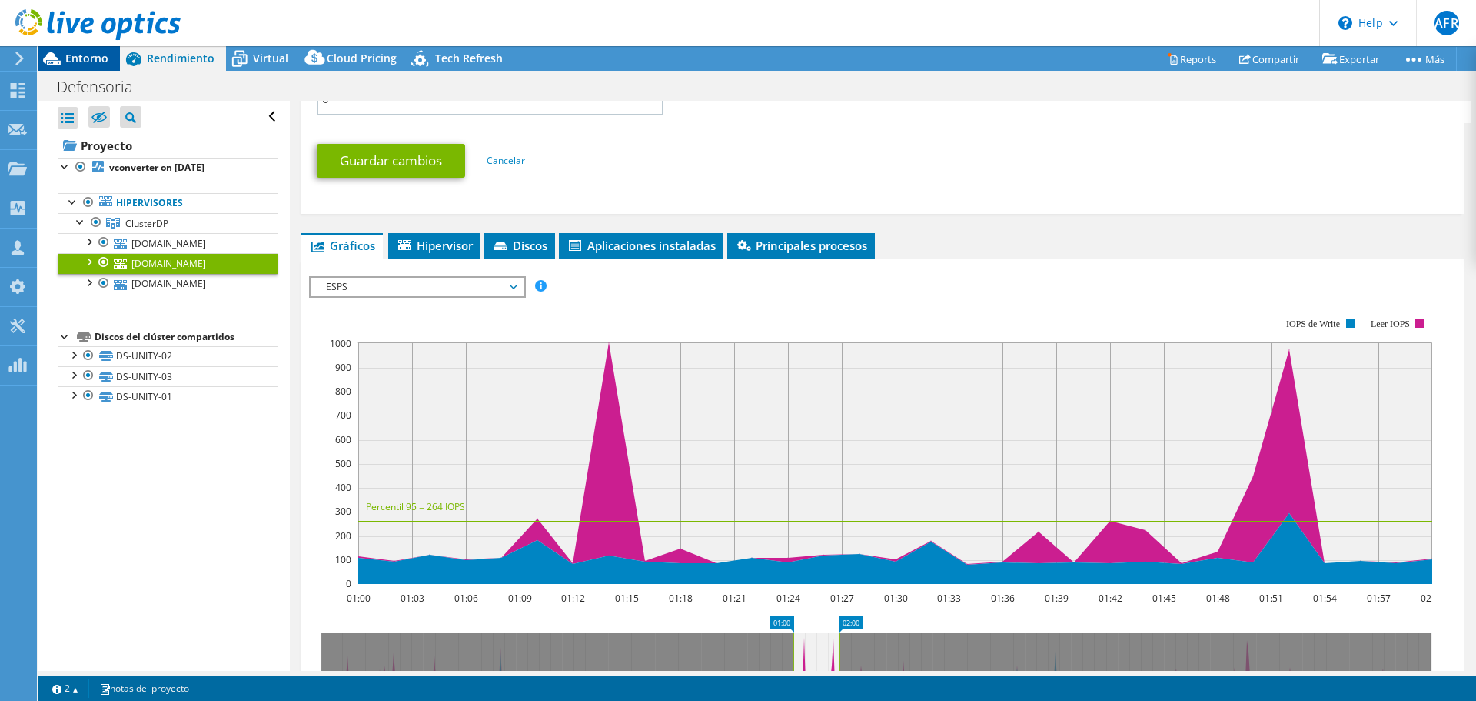
click at [68, 62] on span "Entorno" at bounding box center [86, 58] width 43 height 15
